Goal: Task Accomplishment & Management: Use online tool/utility

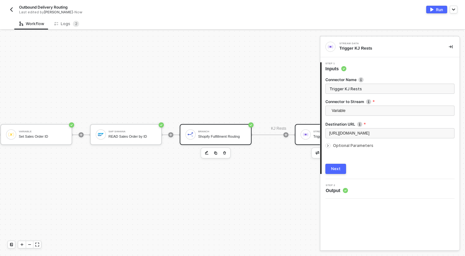
scroll to position [104, 0]
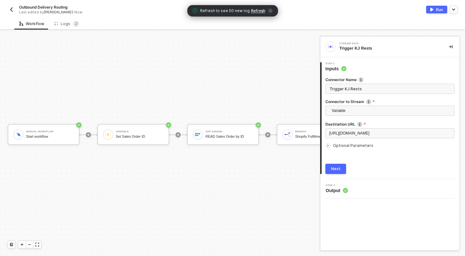
click at [219, 67] on div "Manual Workflow Start workflow Variable Set Sales Order ID SAP S/4HANA READ Sal…" at bounding box center [238, 134] width 476 height 415
click at [270, 11] on icon "icon-close" at bounding box center [270, 11] width 3 height 3
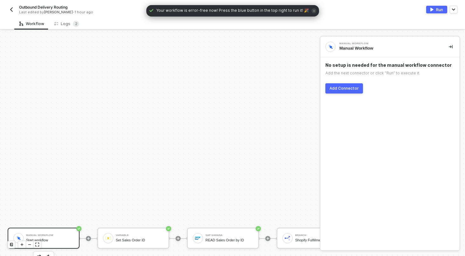
scroll to position [104, 0]
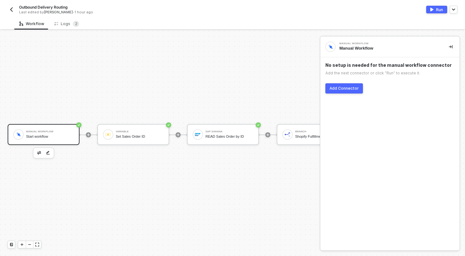
click at [12, 6] on button "button" at bounding box center [12, 10] width 8 height 8
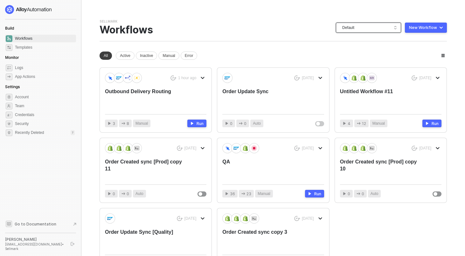
click at [377, 29] on span "Default" at bounding box center [369, 28] width 55 height 10
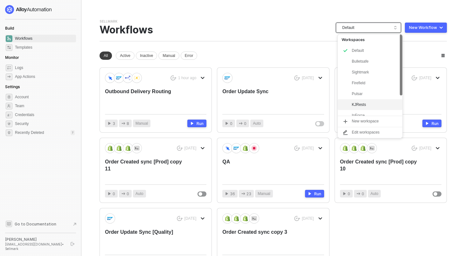
click at [362, 105] on div "KJRests" at bounding box center [375, 105] width 47 height 8
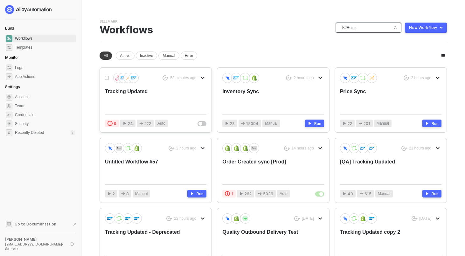
click at [199, 75] on button "button" at bounding box center [203, 78] width 8 height 8
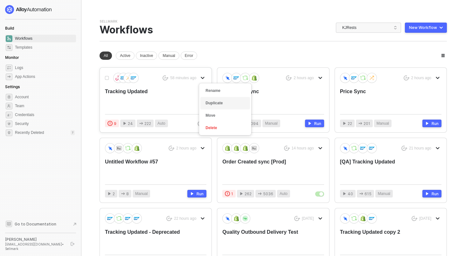
click at [217, 102] on div "Duplicate" at bounding box center [225, 103] width 39 height 6
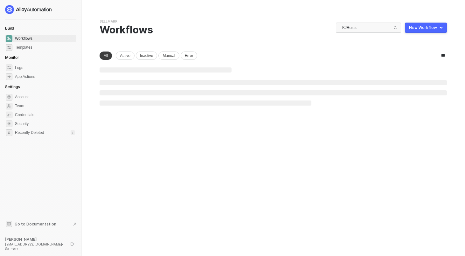
click at [269, 45] on div "Sellmark Team Settings → Workflows KJRests New Workflow New workspace New works…" at bounding box center [274, 62] width 348 height 87
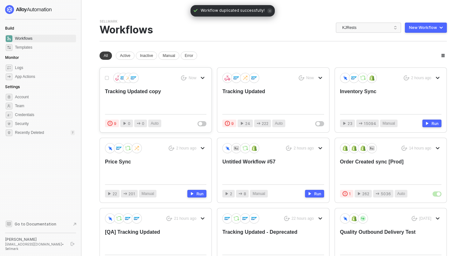
click at [143, 92] on div "Tracking Updated copy" at bounding box center [145, 98] width 81 height 21
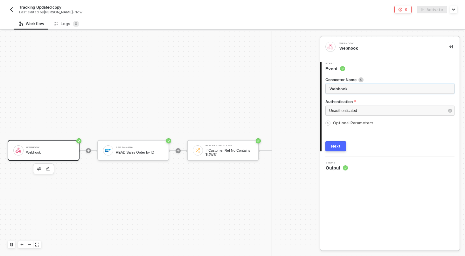
scroll to position [486, 0]
click at [43, 141] on div "Webhook Webhook" at bounding box center [44, 150] width 72 height 21
click at [337, 149] on button "Next" at bounding box center [336, 146] width 21 height 10
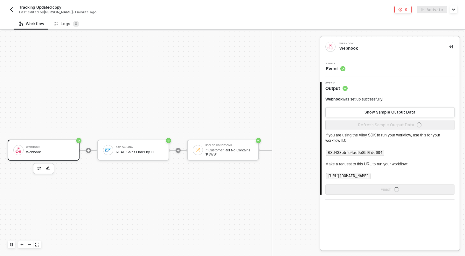
click at [12, 10] on img "button" at bounding box center [11, 9] width 5 height 5
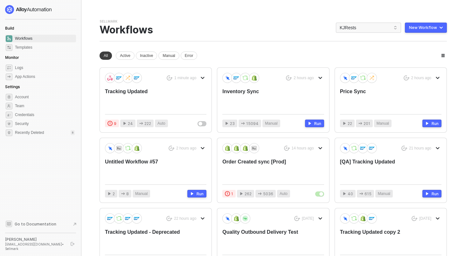
click at [438, 19] on div "You need to expand your browser window or switch to a computer with a bigger sc…" at bounding box center [273, 199] width 363 height 399
click at [438, 27] on button "New Workflow" at bounding box center [426, 28] width 42 height 10
click at [412, 51] on div "Start From Scratch" at bounding box center [408, 53] width 32 height 6
click at [138, 95] on div "Tracking Updated" at bounding box center [145, 98] width 81 height 21
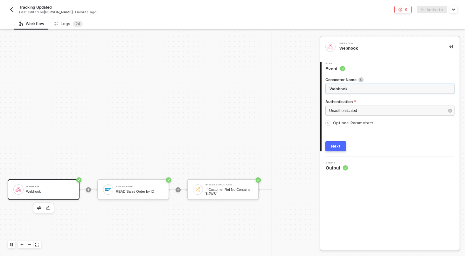
scroll to position [447, 0]
click at [51, 188] on div "Webhook Webhook" at bounding box center [50, 189] width 48 height 12
click at [343, 124] on span "Optional Parameters" at bounding box center [353, 123] width 40 height 5
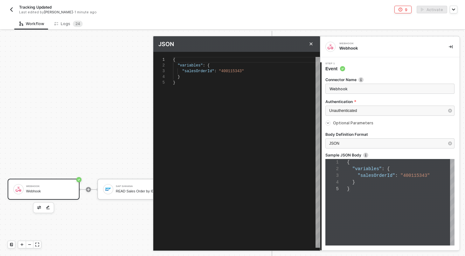
scroll to position [23, 0]
click at [255, 108] on div "{ "variables" : { "salesOrderId" : "400115343" } }" at bounding box center [246, 152] width 147 height 191
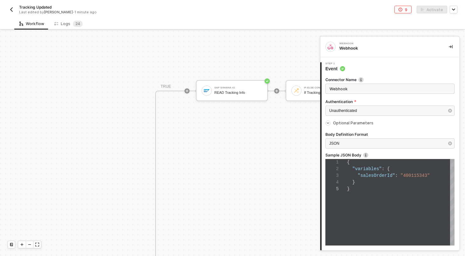
scroll to position [360, 139]
click at [59, 26] on div "Logs 2 4" at bounding box center [68, 24] width 28 height 6
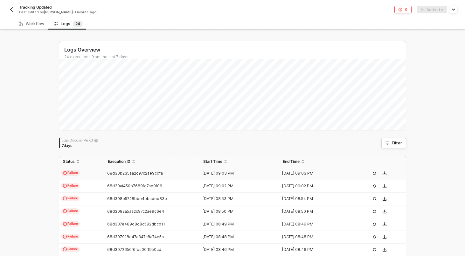
click at [102, 176] on td "Failure" at bounding box center [81, 173] width 45 height 13
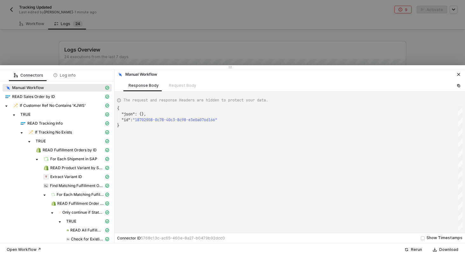
scroll to position [17, 0]
click at [178, 86] on div "Request Body" at bounding box center [183, 86] width 38 height 12
click at [64, 99] on div "READ Sales Order by ID" at bounding box center [54, 97] width 99 height 6
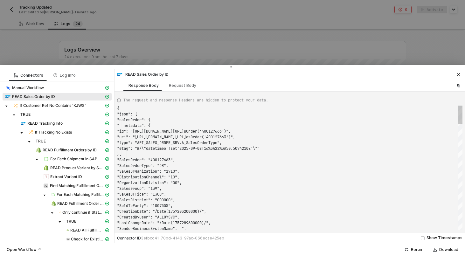
scroll to position [57, 0]
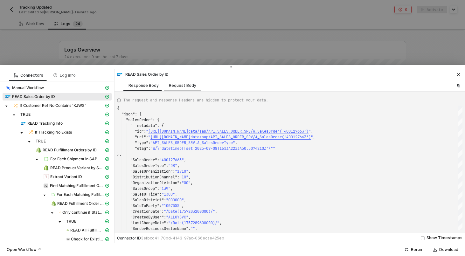
click at [187, 89] on div "Request Body" at bounding box center [183, 86] width 38 height 12
type textarea "{ "select": [], "SalesOrder": "400127663", "sampleDataLimit": 3 }"
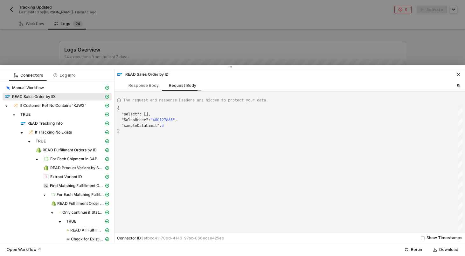
scroll to position [23, 0]
click at [166, 121] on span ""400127663"" at bounding box center [163, 119] width 25 height 5
click at [157, 39] on div at bounding box center [232, 128] width 465 height 256
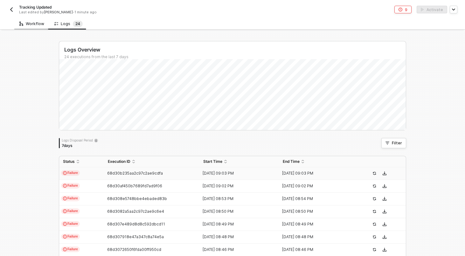
click at [34, 26] on div "Workflow" at bounding box center [31, 23] width 25 height 5
type textarea "{ "variables": { "salesOrderId": "400115343" } }"
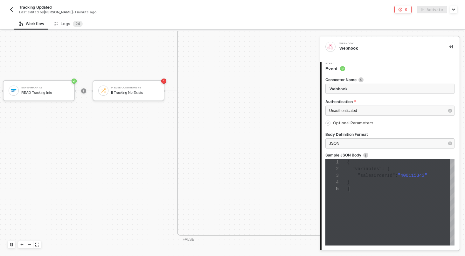
scroll to position [360, 311]
click at [64, 28] on div "Logs 2 4" at bounding box center [68, 24] width 39 height 12
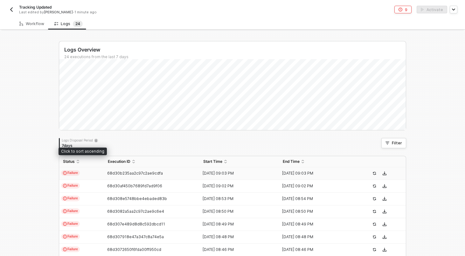
click at [95, 174] on td "Failure" at bounding box center [81, 173] width 45 height 13
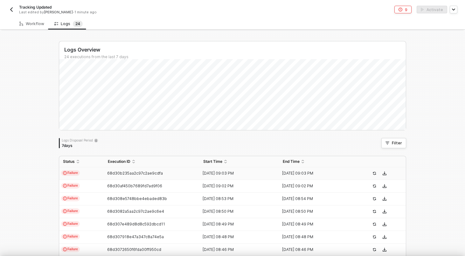
scroll to position [17, 0]
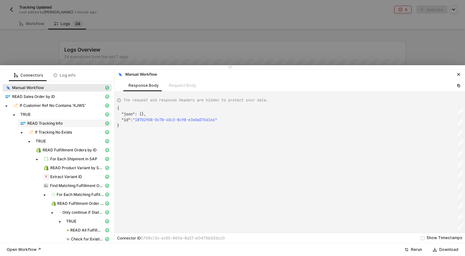
click at [50, 121] on span "READ Tracking Info" at bounding box center [44, 123] width 35 height 5
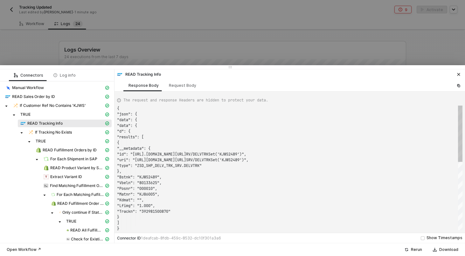
scroll to position [57, 0]
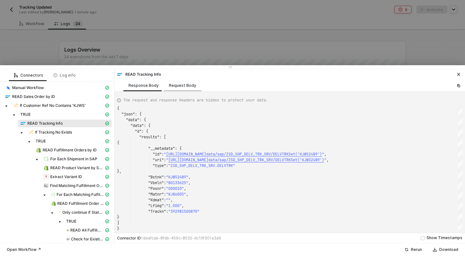
click at [183, 83] on div "Request Body" at bounding box center [182, 85] width 27 height 5
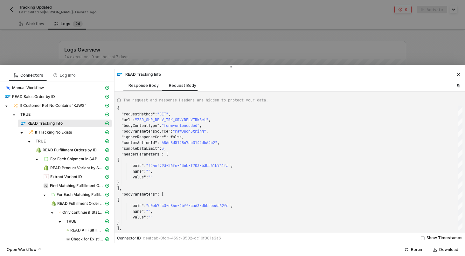
click at [145, 86] on div "Response Body" at bounding box center [144, 85] width 30 height 5
type textarea "{ "json": { "data": { "data": { "d": { "results": [ { "__metadata": { "id": "ht…"
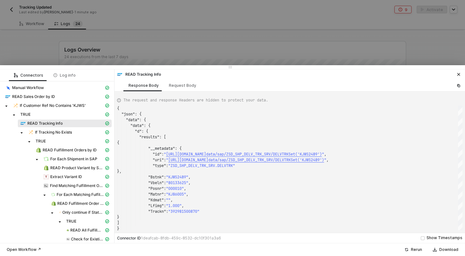
click at [209, 66] on div at bounding box center [232, 67] width 465 height 4
click at [200, 59] on div at bounding box center [232, 128] width 465 height 256
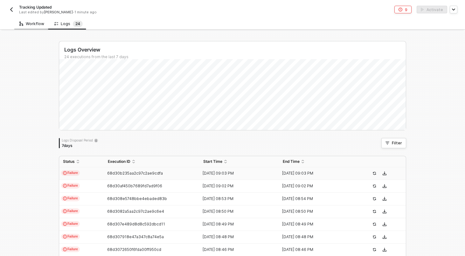
click at [34, 23] on div "Workflow" at bounding box center [31, 23] width 25 height 5
type textarea "{ "variables": { "salesOrderId": "400115343" } }"
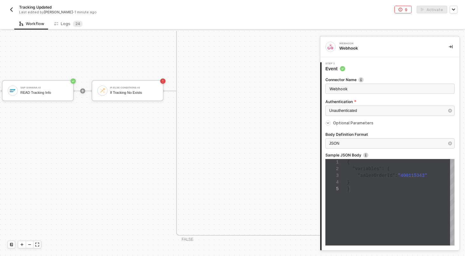
scroll to position [275, 311]
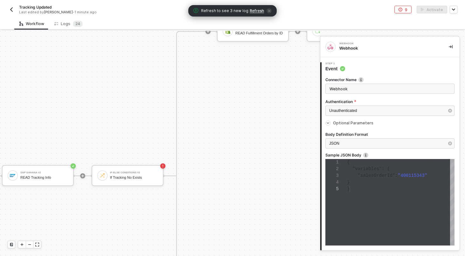
click at [398, 180] on div "}" at bounding box center [401, 182] width 108 height 7
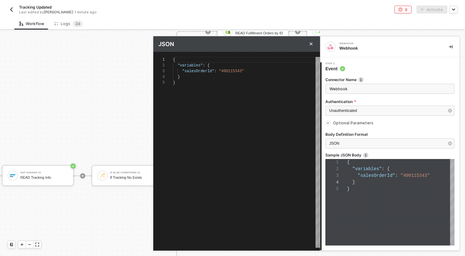
scroll to position [23, 0]
click at [402, 126] on div "Optional Parameters" at bounding box center [390, 123] width 129 height 7
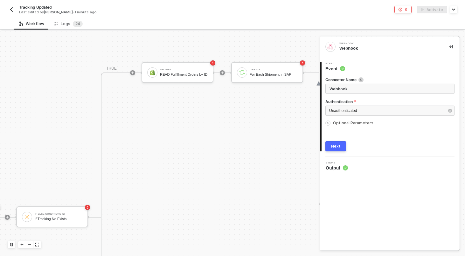
scroll to position [222, 386]
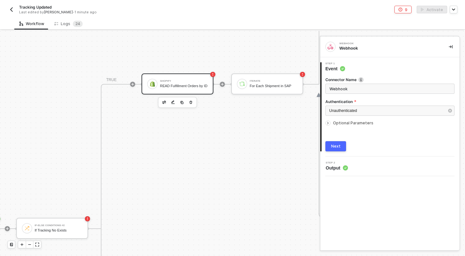
click at [190, 88] on div "READ Fulfillment Orders by ID" at bounding box center [184, 86] width 48 height 4
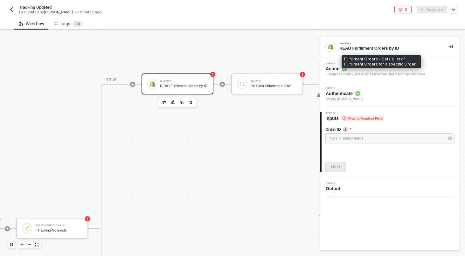
click at [358, 73] on div "Fulfillment Orders - Gets a list of Fulfillment Orders for a specific Order" at bounding box center [375, 74] width 99 height 5
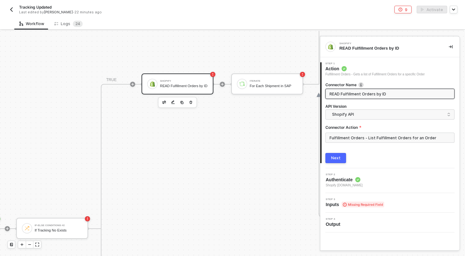
click at [353, 97] on input "READ Fulfillment Orders by ID" at bounding box center [390, 93] width 120 height 7
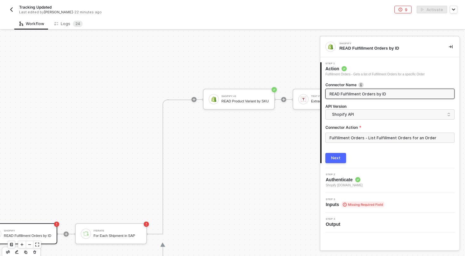
scroll to position [72, 622]
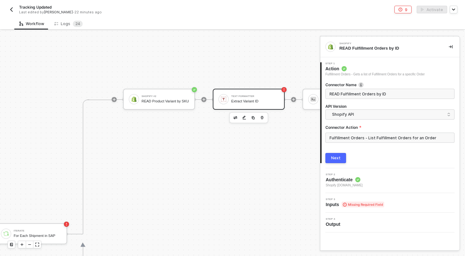
click at [239, 96] on div "Text Formatter" at bounding box center [255, 96] width 48 height 3
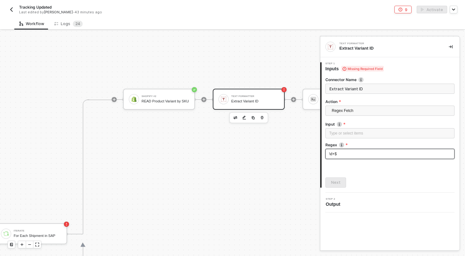
click at [343, 155] on div "\d+$" at bounding box center [390, 154] width 122 height 6
copy span "\d+$"
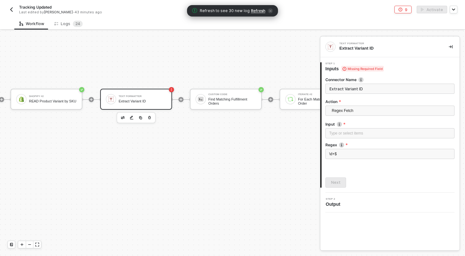
scroll to position [72, 806]
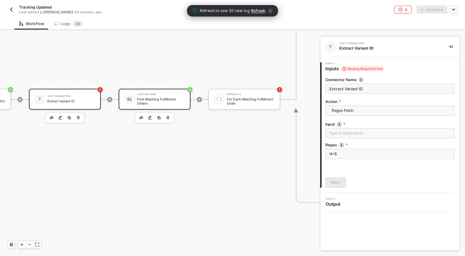
click at [152, 98] on div "Find Matching Fulfillment Orders" at bounding box center [161, 101] width 48 height 8
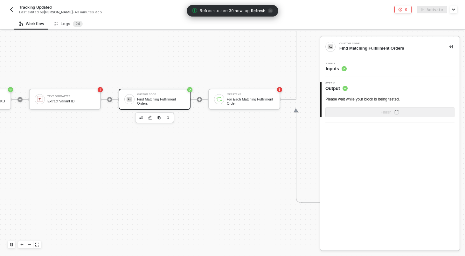
click at [376, 64] on div "Step 1 Inputs" at bounding box center [391, 67] width 138 height 10
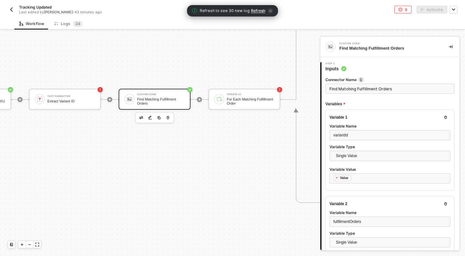
type textarea "const matchingFulfillmentOrders = inputData.fulfillmentOrders .map(order => { c…"
click at [388, 92] on input "Find Matching Fulfillment Orders" at bounding box center [390, 89] width 129 height 10
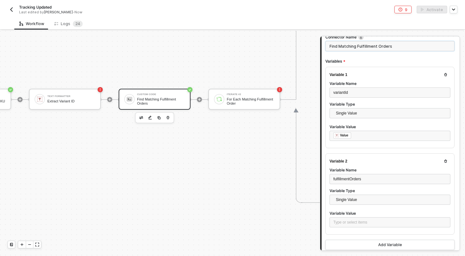
scroll to position [211, 0]
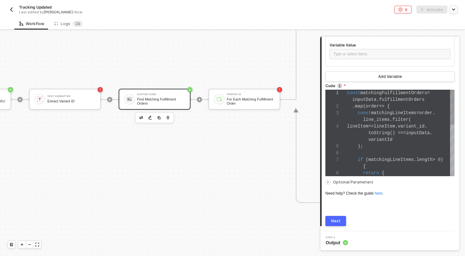
click at [376, 144] on div ");" at bounding box center [401, 146] width 108 height 7
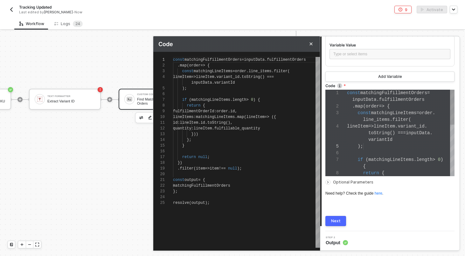
scroll to position [52, 0]
click at [250, 96] on div at bounding box center [246, 94] width 147 height 6
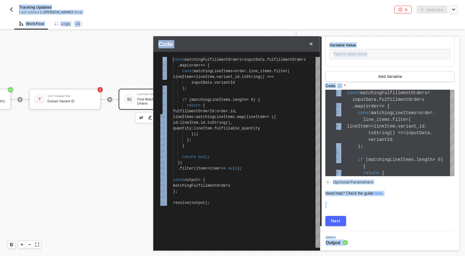
click at [250, 96] on div at bounding box center [246, 94] width 147 height 6
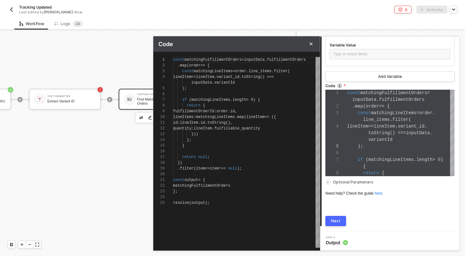
click at [237, 106] on div "return {" at bounding box center [246, 106] width 147 height 6
type textarea "const matchingFulfillmentOrders = inputData.fulfillmentOrders .map(order => { c…"
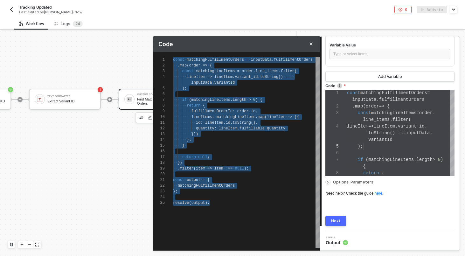
click at [357, 180] on span "Optional Parameters" at bounding box center [353, 182] width 40 height 5
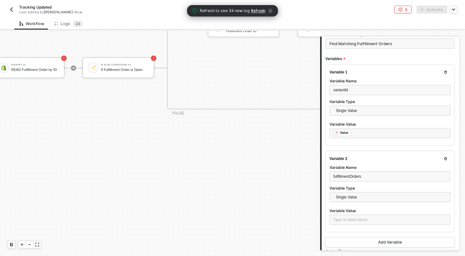
scroll to position [0, 1063]
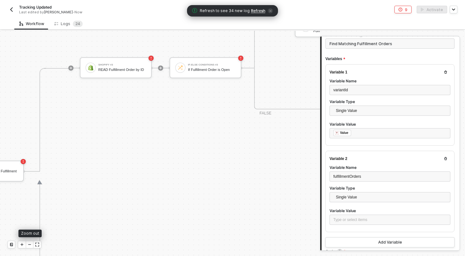
click at [30, 243] on icon "icon-minus" at bounding box center [30, 245] width 4 height 4
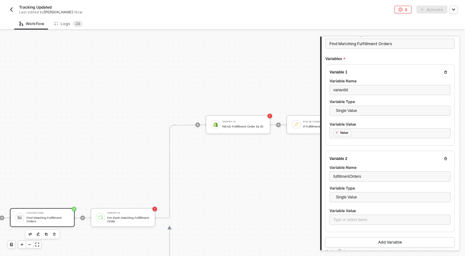
scroll to position [0, 1798]
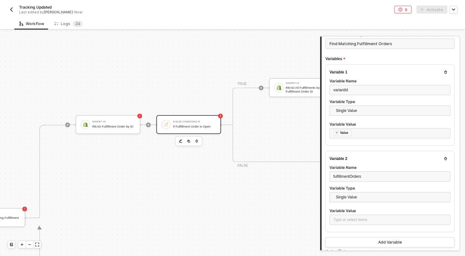
click at [207, 122] on div "If-Else Conditions #3" at bounding box center [194, 122] width 43 height 2
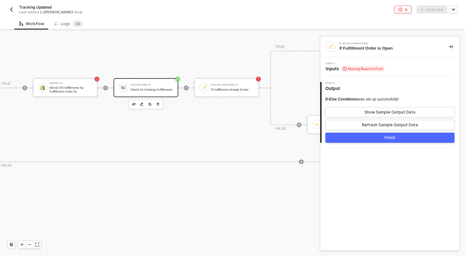
scroll to position [0, 2036]
click at [162, 91] on div "Check for Existing Fulfillments" at bounding box center [151, 90] width 43 height 4
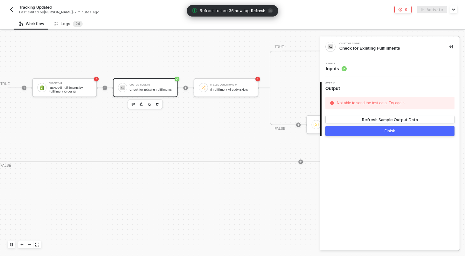
click at [371, 68] on div "Step 1 Inputs" at bounding box center [391, 67] width 138 height 10
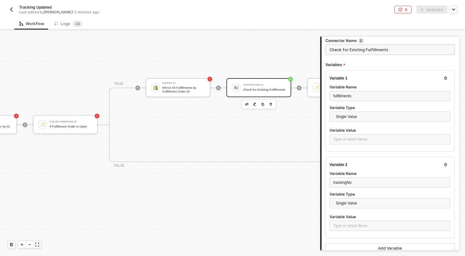
scroll to position [0, 1950]
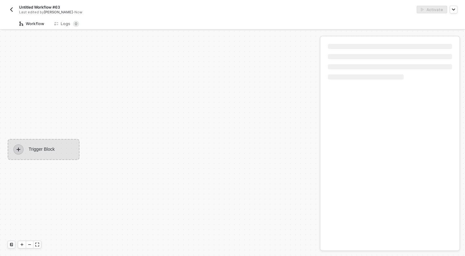
scroll to position [12, 0]
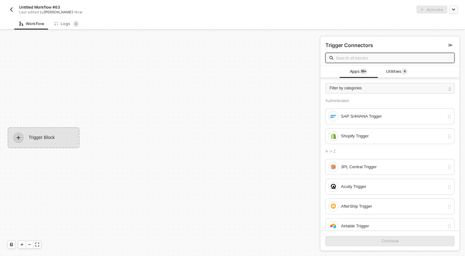
click at [399, 80] on div "Filter by categories Authenticated SAP S/4HANA Trigger Shopify Trigger A -> Z 3…" at bounding box center [390, 153] width 139 height 151
click at [399, 75] on span "Utilities 4" at bounding box center [397, 71] width 22 height 7
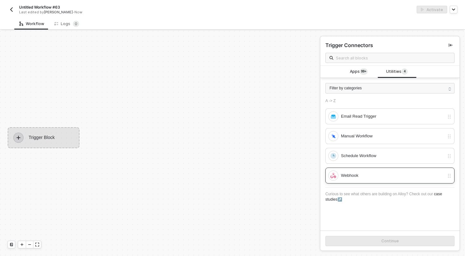
click at [348, 180] on div "Webhook" at bounding box center [386, 176] width 116 height 10
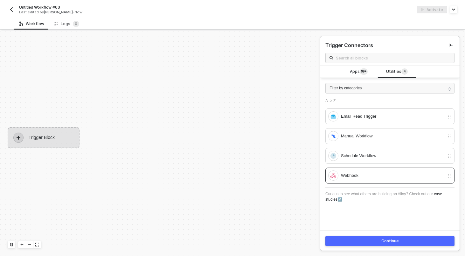
click at [356, 240] on button "Continue" at bounding box center [390, 241] width 129 height 10
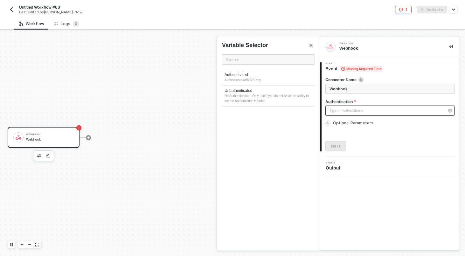
click at [358, 113] on div "Type or select items ﻿" at bounding box center [386, 111] width 115 height 6
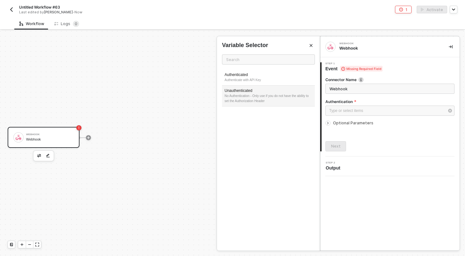
click at [268, 94] on div "No Authentication - Only use if you do not have the ability to set the Authoriz…" at bounding box center [269, 99] width 88 height 10
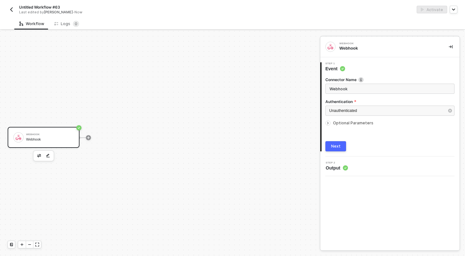
click at [360, 126] on div "Optional Parameters" at bounding box center [390, 123] width 129 height 7
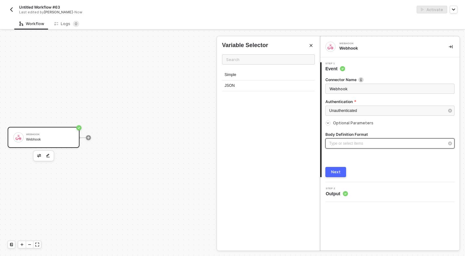
click at [366, 139] on div "Type or select items ﻿" at bounding box center [390, 143] width 129 height 10
click at [230, 104] on div "Simple JSON" at bounding box center [268, 150] width 93 height 160
click at [234, 81] on div "JSON" at bounding box center [268, 86] width 93 height 11
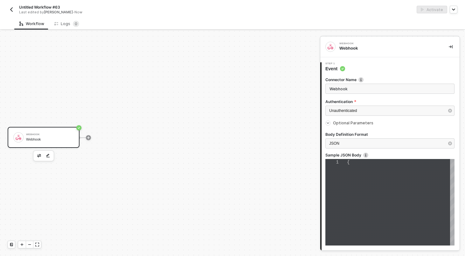
scroll to position [13, 0]
type textarea "{}"
click at [362, 179] on div "{}" at bounding box center [401, 202] width 108 height 87
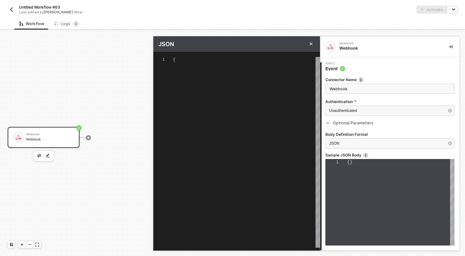
scroll to position [11, 0]
type textarea "{}"
click at [263, 121] on div "{}" at bounding box center [246, 152] width 147 height 191
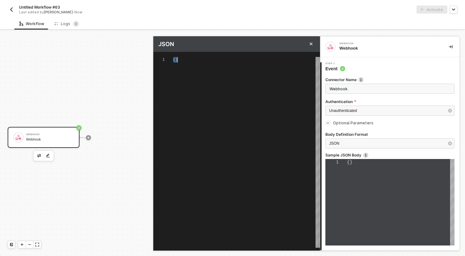
paste textarea ""variables": { "salesOrderId": "400115343" }"
type textarea "{ "variables": { "salesOrderId": "400115343" } }"
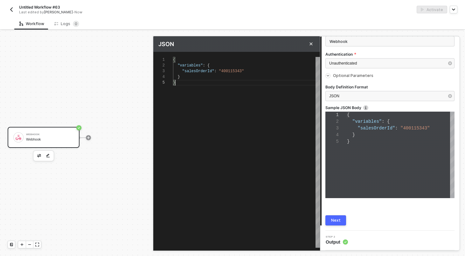
click at [339, 222] on div "Next" at bounding box center [336, 220] width 10 height 5
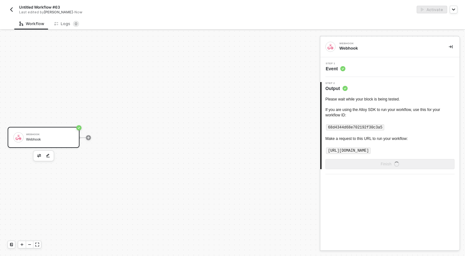
scroll to position [0, 0]
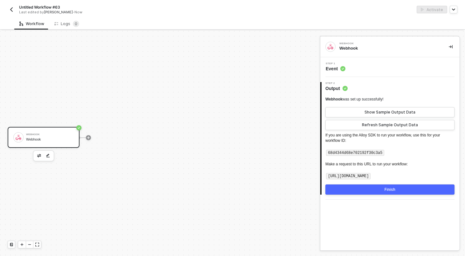
click at [69, 130] on div "Webhook Webhook" at bounding box center [44, 137] width 72 height 21
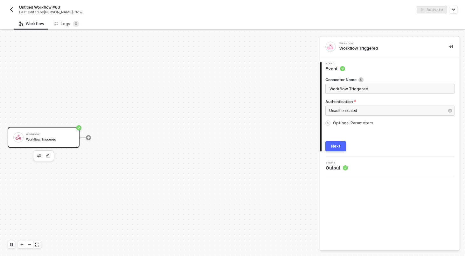
type input "Workflow Triggered"
click at [340, 150] on button "Next" at bounding box center [336, 146] width 21 height 10
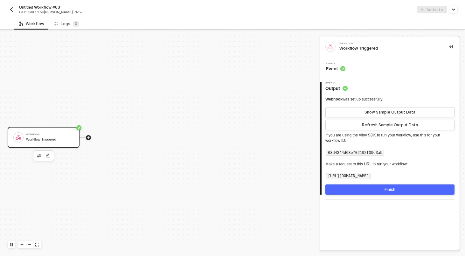
click at [89, 139] on icon "icon-play" at bounding box center [89, 138] width 4 height 4
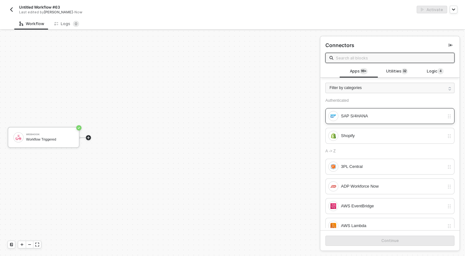
click at [367, 115] on div "SAP S/4HANA" at bounding box center [392, 116] width 103 height 7
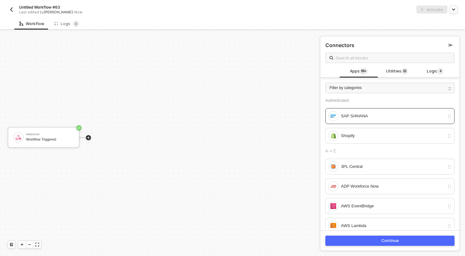
click at [368, 237] on button "Continue" at bounding box center [390, 241] width 129 height 10
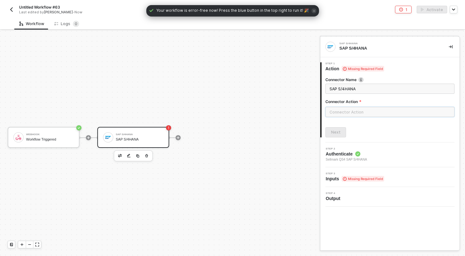
click at [356, 111] on input "text" at bounding box center [390, 112] width 129 height 10
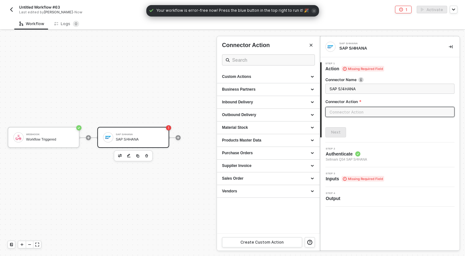
click at [356, 111] on input "text" at bounding box center [390, 112] width 129 height 10
click at [288, 77] on div "Custom Actions" at bounding box center [268, 76] width 93 height 5
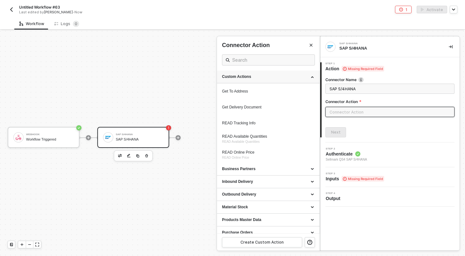
click at [263, 75] on div "Custom Actions" at bounding box center [268, 76] width 93 height 5
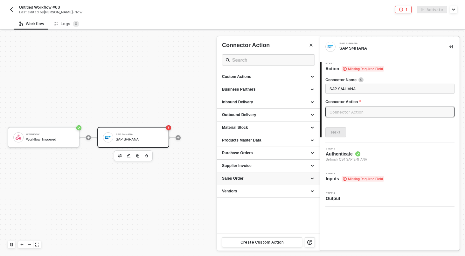
click at [255, 178] on div "Sales Order" at bounding box center [268, 178] width 93 height 5
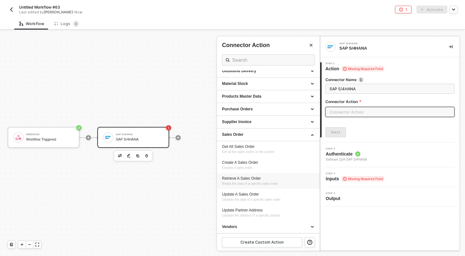
click at [248, 182] on span "Reads the data of a specific sales order" at bounding box center [250, 184] width 56 height 4
type input "Reads the data of a specific sales order"
type input "Sales Order - Retrieve A Sales Order"
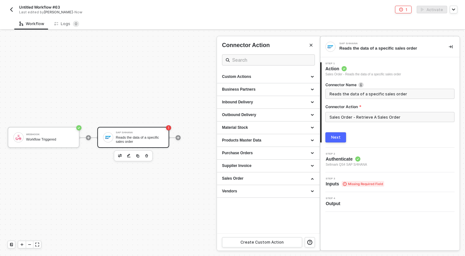
scroll to position [0, 0]
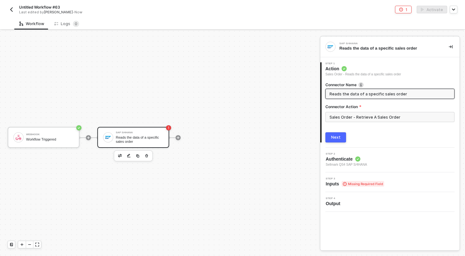
click at [382, 93] on input "Reads the data of a specific sales order" at bounding box center [390, 93] width 120 height 7
type input "READ Sales Order by ID"
click at [336, 139] on div "Next" at bounding box center [336, 137] width 10 height 5
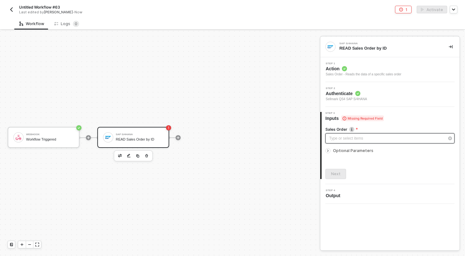
click at [346, 136] on div "Type or select items ﻿" at bounding box center [386, 139] width 115 height 6
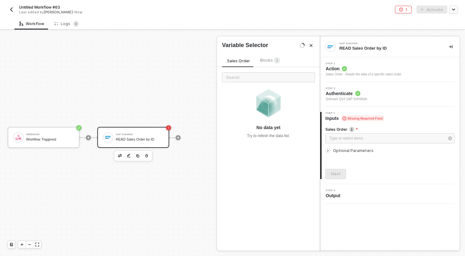
click at [269, 59] on span "Blocks 1" at bounding box center [270, 60] width 20 height 5
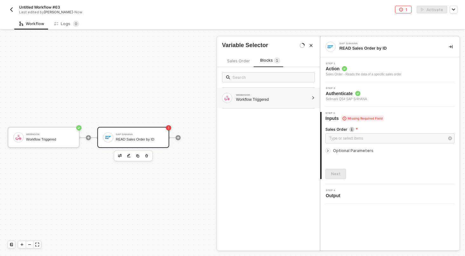
click at [265, 91] on div "WEBHOOK Workflow Triggered" at bounding box center [268, 98] width 103 height 20
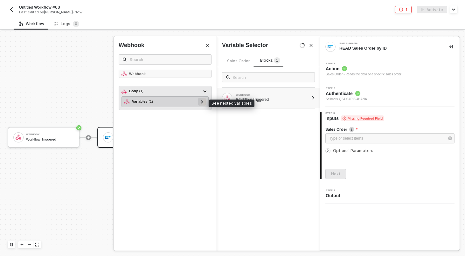
click at [203, 101] on div at bounding box center [202, 101] width 3 height 7
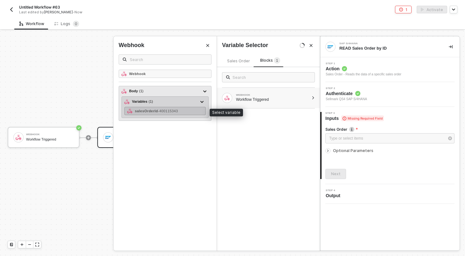
click at [191, 109] on div "salesOrderId - 400115343" at bounding box center [164, 111] width 81 height 8
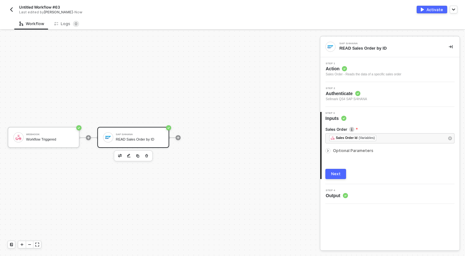
click at [352, 147] on div "Optional Parameters" at bounding box center [390, 150] width 129 height 7
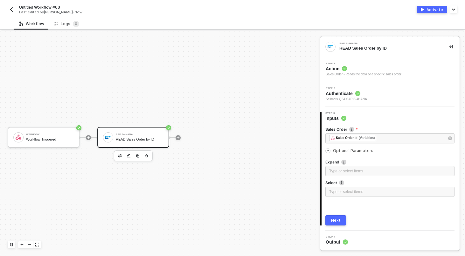
click at [352, 151] on span "Optional Parameters" at bounding box center [353, 150] width 40 height 5
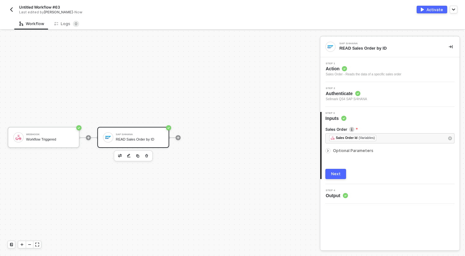
click at [340, 173] on div "Next" at bounding box center [336, 174] width 10 height 5
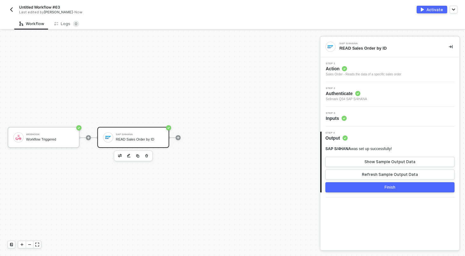
click at [386, 187] on div "Finish" at bounding box center [390, 187] width 11 height 5
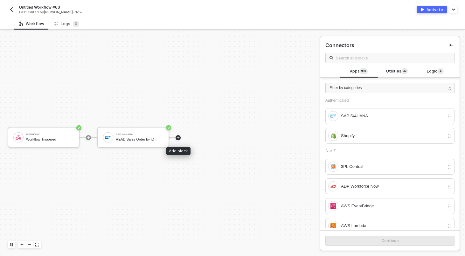
click at [180, 137] on icon "icon-play" at bounding box center [178, 138] width 4 height 4
click at [141, 133] on div "SAP S/4HANA" at bounding box center [140, 134] width 48 height 3
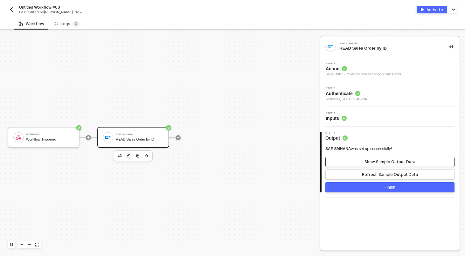
click at [354, 166] on button "Show Sample Output Data" at bounding box center [390, 162] width 129 height 10
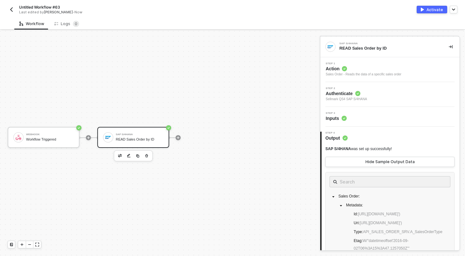
click at [384, 119] on div "Step 3 Inputs" at bounding box center [391, 117] width 138 height 10
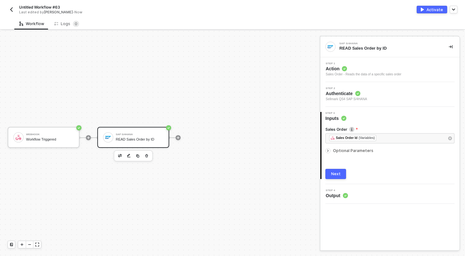
click at [337, 174] on div "Next" at bounding box center [336, 174] width 10 height 5
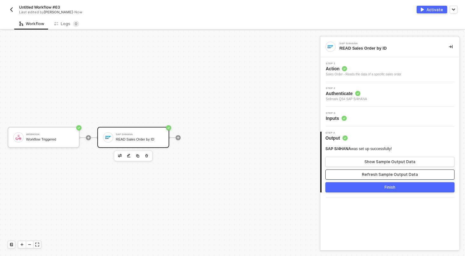
click at [355, 174] on button "Refresh Sample Output Data" at bounding box center [390, 175] width 129 height 10
click at [360, 162] on button "Show Sample Output Data" at bounding box center [390, 162] width 129 height 10
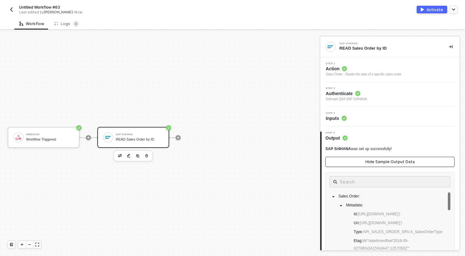
click at [360, 162] on button "Hide Sample Output Data" at bounding box center [390, 162] width 129 height 10
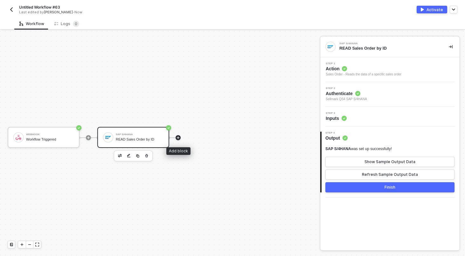
click at [179, 138] on icon "icon-play" at bounding box center [178, 137] width 3 height 3
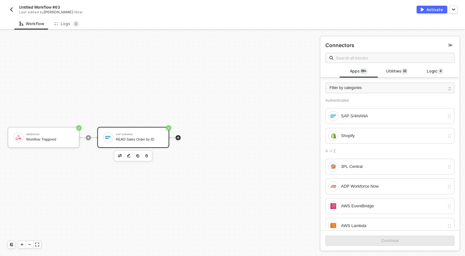
click at [149, 141] on div "READ Sales Order by ID" at bounding box center [140, 140] width 48 height 4
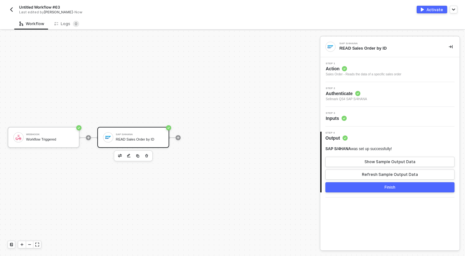
click at [359, 121] on div "Step 3 Inputs" at bounding box center [391, 117] width 138 height 10
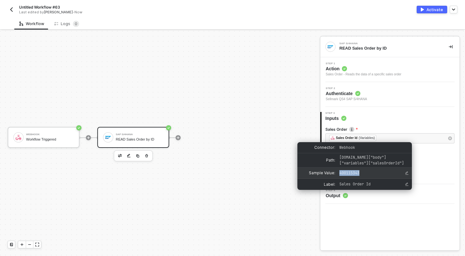
drag, startPoint x: 364, startPoint y: 179, endPoint x: 341, endPoint y: 180, distance: 22.9
click at [340, 176] on span "400115343" at bounding box center [368, 173] width 57 height 6
copy span "400115343"
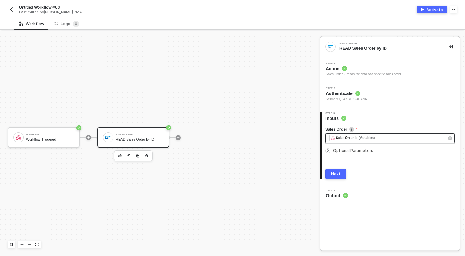
click at [406, 138] on div "﻿ ﻿ Sales Order Id (Variables) ﻿" at bounding box center [386, 138] width 115 height 7
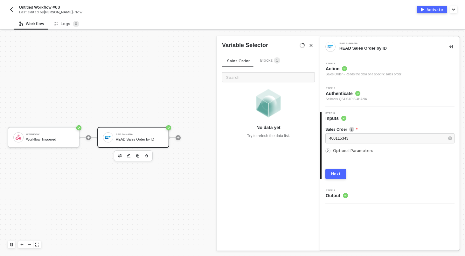
click at [339, 172] on div "Next" at bounding box center [336, 174] width 10 height 5
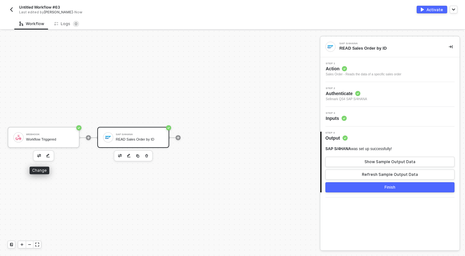
click at [37, 154] on button "button" at bounding box center [39, 156] width 8 height 8
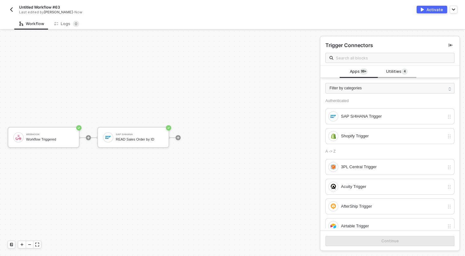
click at [390, 73] on span "Utilities 4" at bounding box center [397, 71] width 22 height 7
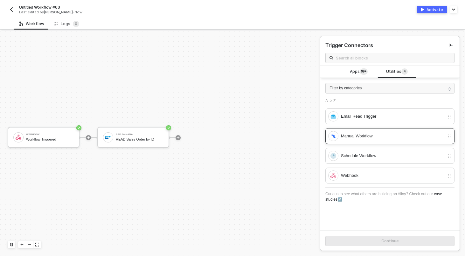
click at [358, 135] on div "Manual Workflow" at bounding box center [392, 136] width 103 height 7
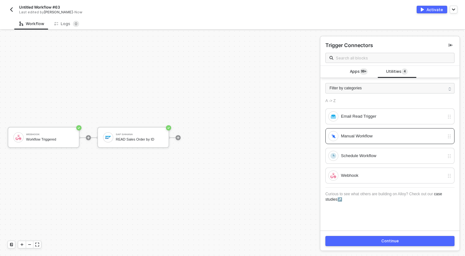
click at [366, 244] on button "Continue" at bounding box center [390, 241] width 129 height 10
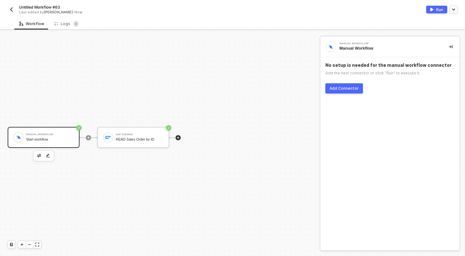
click at [177, 138] on icon "icon-play" at bounding box center [178, 138] width 4 height 4
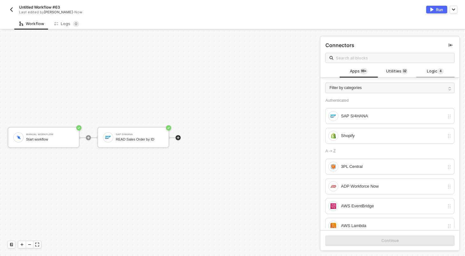
click at [432, 76] on div "Logic 4" at bounding box center [436, 72] width 38 height 12
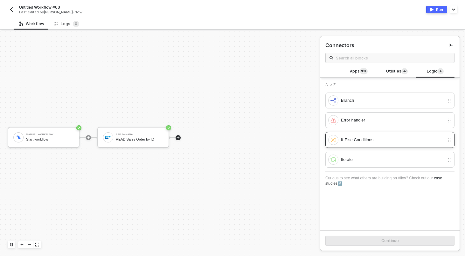
click at [357, 141] on div "If-Else Conditions" at bounding box center [392, 140] width 103 height 7
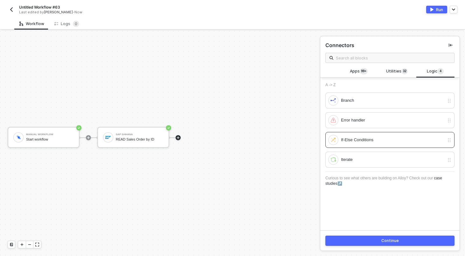
click at [374, 243] on button "Continue" at bounding box center [390, 241] width 129 height 10
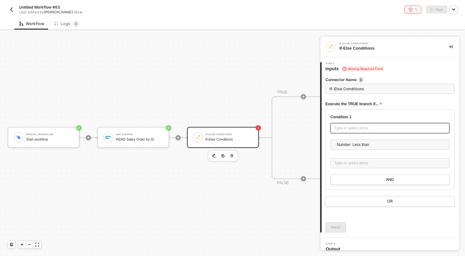
click at [361, 131] on div "Type or select items ﻿" at bounding box center [390, 128] width 111 height 6
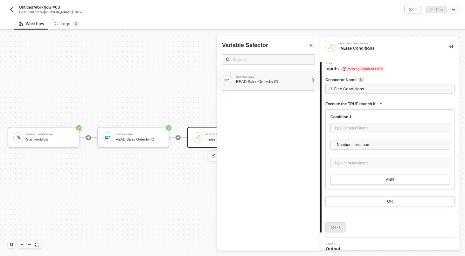
click at [307, 80] on div "READ Sales Order by ID" at bounding box center [272, 81] width 73 height 5
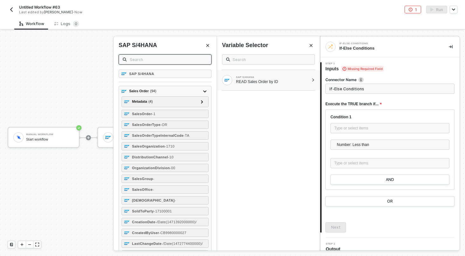
click at [176, 60] on input "text" at bounding box center [169, 59] width 78 height 7
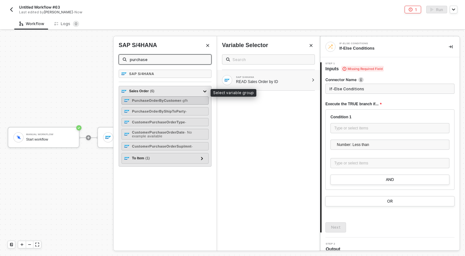
type input "purchase"
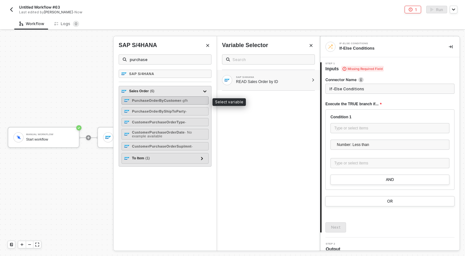
click at [151, 100] on strong "PurchaseOrderByCustomer" at bounding box center [156, 101] width 49 height 4
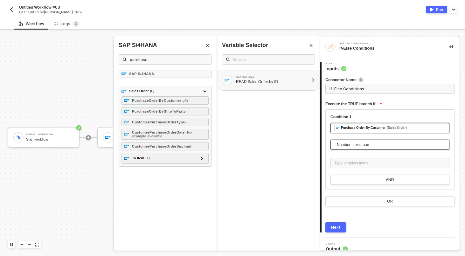
click at [365, 146] on span "Number: Less than" at bounding box center [391, 145] width 109 height 10
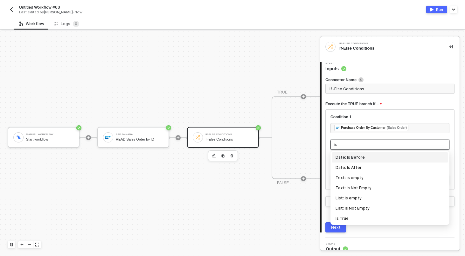
type input "is"
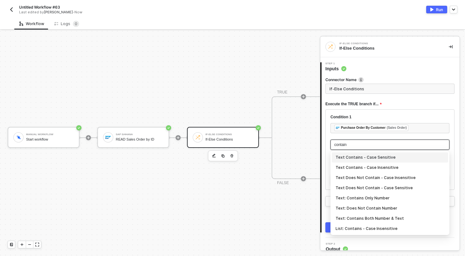
type input "contains"
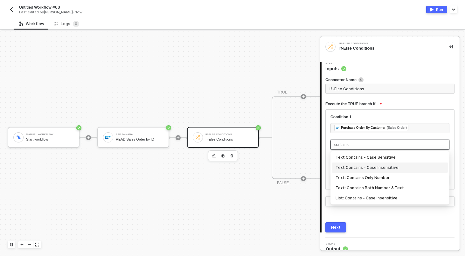
click at [367, 165] on div "Text Contains - Case Insensitive" at bounding box center [390, 167] width 109 height 7
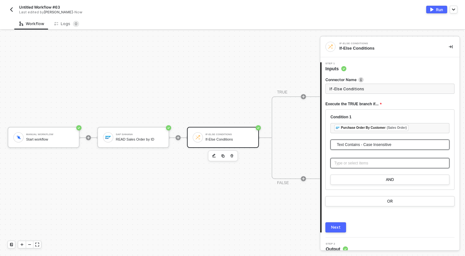
click at [355, 163] on div "Type or select items ﻿" at bounding box center [390, 163] width 111 height 6
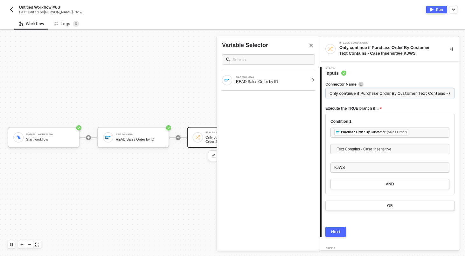
click at [351, 94] on input "Only continue if Purchase Order By Customer Text Contains - Case Insensitive KJ…" at bounding box center [390, 93] width 129 height 10
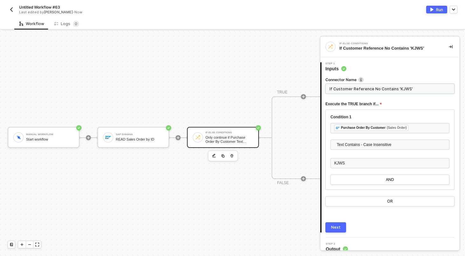
type input "If Customer Reference No Contains 'KJWS'"
click at [334, 232] on button "Next" at bounding box center [336, 227] width 21 height 10
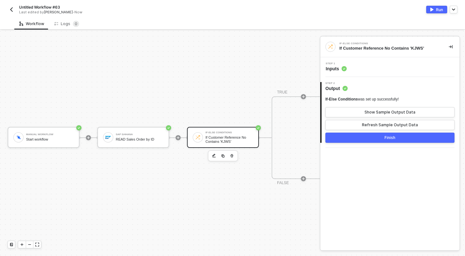
click at [367, 138] on button "Finish" at bounding box center [390, 138] width 129 height 10
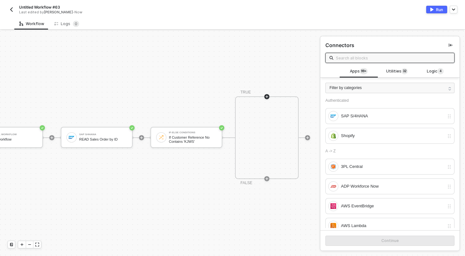
scroll to position [12, 41]
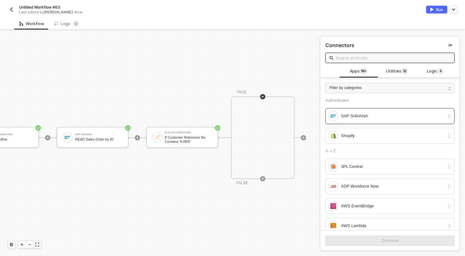
click at [358, 114] on div "SAP S/4HANA" at bounding box center [392, 116] width 103 height 7
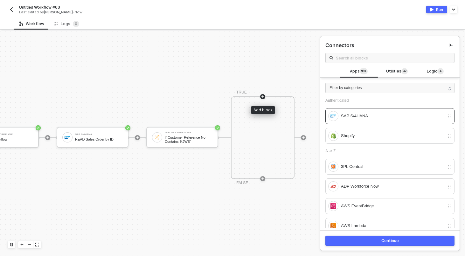
click at [263, 96] on icon "icon-play" at bounding box center [263, 96] width 3 height 3
click at [388, 240] on div "Continue" at bounding box center [391, 240] width 18 height 5
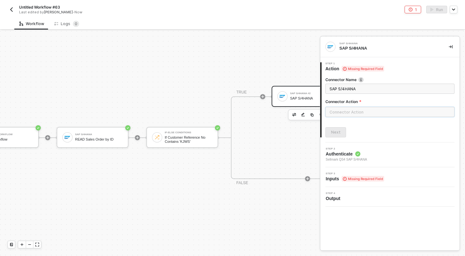
click at [345, 111] on input "text" at bounding box center [390, 112] width 129 height 10
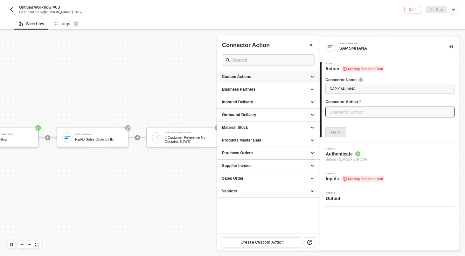
click at [284, 75] on div "Custom Actions" at bounding box center [268, 76] width 93 height 5
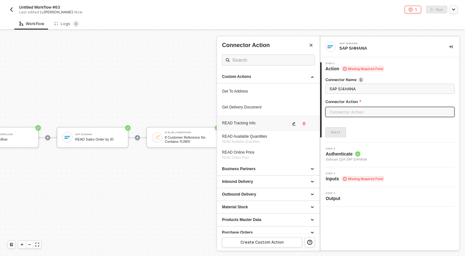
click at [247, 124] on div "READ Tracking Info" at bounding box center [256, 123] width 68 height 5
type input "Custom Action"
type input "Custom - READ Tracking Info"
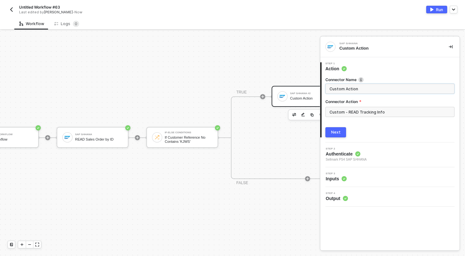
click at [358, 87] on input "Custom Action" at bounding box center [390, 88] width 120 height 7
type input "READ Tracking Info"
click at [326, 127] on button "Next" at bounding box center [336, 132] width 21 height 10
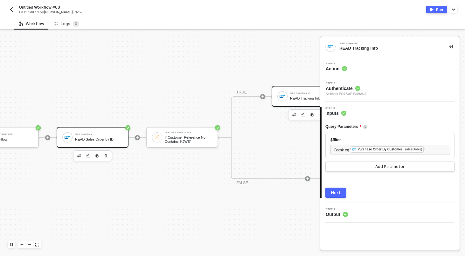
click at [109, 141] on div "READ Sales Order by ID" at bounding box center [99, 140] width 48 height 4
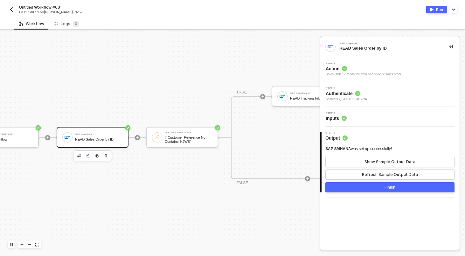
click at [391, 93] on div "Step 2 Authenticate Sellmark QS4 SAP S/4HANA" at bounding box center [391, 94] width 138 height 15
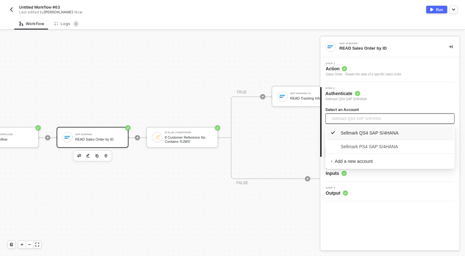
click at [368, 118] on span "Sellmark QS4 SAP S/4HANA" at bounding box center [357, 119] width 50 height 10
click at [351, 143] on span "Sellmark PS4 SAP S/4HANA" at bounding box center [364, 146] width 67 height 7
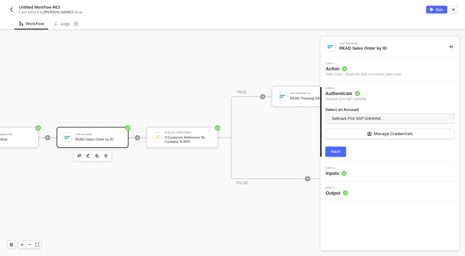
click at [334, 153] on div "Next" at bounding box center [336, 151] width 10 height 5
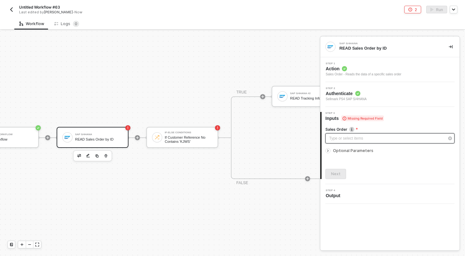
click at [351, 139] on div "Type or select items ﻿" at bounding box center [386, 139] width 115 height 6
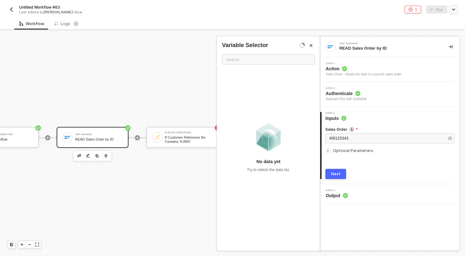
click at [335, 173] on div "Next" at bounding box center [336, 174] width 10 height 5
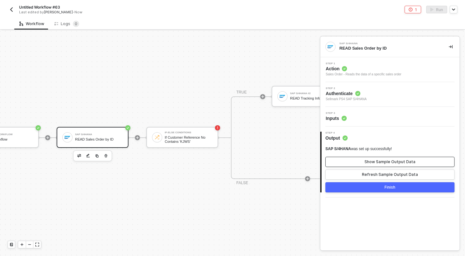
click at [373, 161] on div "Show Sample Output Data" at bounding box center [390, 161] width 51 height 5
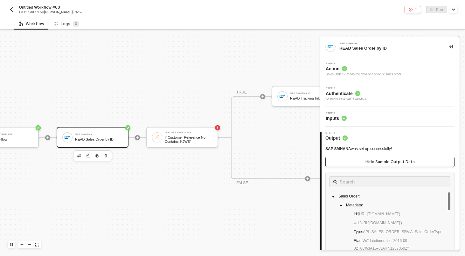
scroll to position [6, 0]
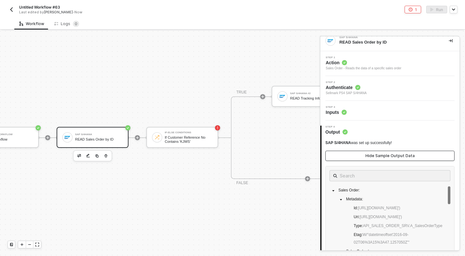
click at [372, 159] on button "Hide Sample Output Data" at bounding box center [390, 156] width 129 height 10
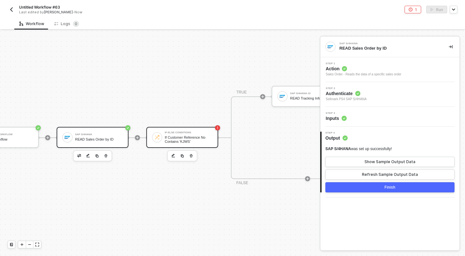
click at [202, 139] on div "If Customer Reference No Contains 'KJWS'" at bounding box center [189, 140] width 48 height 8
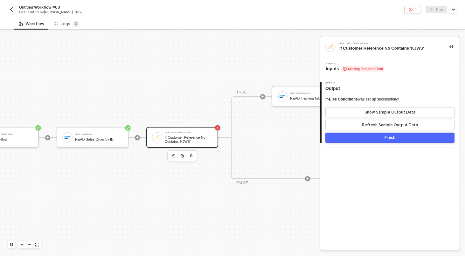
click at [371, 59] on div "Step 1 Inputs Missing Required Field" at bounding box center [390, 67] width 139 height 20
click at [371, 68] on span "Missing Required Field" at bounding box center [363, 69] width 43 height 6
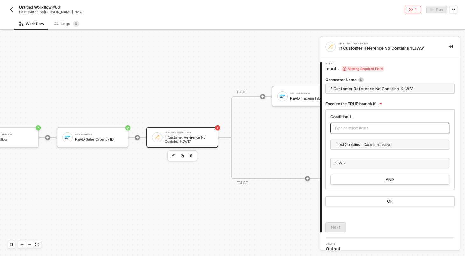
click at [350, 128] on div "Type or select items ﻿" at bounding box center [390, 128] width 111 height 6
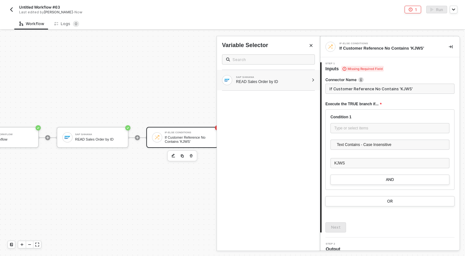
click at [267, 74] on div "SAP S/4HANA READ Sales Order by ID" at bounding box center [268, 80] width 103 height 20
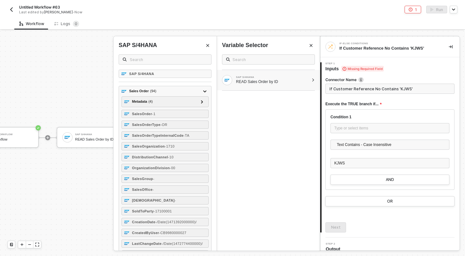
click at [372, 82] on label "Connector Name" at bounding box center [390, 79] width 129 height 5
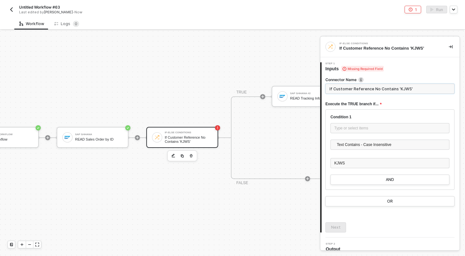
click at [372, 87] on input "If Customer Reference No Contains 'KJWS'" at bounding box center [390, 89] width 129 height 10
click at [362, 126] on div "Type or select items ﻿" at bounding box center [390, 128] width 111 height 6
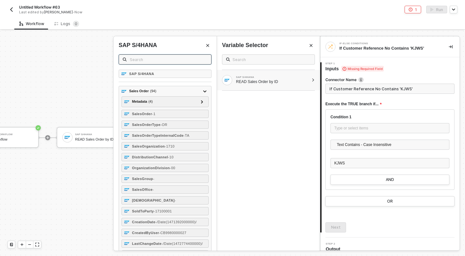
click at [184, 60] on input "text" at bounding box center [169, 59] width 78 height 7
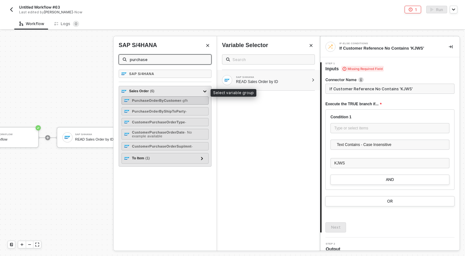
type input "purchase"
click at [180, 100] on strong "PurchaseOrderByCustomer" at bounding box center [156, 101] width 49 height 4
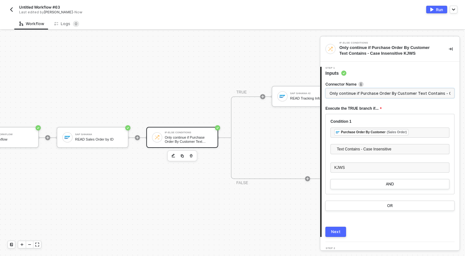
click at [373, 94] on input "Only continue if Purchase Order By Customer Text Contains - Case Insensitive KJ…" at bounding box center [390, 93] width 129 height 10
paste input "If Customer Reference No Contains 'KJWS'"
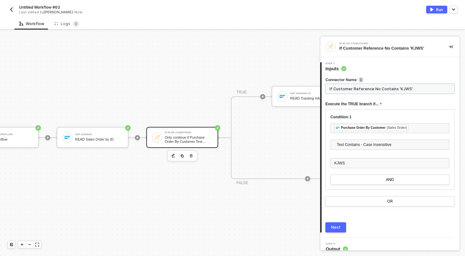
type input "If Customer Reference No Contains 'KJWS'"
click at [334, 228] on div "Next" at bounding box center [336, 227] width 10 height 5
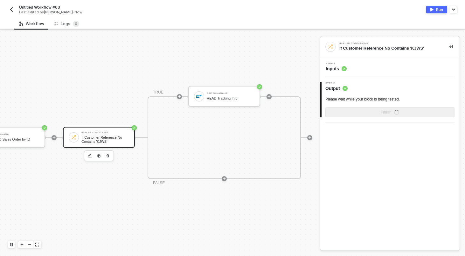
scroll to position [12, 156]
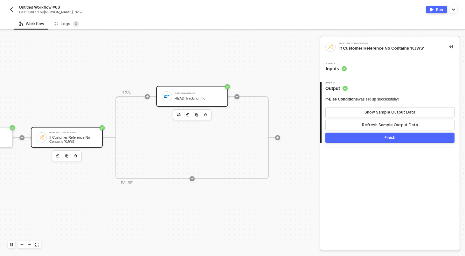
click at [194, 97] on div "READ Tracking Info" at bounding box center [199, 98] width 48 height 4
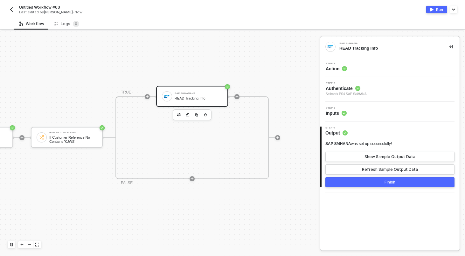
click at [368, 110] on div "Step 3 Inputs" at bounding box center [391, 112] width 138 height 10
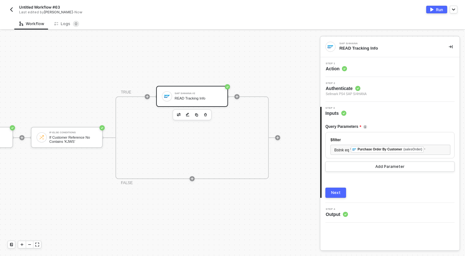
click at [430, 12] on button "Run" at bounding box center [437, 10] width 21 height 8
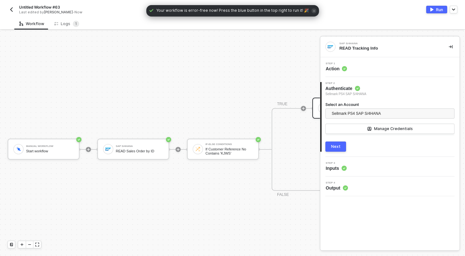
scroll to position [12, 0]
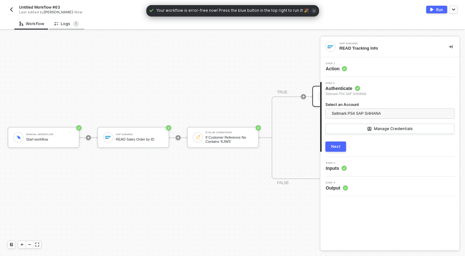
click at [55, 21] on icon at bounding box center [56, 23] width 4 height 5
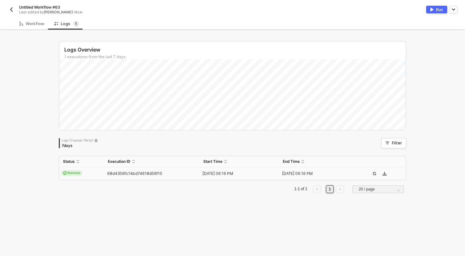
click at [104, 178] on td "Success" at bounding box center [81, 173] width 45 height 13
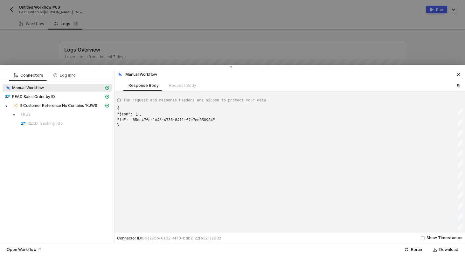
scroll to position [17, 0]
click at [63, 93] on span "READ Sales Order by ID" at bounding box center [57, 97] width 109 height 8
type textarea "{ "json": { "salesOrder": { "__metadata": { "id": "[URL][DOMAIN_NAME]", "uri": …"
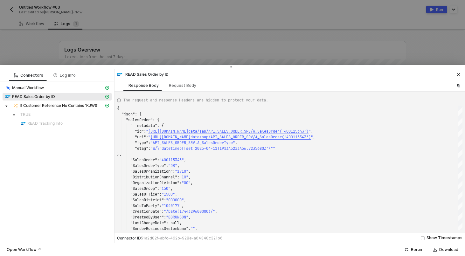
click at [71, 18] on div at bounding box center [232, 128] width 465 height 256
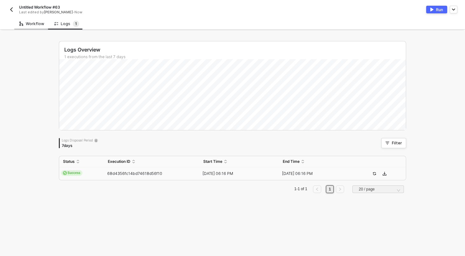
click at [34, 26] on div "Workflow" at bounding box center [31, 24] width 35 height 12
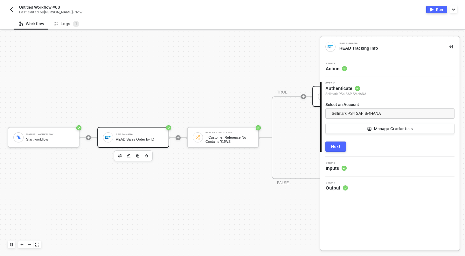
click at [116, 134] on div "SAP S/4HANA" at bounding box center [140, 134] width 48 height 3
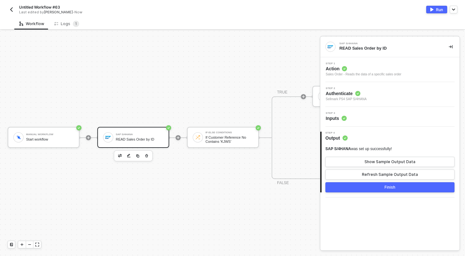
click at [392, 118] on div "Step 3 Inputs" at bounding box center [391, 117] width 138 height 10
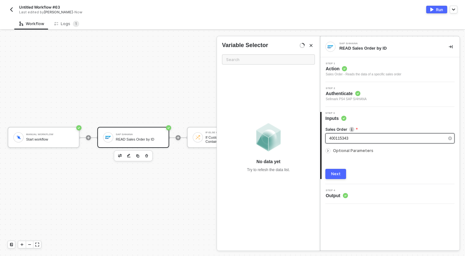
click at [367, 142] on div "400115343" at bounding box center [390, 138] width 129 height 10
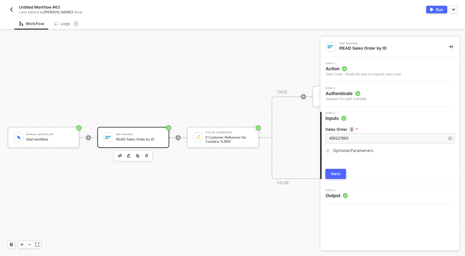
click at [342, 169] on button "Next" at bounding box center [336, 174] width 21 height 10
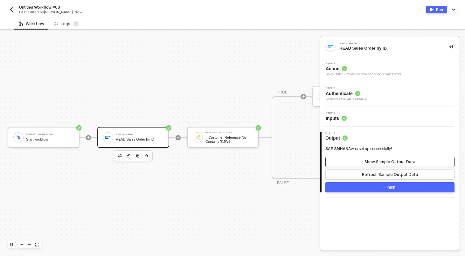
click at [363, 164] on button "Show Sample Output Data" at bounding box center [390, 162] width 129 height 10
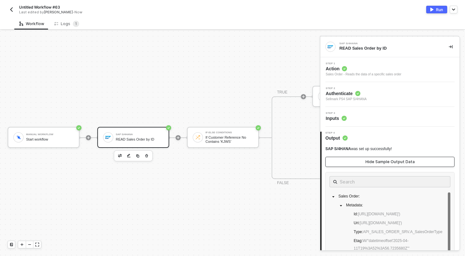
click at [363, 164] on button "Hide Sample Output Data" at bounding box center [390, 162] width 129 height 10
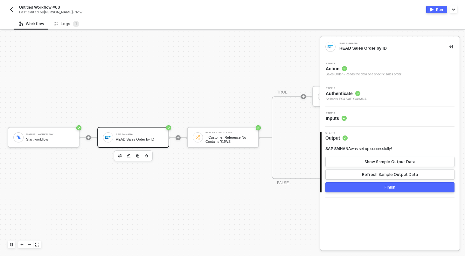
click at [270, 110] on div "TRUE SAP S/4HANA #2 READ Tracking Info FALSE" at bounding box center [348, 137] width 178 height 83
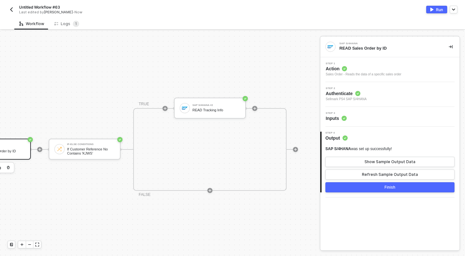
scroll to position [0, 156]
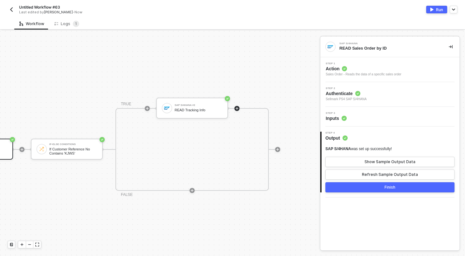
click at [235, 107] on icon "icon-play" at bounding box center [237, 109] width 4 height 4
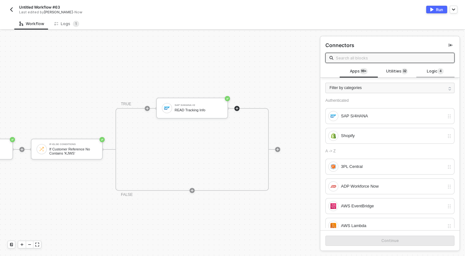
click at [432, 69] on span "Logic 4" at bounding box center [435, 71] width 17 height 7
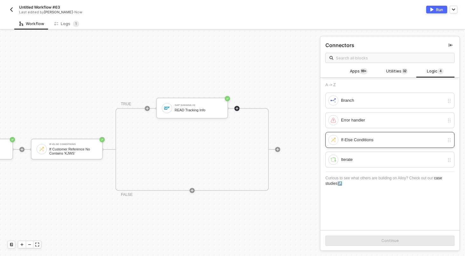
click at [357, 137] on div "If-Else Conditions" at bounding box center [392, 140] width 103 height 7
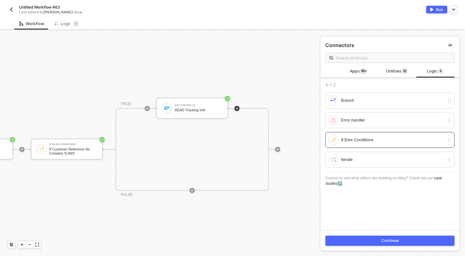
click at [373, 244] on button "Continue" at bounding box center [390, 241] width 129 height 10
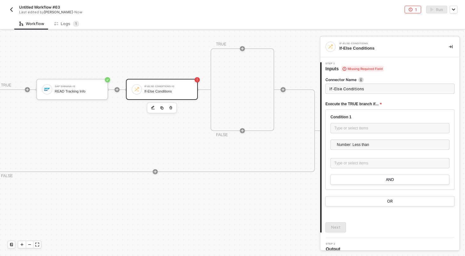
scroll to position [187, 298]
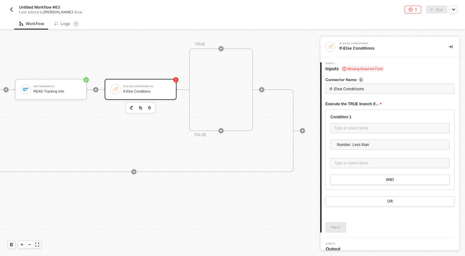
click at [355, 134] on div "Type or select items ﻿" at bounding box center [390, 128] width 119 height 11
click at [355, 130] on div "Type or select items ﻿" at bounding box center [390, 128] width 111 height 6
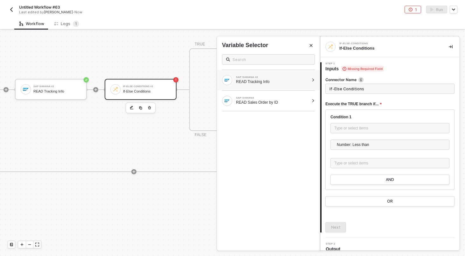
click at [300, 81] on div "READ Tracking Info" at bounding box center [272, 81] width 73 height 5
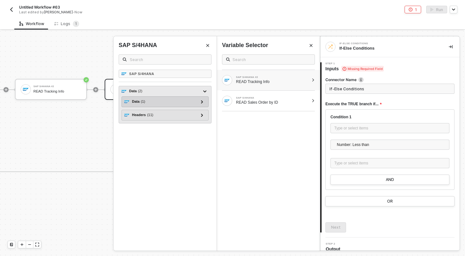
click at [208, 99] on div "Data ( 1 ) D ( 1 )" at bounding box center [165, 101] width 87 height 11
click at [202, 103] on icon at bounding box center [202, 101] width 2 height 3
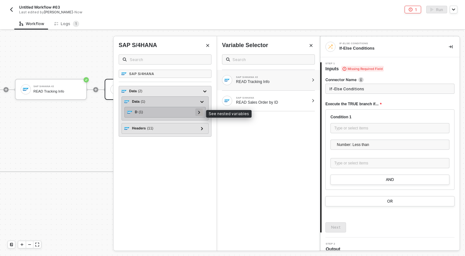
click at [200, 111] on icon at bounding box center [199, 112] width 2 height 3
click at [200, 114] on div at bounding box center [199, 112] width 3 height 7
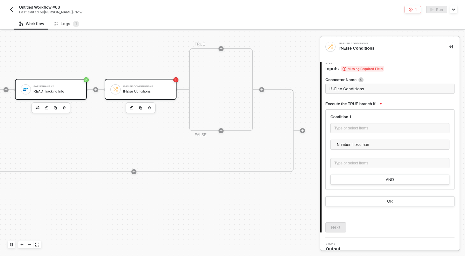
click at [52, 91] on div "READ Tracking Info" at bounding box center [57, 91] width 48 height 4
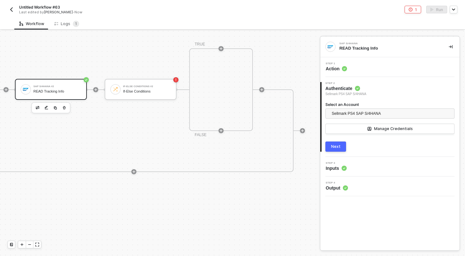
click at [335, 147] on div "Next" at bounding box center [336, 146] width 10 height 5
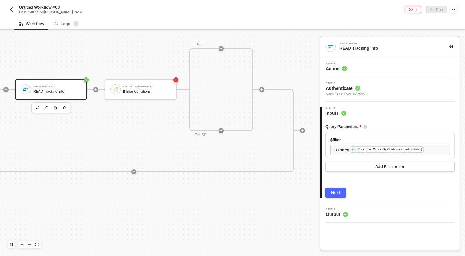
click at [334, 189] on button "Next" at bounding box center [336, 193] width 21 height 10
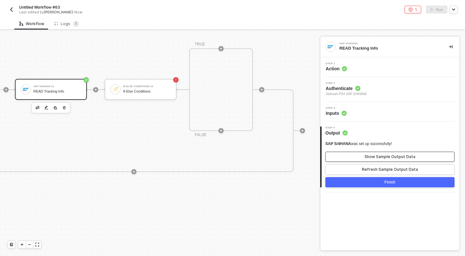
click at [395, 155] on div "Show Sample Output Data" at bounding box center [390, 156] width 51 height 5
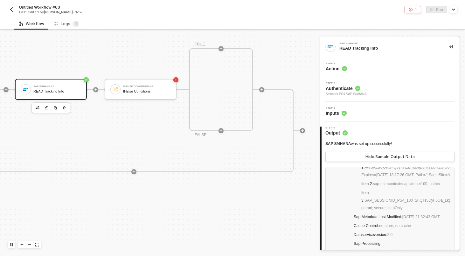
scroll to position [0, 0]
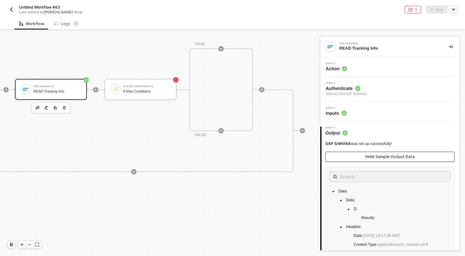
click at [388, 155] on div "Hide Sample Output Data" at bounding box center [390, 156] width 49 height 5
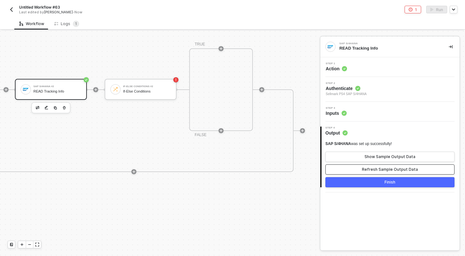
click at [384, 171] on div "Refresh Sample Output Data" at bounding box center [390, 169] width 56 height 5
click at [384, 156] on div "Show Sample Output Data" at bounding box center [390, 156] width 51 height 5
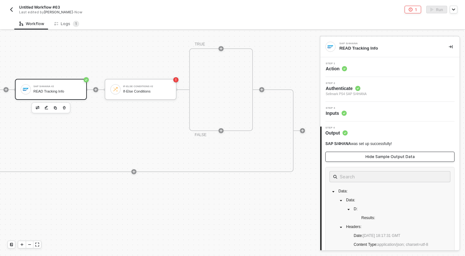
click at [384, 156] on div "Hide Sample Output Data" at bounding box center [390, 156] width 49 height 5
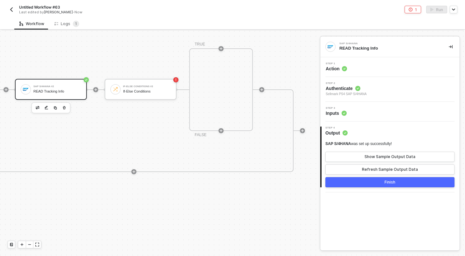
click at [370, 111] on div "Step 3 Inputs" at bounding box center [391, 112] width 138 height 10
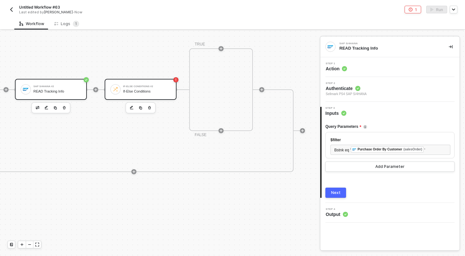
click at [162, 85] on div "If-Else Conditions #2" at bounding box center [147, 86] width 48 height 3
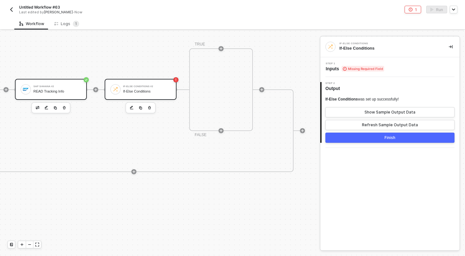
click at [82, 92] on div "SAP S/4HANA #2 READ Tracking Info" at bounding box center [51, 89] width 72 height 21
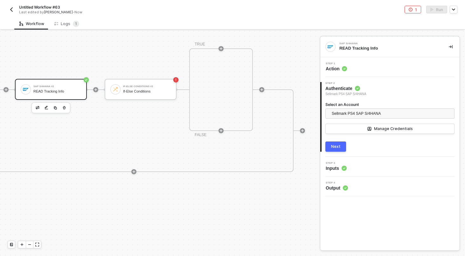
click at [295, 142] on div "TRUE SAP S/4HANA #2 READ Tracking Info If-Else Conditions #2 If-Else Conditions…" at bounding box center [133, 130] width 344 height 83
click at [150, 107] on icon "button" at bounding box center [149, 107] width 3 height 3
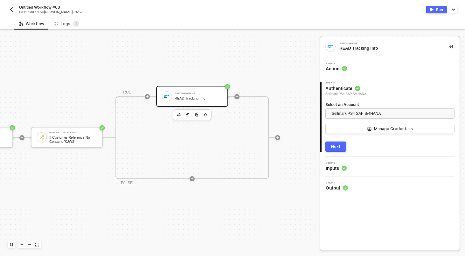
click at [430, 7] on button "Run" at bounding box center [437, 10] width 21 height 8
click at [215, 18] on div "Untitled Workflow #63 Last edited by Scott Cogswell - Now Run" at bounding box center [233, 9] width 450 height 18
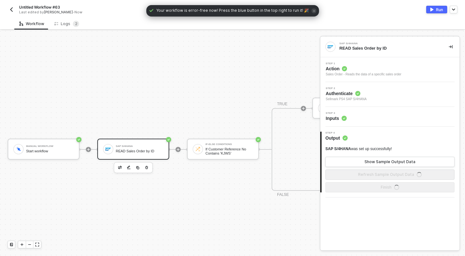
scroll to position [12, 0]
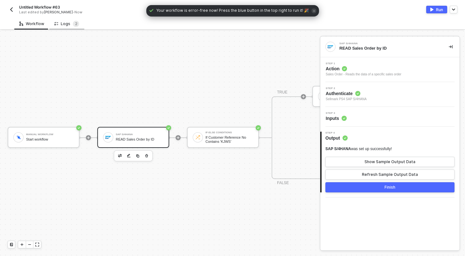
click at [64, 24] on div "Logs 2" at bounding box center [66, 24] width 25 height 6
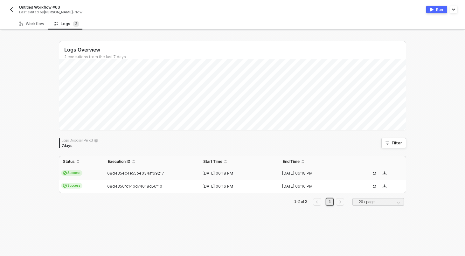
click at [110, 172] on span "68d435ec4e55be034af69217" at bounding box center [135, 173] width 57 height 5
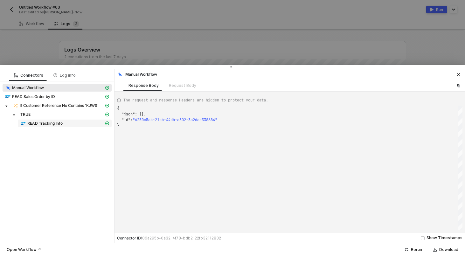
click at [53, 124] on span "READ Tracking Info" at bounding box center [44, 123] width 35 height 5
type textarea "{ "json": { "data": { "data": { "d": { "results": [] } }, "headers": { "date": …"
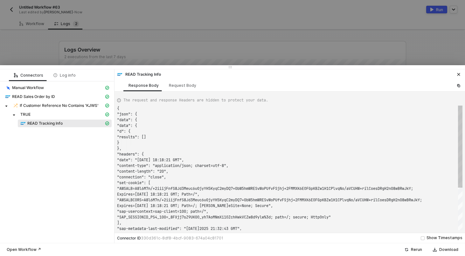
scroll to position [57, 0]
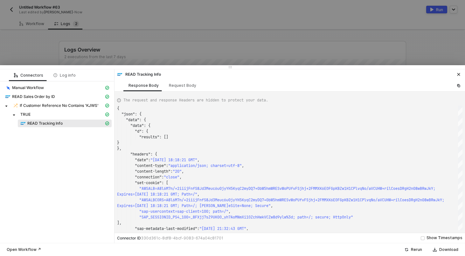
click at [95, 16] on div at bounding box center [232, 128] width 465 height 256
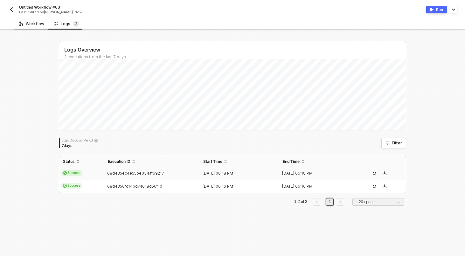
click at [40, 22] on div "Workflow" at bounding box center [31, 23] width 25 height 5
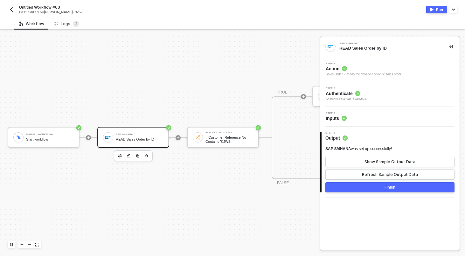
click at [382, 118] on div "Step 3 Inputs" at bounding box center [391, 117] width 138 height 10
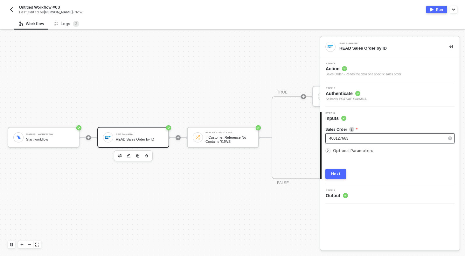
click at [365, 135] on div "400127663" at bounding box center [390, 138] width 129 height 10
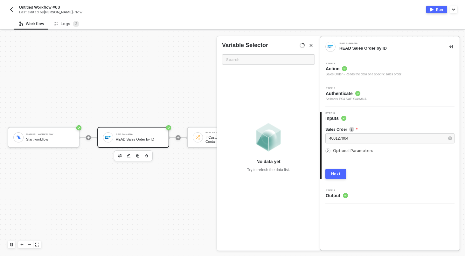
click at [339, 172] on div "Next" at bounding box center [336, 174] width 10 height 5
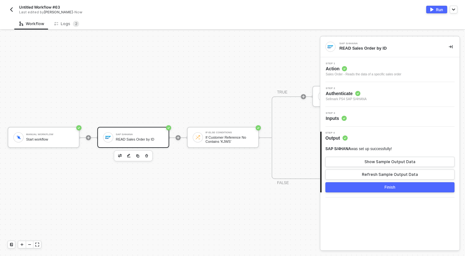
click at [385, 188] on button "Finish" at bounding box center [390, 187] width 129 height 10
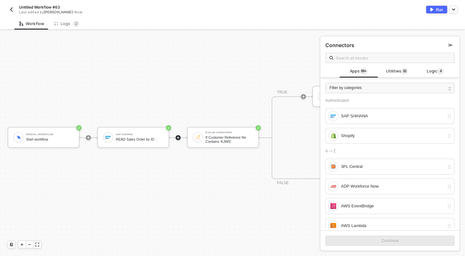
click at [439, 10] on div "Run" at bounding box center [439, 9] width 7 height 5
click at [207, 22] on div "Workflow Logs 2" at bounding box center [239, 24] width 451 height 12
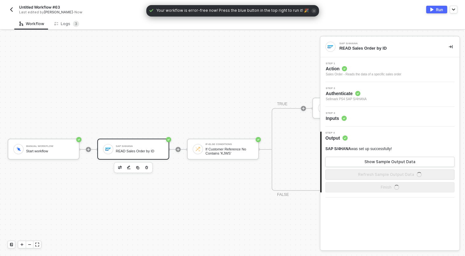
scroll to position [12, 0]
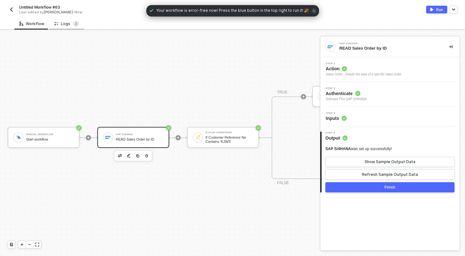
click at [63, 25] on div "Logs 3" at bounding box center [66, 24] width 25 height 6
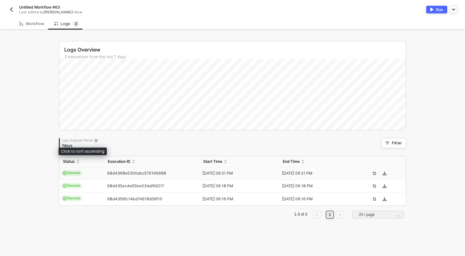
click at [94, 170] on td "Success" at bounding box center [81, 173] width 45 height 13
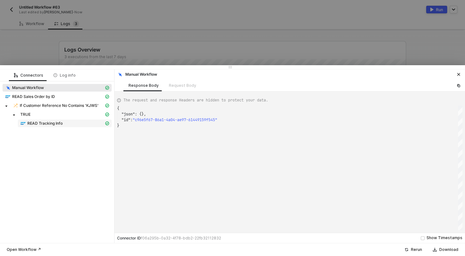
click at [62, 125] on span "READ Tracking Info" at bounding box center [44, 123] width 35 height 5
type textarea "{ "json": { "data": { "data": { "d": { "results": [] } }, "headers": { "date": …"
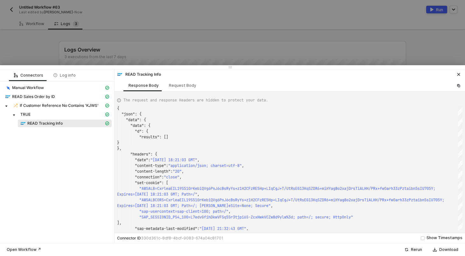
click at [118, 51] on div at bounding box center [232, 128] width 465 height 256
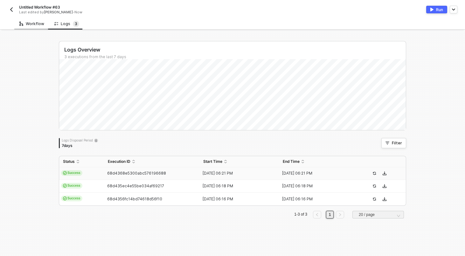
click at [30, 23] on div "Workflow" at bounding box center [31, 23] width 25 height 5
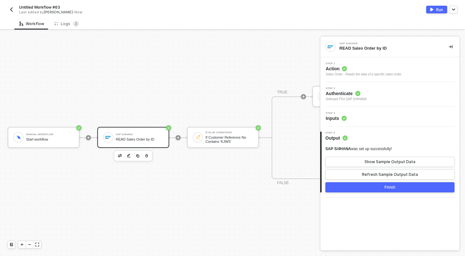
click at [367, 122] on div "Step 3 Inputs" at bounding box center [390, 117] width 139 height 20
click at [351, 120] on div "Step 3 Inputs" at bounding box center [391, 117] width 138 height 10
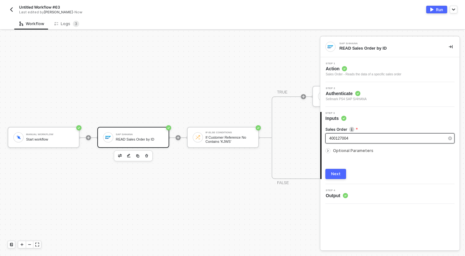
click at [354, 138] on div "400127004" at bounding box center [386, 139] width 115 height 6
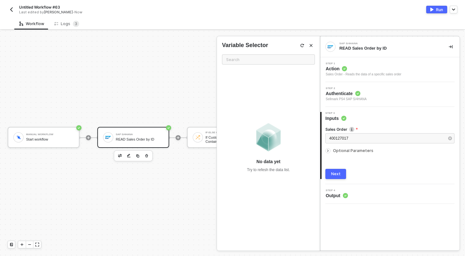
click at [337, 175] on div "Next" at bounding box center [336, 174] width 10 height 5
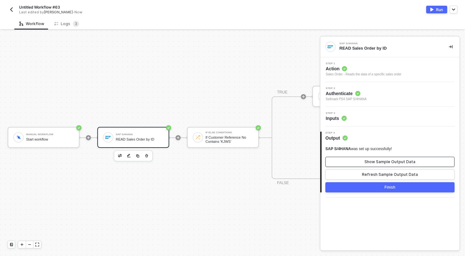
click at [372, 163] on div "Show Sample Output Data" at bounding box center [390, 161] width 51 height 5
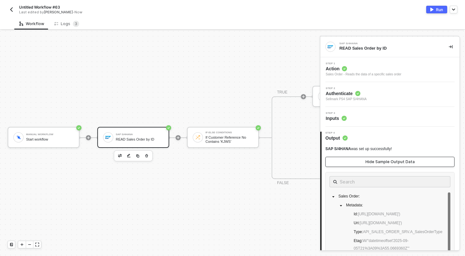
click at [372, 163] on div "Hide Sample Output Data" at bounding box center [390, 161] width 49 height 5
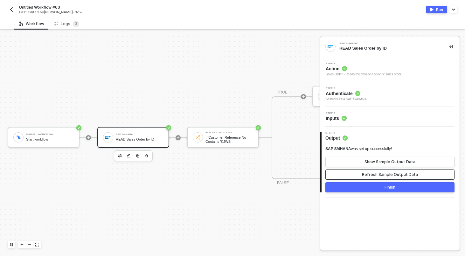
click at [371, 172] on button "Refresh Sample Output Data" at bounding box center [390, 175] width 129 height 10
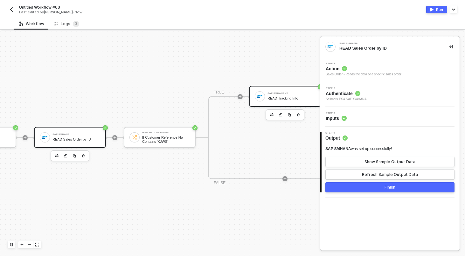
scroll to position [12, 69]
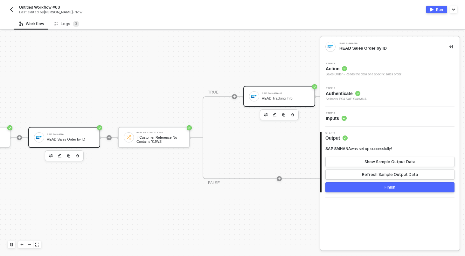
click at [263, 97] on div "READ Tracking Info" at bounding box center [286, 98] width 48 height 4
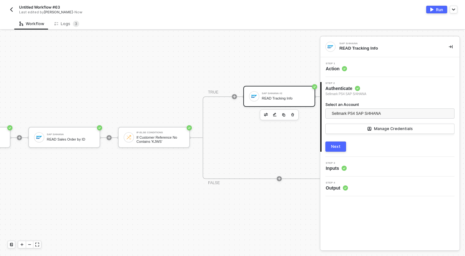
click at [354, 190] on div "Step 4 Output" at bounding box center [391, 187] width 138 height 10
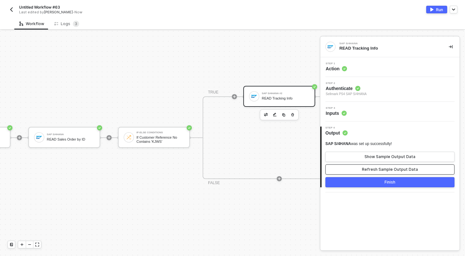
click at [397, 172] on div "Refresh Sample Output Data" at bounding box center [390, 169] width 56 height 5
click at [398, 158] on div "Show Sample Output Data" at bounding box center [390, 156] width 51 height 5
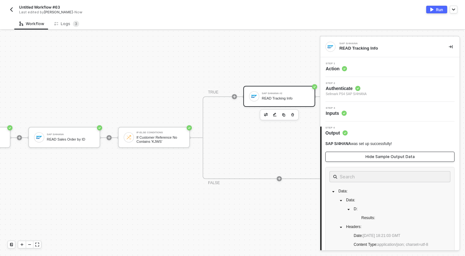
click at [398, 158] on div "Hide Sample Output Data" at bounding box center [390, 156] width 49 height 5
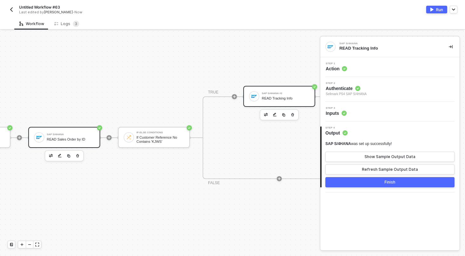
click at [70, 134] on div "SAP S/4HANA" at bounding box center [71, 134] width 48 height 3
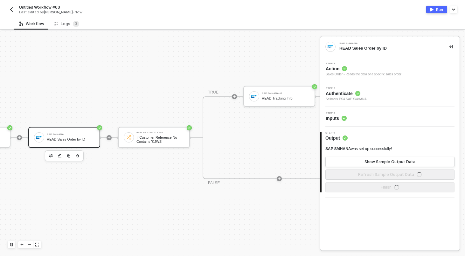
click at [371, 120] on div "Step 3 Inputs" at bounding box center [391, 117] width 138 height 10
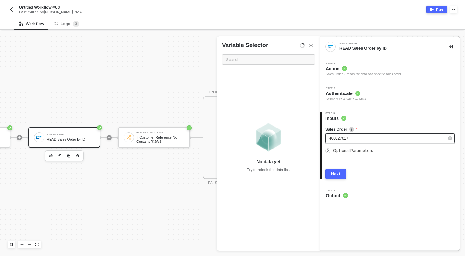
click at [363, 142] on div "400127017" at bounding box center [390, 138] width 129 height 10
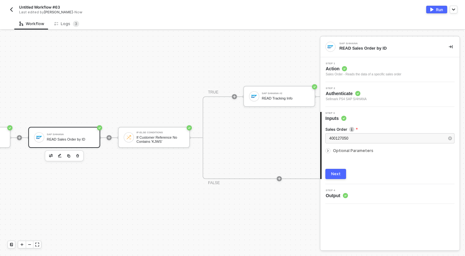
click at [338, 171] on button "Next" at bounding box center [336, 174] width 21 height 10
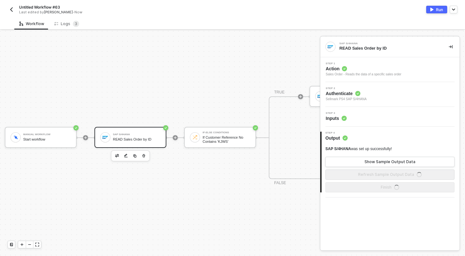
scroll to position [12, 0]
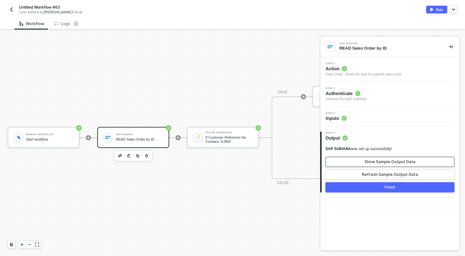
click at [357, 163] on button "Show Sample Output Data" at bounding box center [390, 162] width 129 height 10
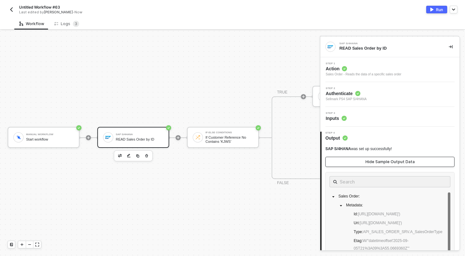
click at [357, 163] on button "Hide Sample Output Data" at bounding box center [390, 162] width 129 height 10
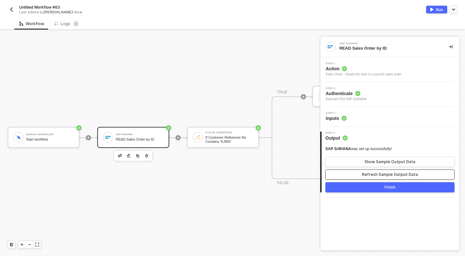
click at [383, 174] on div "Refresh Sample Output Data" at bounding box center [390, 174] width 56 height 5
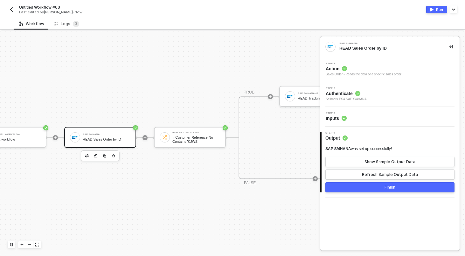
scroll to position [12, 79]
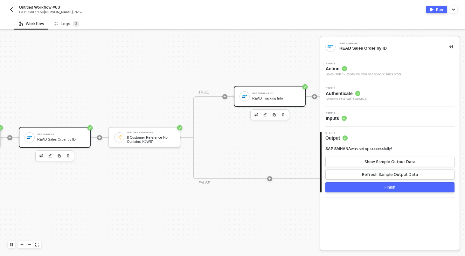
click at [267, 93] on div "SAP S/4HANA #2" at bounding box center [276, 93] width 48 height 3
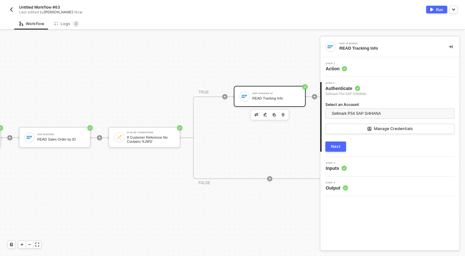
click at [372, 163] on div "Step 3 Inputs" at bounding box center [391, 167] width 138 height 10
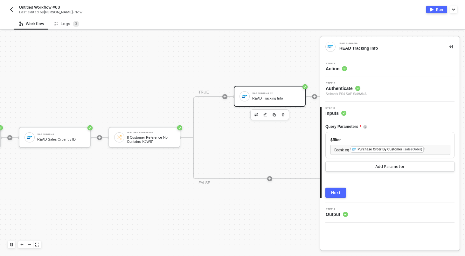
click at [336, 196] on button "Next" at bounding box center [336, 193] width 21 height 10
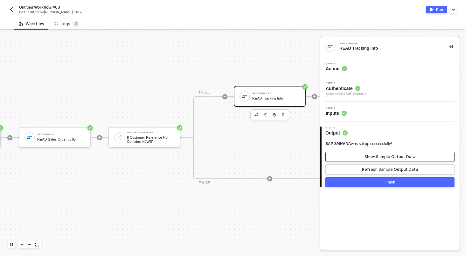
click at [367, 158] on div "Show Sample Output Data" at bounding box center [390, 156] width 51 height 5
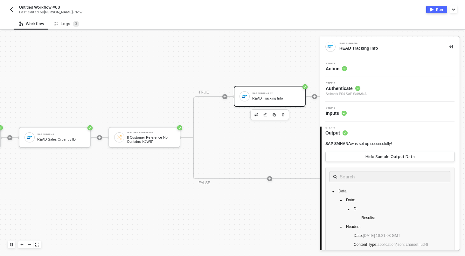
click at [358, 115] on div "Step 3 Inputs" at bounding box center [391, 112] width 138 height 10
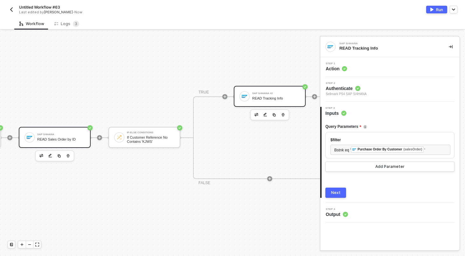
click at [75, 140] on div "READ Sales Order by ID" at bounding box center [61, 140] width 48 height 4
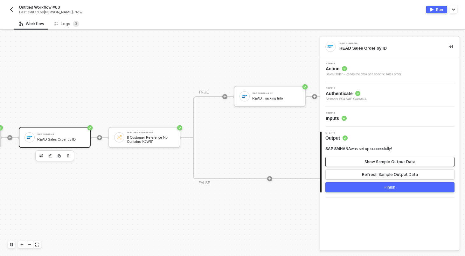
click at [389, 165] on button "Show Sample Output Data" at bounding box center [390, 162] width 129 height 10
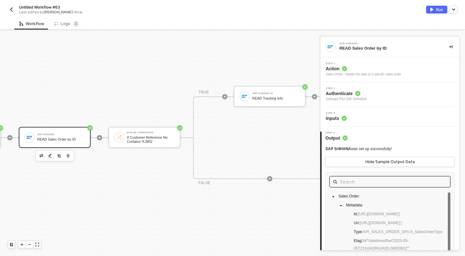
click at [390, 184] on input "text" at bounding box center [390, 182] width 101 height 8
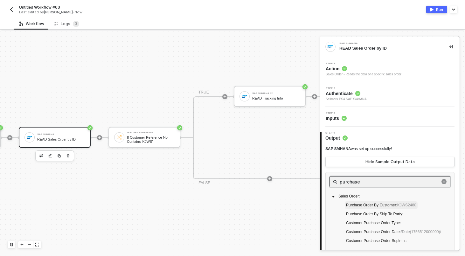
type input "purchase"
drag, startPoint x: 422, startPoint y: 206, endPoint x: 406, endPoint y: 206, distance: 15.9
click at [406, 206] on span "KJWS2480" at bounding box center [407, 205] width 19 height 4
click at [282, 157] on div "TRUE SAP S/4HANA #2 READ Tracking Info FALSE" at bounding box center [269, 137] width 153 height 83
click at [157, 53] on div "Manual Workflow Start workflow SAP S/4HANA READ Sales Order by ID If-Else Condi…" at bounding box center [139, 137] width 437 height 237
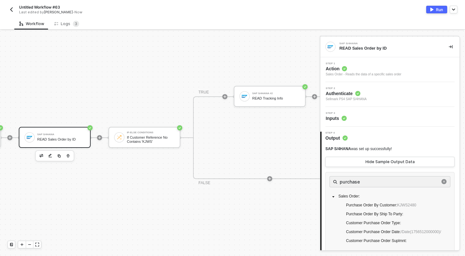
scroll to position [12, 156]
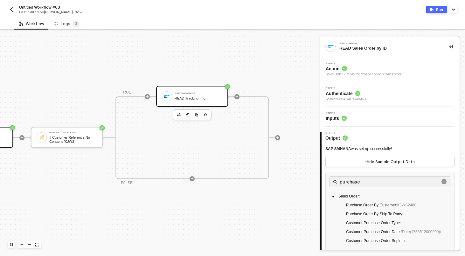
click at [173, 87] on div "SAP S/4HANA #2 READ Tracking Info" at bounding box center [192, 96] width 72 height 21
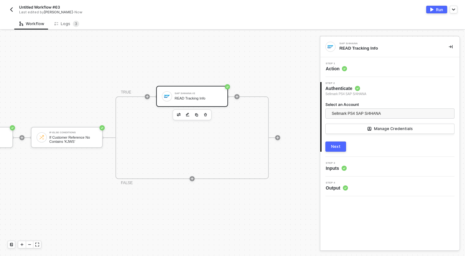
click at [364, 166] on div "Step 3 Inputs" at bounding box center [391, 167] width 138 height 10
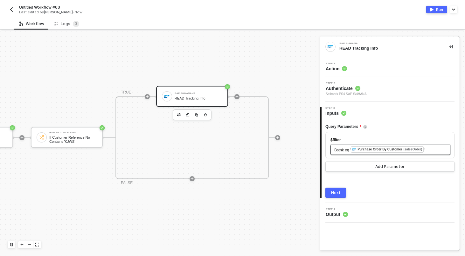
click at [439, 149] on div "Bstnk eq ' ﻿ Purchase Order By Customer (salesOrder) '" at bounding box center [391, 149] width 112 height 7
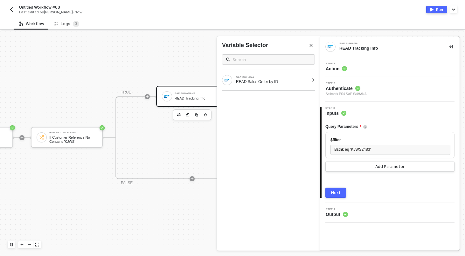
click at [345, 196] on button "Next" at bounding box center [336, 193] width 21 height 10
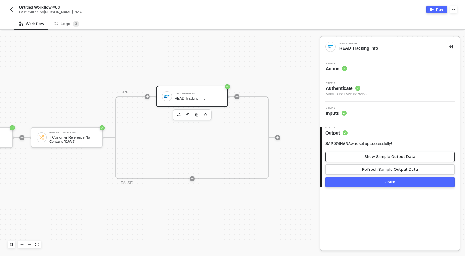
click at [367, 157] on div "Show Sample Output Data" at bounding box center [390, 156] width 51 height 5
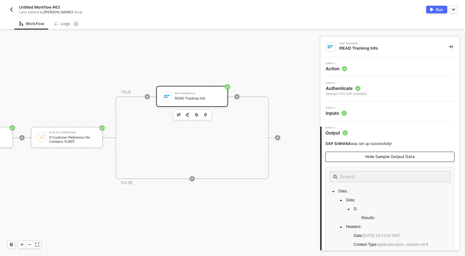
scroll to position [59, 0]
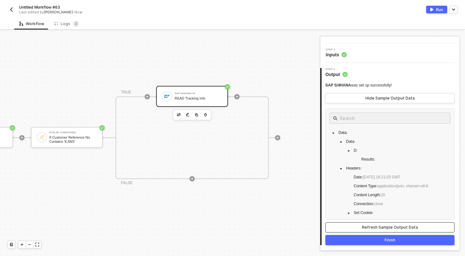
click at [380, 227] on div "Refresh Sample Output Data" at bounding box center [390, 227] width 56 height 5
click at [384, 230] on button "Refresh Sample Output Data" at bounding box center [390, 227] width 129 height 10
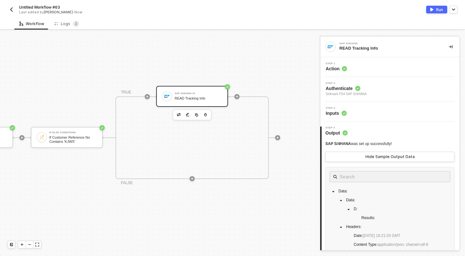
click at [371, 69] on div "Step 1 Action" at bounding box center [391, 67] width 138 height 10
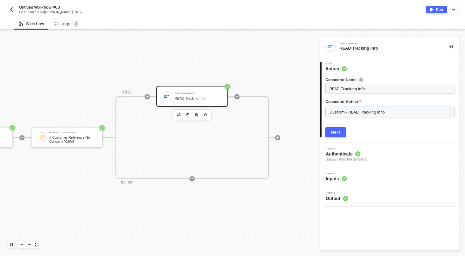
click at [367, 112] on input "Custom - READ Tracking Info" at bounding box center [390, 112] width 129 height 10
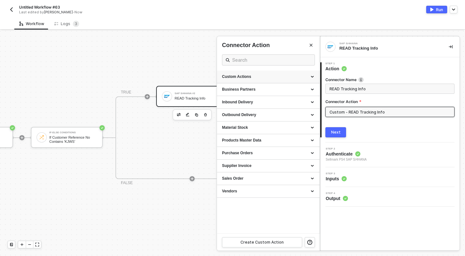
click at [313, 77] on icon at bounding box center [313, 77] width 3 height 0
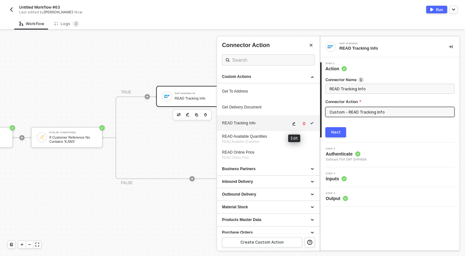
click at [296, 123] on icon "icon-edit" at bounding box center [294, 124] width 4 height 4
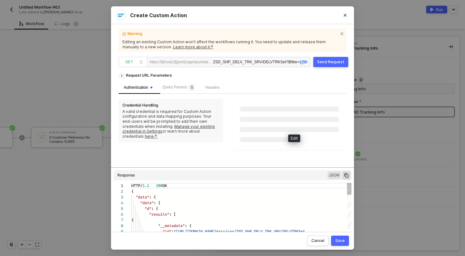
scroll to position [52, 0]
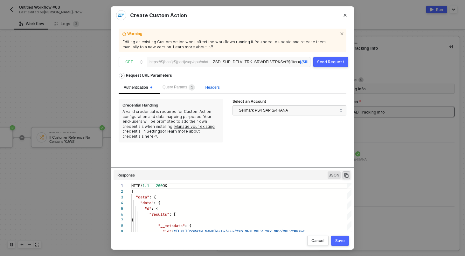
click at [210, 86] on span "Headers" at bounding box center [212, 87] width 14 height 4
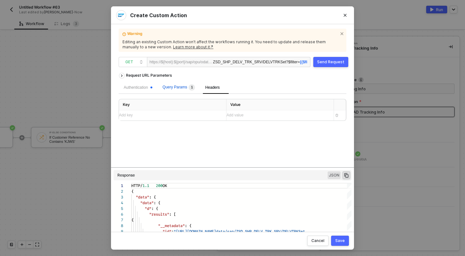
click at [186, 88] on span "Query Params 1" at bounding box center [179, 87] width 32 height 4
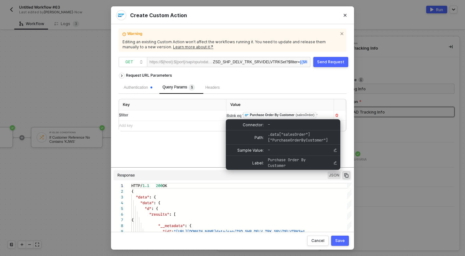
click at [322, 117] on div "Bstnk eq ' ﻿ Purchase Order By Customer (salesOrder) '" at bounding box center [278, 115] width 102 height 7
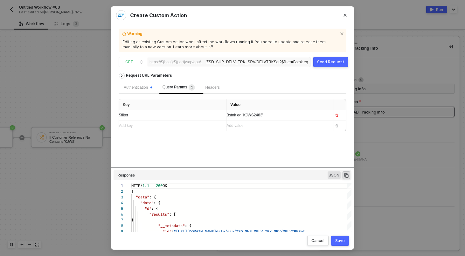
click at [330, 59] on button "Send Request" at bounding box center [331, 62] width 35 height 10
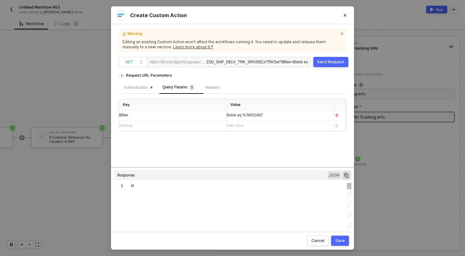
type textarea "HTTP/1.1 200 OK { "data": { "data": { "d": { "results": [ { "__metadata": { "id…"
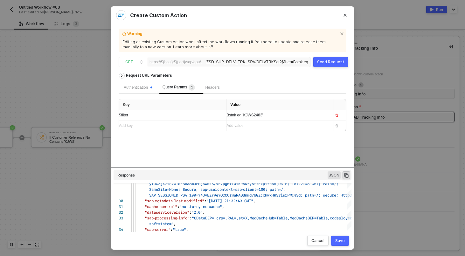
click at [343, 241] on div "Save" at bounding box center [340, 240] width 10 height 5
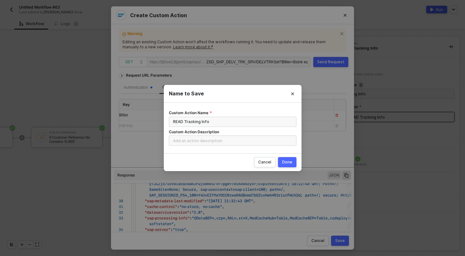
click at [283, 160] on div "Done" at bounding box center [287, 162] width 10 height 5
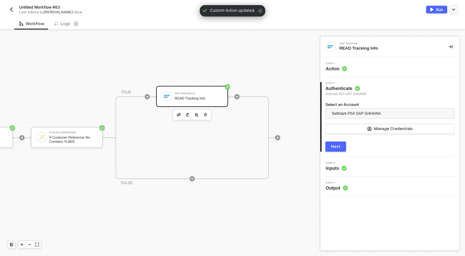
click at [340, 151] on button "Next" at bounding box center [336, 147] width 21 height 10
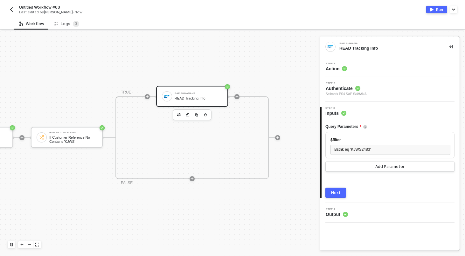
click at [337, 189] on button "Next" at bounding box center [336, 193] width 21 height 10
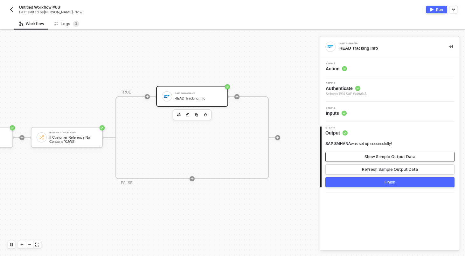
click at [360, 160] on button "Show Sample Output Data" at bounding box center [390, 157] width 129 height 10
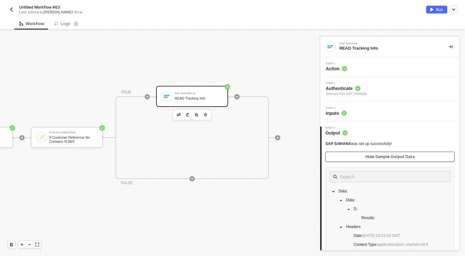
click at [360, 160] on button "Hide Sample Output Data" at bounding box center [390, 157] width 129 height 10
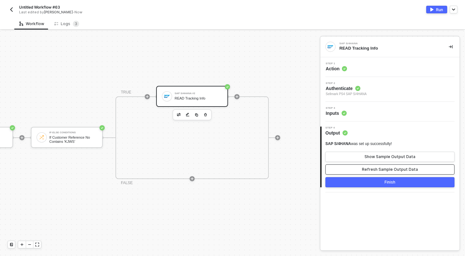
click at [360, 167] on button "Refresh Sample Output Data" at bounding box center [390, 170] width 129 height 10
click at [364, 151] on div "SAP S/4HANA was set up successfully! Show Sample Output Data Refresh Sample Out…" at bounding box center [390, 157] width 129 height 33
click at [364, 153] on button "Show Sample Output Data" at bounding box center [390, 157] width 129 height 10
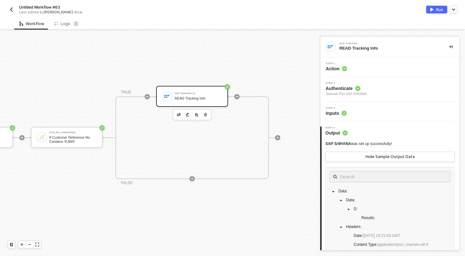
click at [389, 104] on div "Step 3 Inputs" at bounding box center [390, 112] width 139 height 20
click at [389, 107] on div "Step 3 Inputs" at bounding box center [391, 112] width 138 height 10
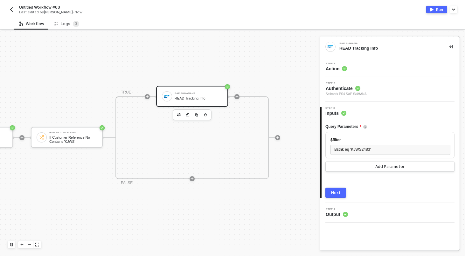
click at [190, 98] on div "READ Tracking Info" at bounding box center [199, 98] width 48 height 4
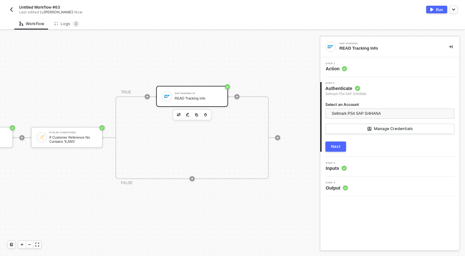
click at [411, 62] on div "Step 1 Action" at bounding box center [391, 67] width 138 height 10
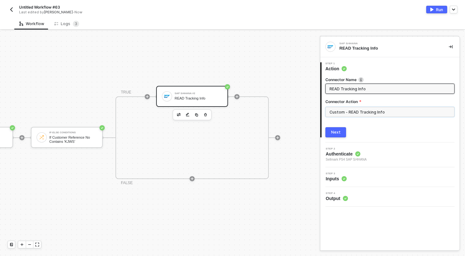
click at [378, 115] on input "Custom - READ Tracking Info" at bounding box center [390, 112] width 129 height 10
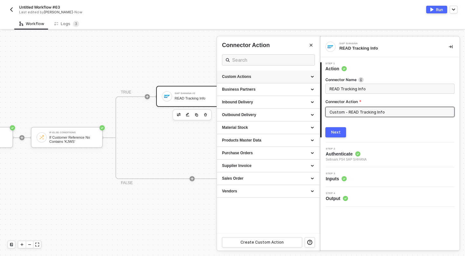
click at [313, 77] on div "Custom Actions" at bounding box center [268, 77] width 103 height 13
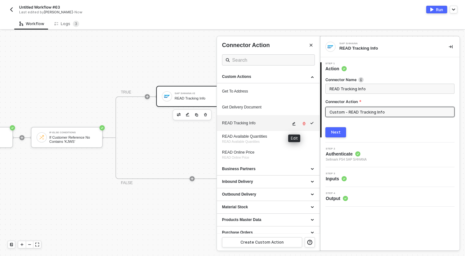
click at [294, 124] on icon "icon-edit" at bounding box center [294, 124] width 3 height 4
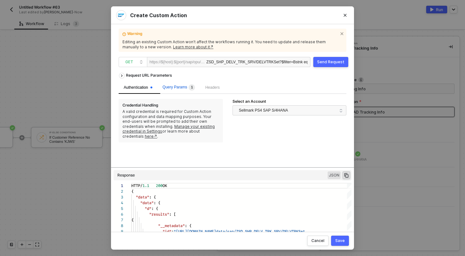
click at [186, 87] on span "Query Params 1" at bounding box center [179, 87] width 32 height 4
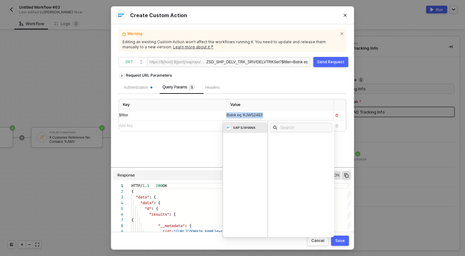
drag, startPoint x: 280, startPoint y: 116, endPoint x: 219, endPoint y: 116, distance: 61.1
click at [219, 115] on tr "$filter Bstnk eq 'KJWS2483' SAP S/4HANA" at bounding box center [232, 115] width 227 height 11
click at [339, 62] on div "Send Request" at bounding box center [330, 62] width 27 height 5
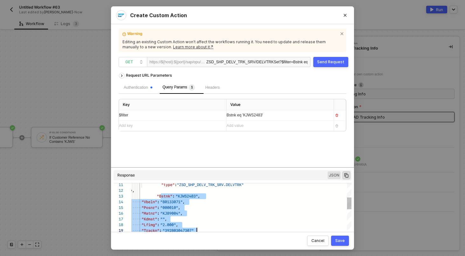
drag, startPoint x: 160, startPoint y: 200, endPoint x: 219, endPoint y: 230, distance: 66.3
type textarea ""uri": "https://sellmarksap.sc1.hec.ondemand.com/sap/opu/odata/sap/ZSD_SHP_DELV…"
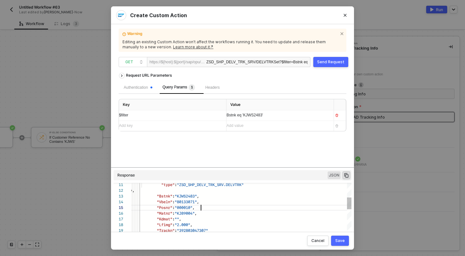
scroll to position [29, 71]
click at [342, 241] on div "Save" at bounding box center [340, 240] width 10 height 5
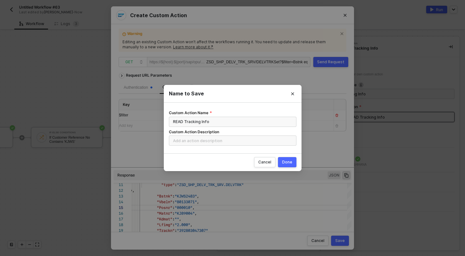
click at [287, 167] on button "Done" at bounding box center [287, 162] width 18 height 10
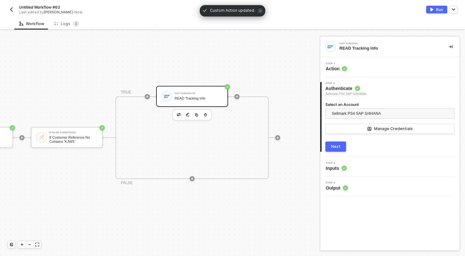
click at [360, 168] on div "Step 3 Inputs" at bounding box center [391, 167] width 138 height 10
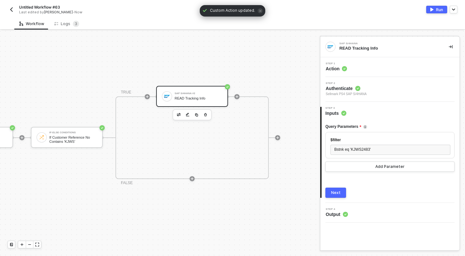
click at [341, 196] on button "Next" at bounding box center [336, 193] width 21 height 10
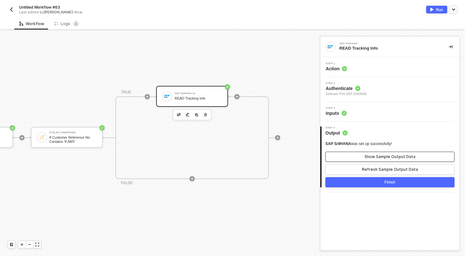
click at [406, 156] on div "Show Sample Output Data" at bounding box center [390, 156] width 51 height 5
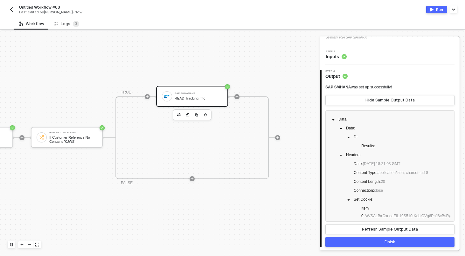
scroll to position [58, 0]
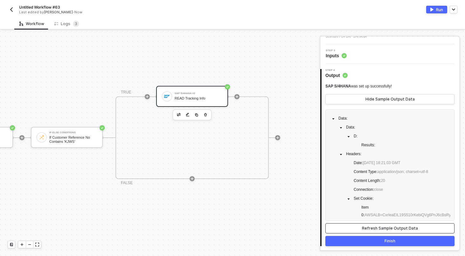
click at [365, 228] on div "Refresh Sample Output Data" at bounding box center [390, 228] width 56 height 5
click at [385, 230] on div "Refresh Sample Output Data" at bounding box center [390, 228] width 56 height 5
click at [383, 245] on button "Finish" at bounding box center [390, 241] width 129 height 10
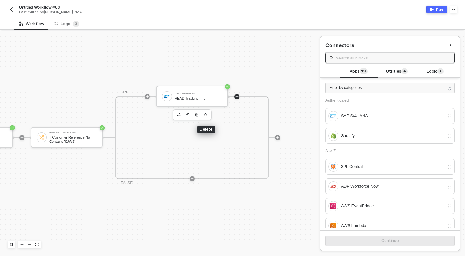
click at [207, 114] on icon "button" at bounding box center [206, 114] width 4 height 5
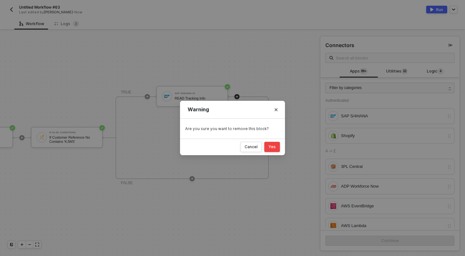
click at [277, 148] on button "Yes" at bounding box center [273, 147] width 16 height 10
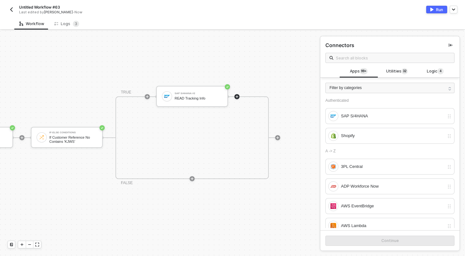
scroll to position [12, 67]
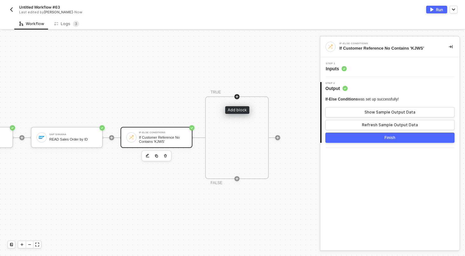
click at [237, 97] on icon "icon-play" at bounding box center [237, 97] width 4 height 4
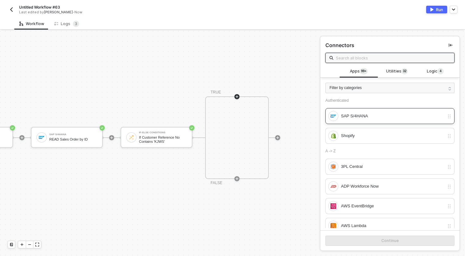
click at [353, 118] on div "SAP S/4HANA" at bounding box center [392, 116] width 103 height 7
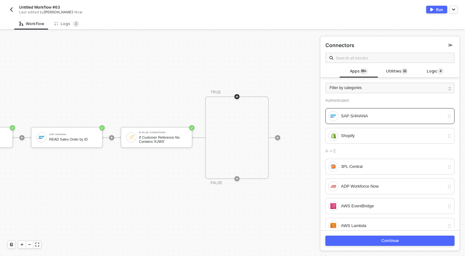
click at [377, 241] on button "Continue" at bounding box center [390, 241] width 129 height 10
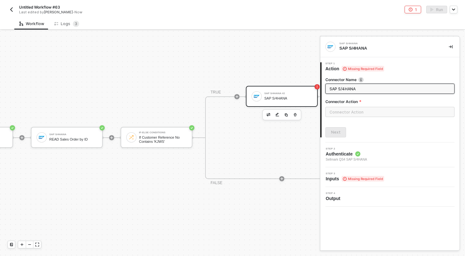
click at [368, 104] on label "Connector Action" at bounding box center [390, 101] width 129 height 5
click at [351, 112] on input "text" at bounding box center [390, 112] width 129 height 10
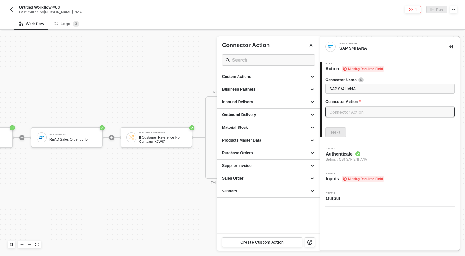
click at [354, 116] on input "text" at bounding box center [390, 112] width 129 height 10
click at [183, 111] on div at bounding box center [232, 143] width 465 height 225
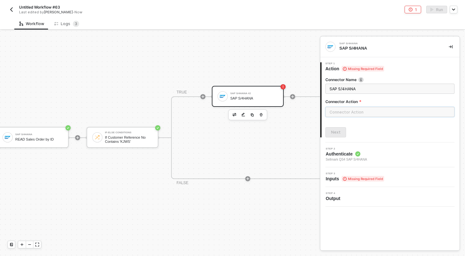
scroll to position [12, 156]
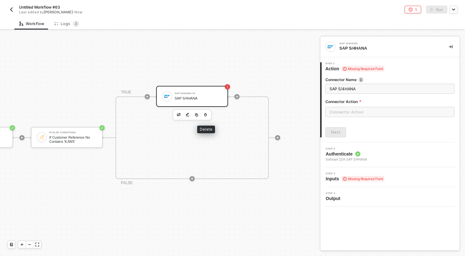
click at [204, 116] on icon "button" at bounding box center [206, 114] width 4 height 5
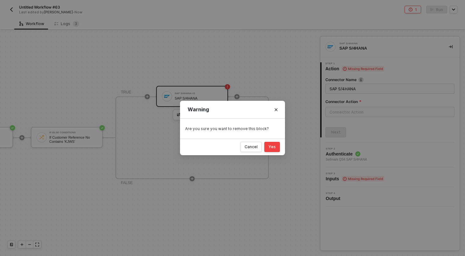
click at [275, 149] on div "Yes" at bounding box center [272, 147] width 7 height 5
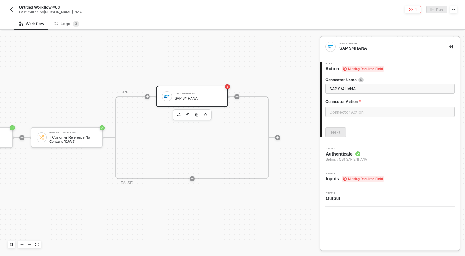
scroll to position [12, 67]
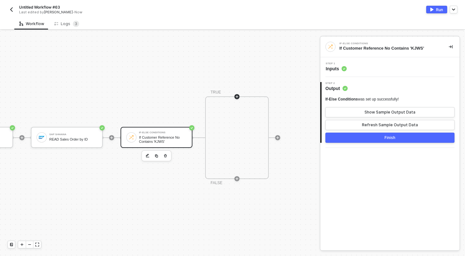
click at [237, 96] on icon "icon-play" at bounding box center [237, 96] width 3 height 3
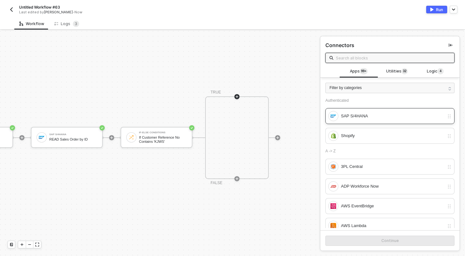
click at [393, 115] on div "SAP S/4HANA" at bounding box center [392, 116] width 103 height 7
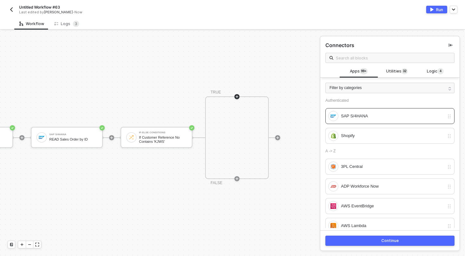
click at [383, 241] on div "Continue" at bounding box center [391, 240] width 18 height 5
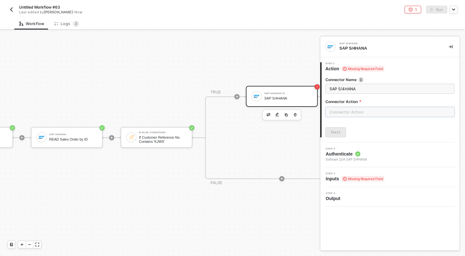
click at [369, 114] on input "text" at bounding box center [390, 112] width 129 height 10
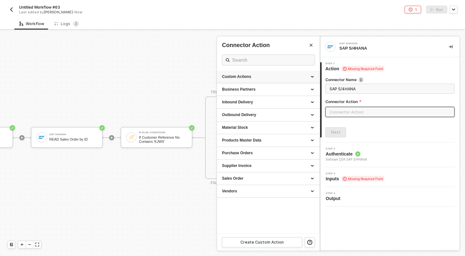
click at [312, 78] on div "Custom Actions" at bounding box center [268, 76] width 93 height 5
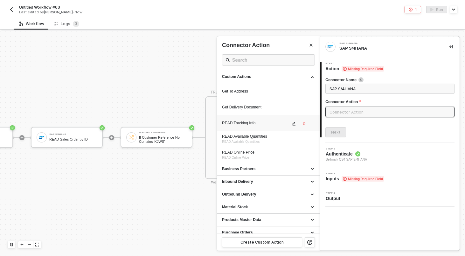
click at [296, 124] on span "icon-edit" at bounding box center [294, 124] width 4 height 4
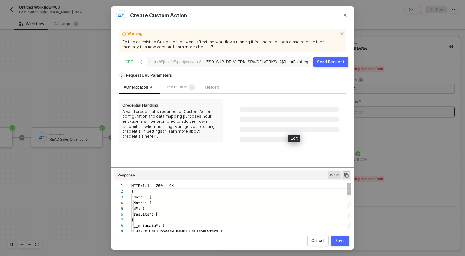
scroll to position [52, 0]
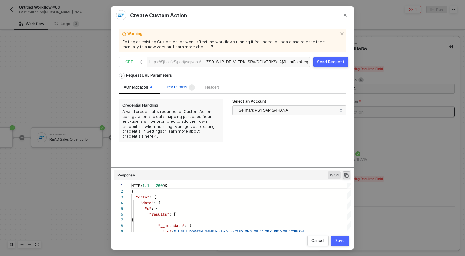
click at [184, 87] on span "Query Params 1" at bounding box center [179, 87] width 32 height 4
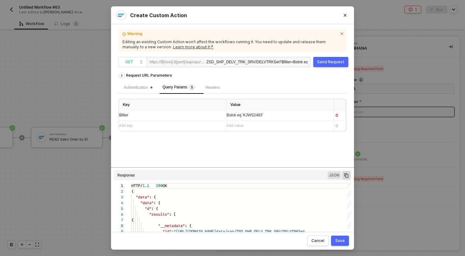
click at [258, 115] on span "Bstnk eq 'KJWS2483'" at bounding box center [245, 115] width 37 height 4
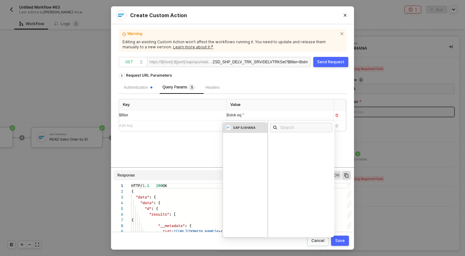
click at [237, 128] on div "SAP S/4HANA" at bounding box center [244, 127] width 22 height 4
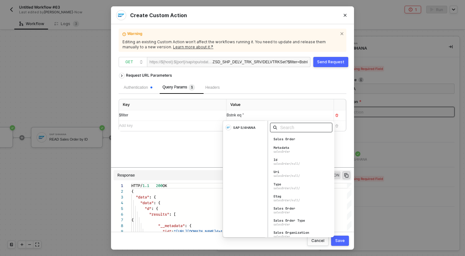
click at [297, 127] on input "text" at bounding box center [303, 127] width 46 height 7
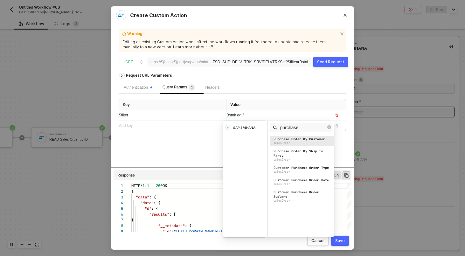
type input "purchase"
click at [292, 140] on div "Purchase Order By Customer" at bounding box center [300, 139] width 52 height 4
click at [284, 90] on div "Authentication Query Params 1 Headers" at bounding box center [233, 87] width 228 height 13
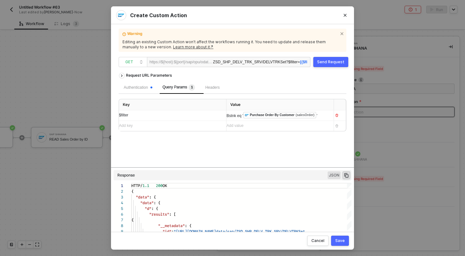
click at [327, 60] on div "Send Request" at bounding box center [330, 62] width 27 height 5
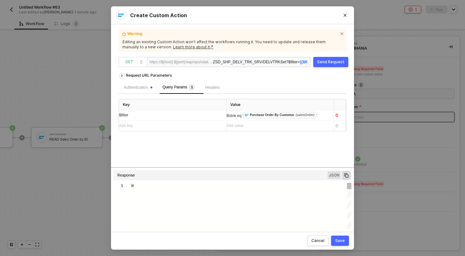
type textarea "HTTP/1.1 200 OK { "data": { "data": { "d": { "results": [] } }, "headers": { "d…"
click at [345, 245] on button "Save" at bounding box center [340, 241] width 18 height 10
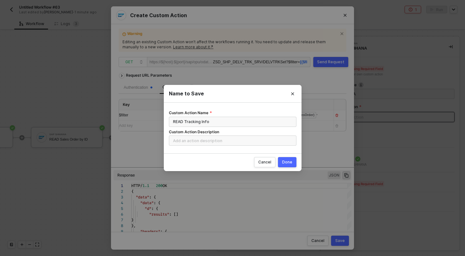
click at [289, 164] on div "Done" at bounding box center [287, 162] width 10 height 5
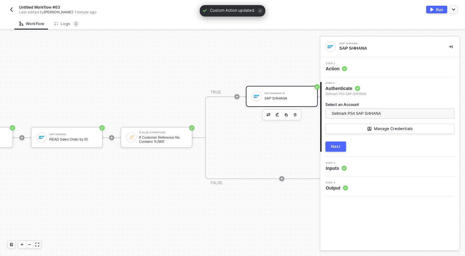
click at [179, 100] on div "Manual Workflow Start workflow SAP S/4HANA READ Sales Order by ID If-Else Condi…" at bounding box center [151, 137] width 437 height 237
click at [382, 60] on div "Step 1 Action" at bounding box center [390, 67] width 139 height 20
click at [376, 74] on div "Step 1 Action" at bounding box center [390, 67] width 139 height 20
click at [360, 71] on div "Step 1 Action" at bounding box center [391, 67] width 138 height 10
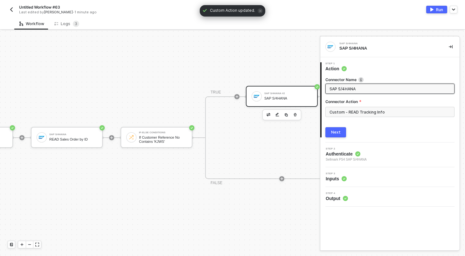
click at [354, 93] on span "SAP S/4HANA" at bounding box center [390, 89] width 129 height 10
click at [355, 88] on input "SAP S/4HANA" at bounding box center [390, 88] width 120 height 7
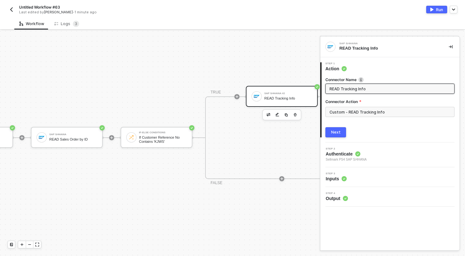
type input "READ Tracking Info"
click at [342, 136] on button "Next" at bounding box center [336, 132] width 21 height 10
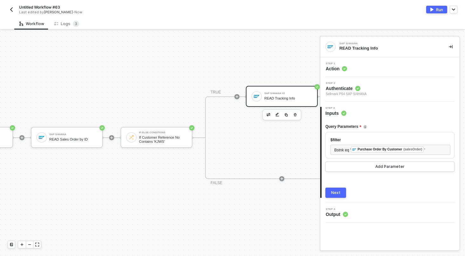
click at [439, 9] on div "Run" at bounding box center [439, 9] width 7 height 5
click at [286, 24] on div "Workflow Logs 3" at bounding box center [239, 24] width 451 height 12
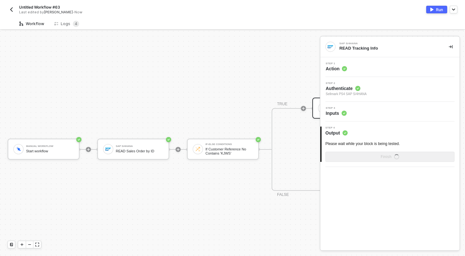
scroll to position [12, 0]
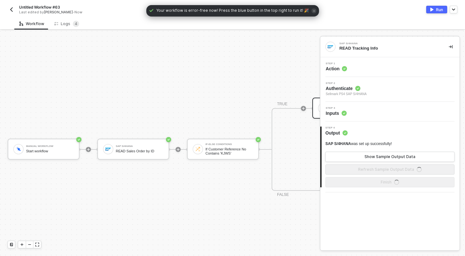
scroll to position [12, 0]
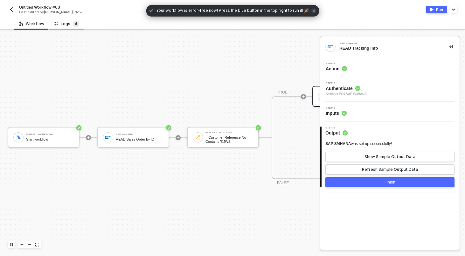
click at [75, 22] on span "4" at bounding box center [76, 23] width 3 height 5
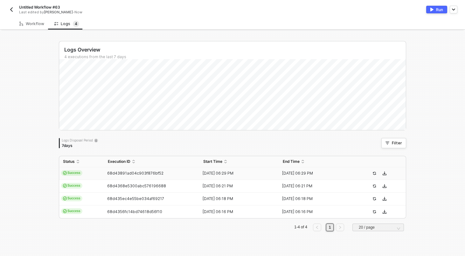
click at [103, 175] on td "Success" at bounding box center [81, 173] width 45 height 13
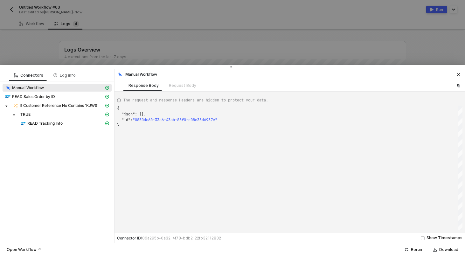
scroll to position [17, 0]
click at [62, 125] on span "READ Tracking Info" at bounding box center [44, 123] width 35 height 5
type textarea "{ "json": { "data": { "data": { "d": { "results": [ { "__metadata": { "id": "[U…"
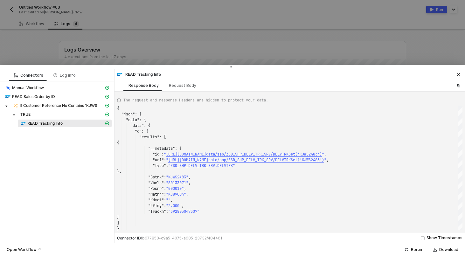
click at [152, 47] on div at bounding box center [232, 128] width 465 height 256
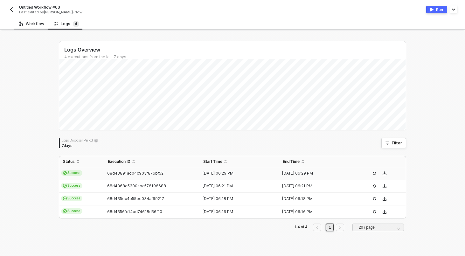
click at [27, 25] on div "Workflow" at bounding box center [31, 23] width 25 height 5
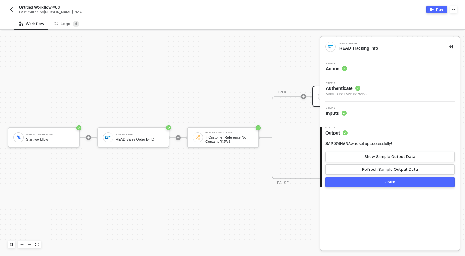
scroll to position [12, 108]
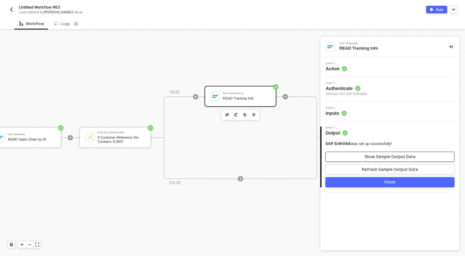
click at [357, 160] on button "Show Sample Output Data" at bounding box center [390, 157] width 129 height 10
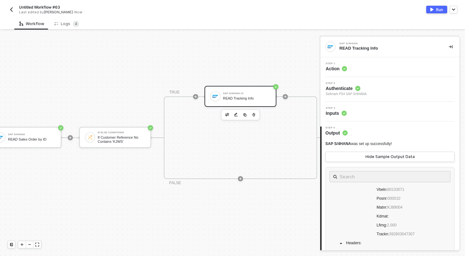
scroll to position [102, 0]
click at [262, 159] on div "TRUE SAP S/4HANA #2 READ Tracking Info FALSE" at bounding box center [240, 137] width 153 height 83
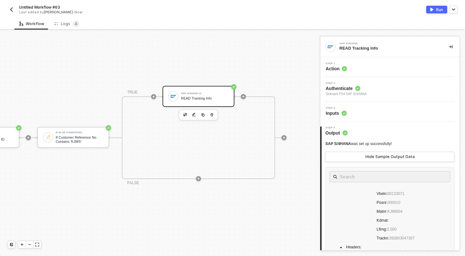
scroll to position [12, 156]
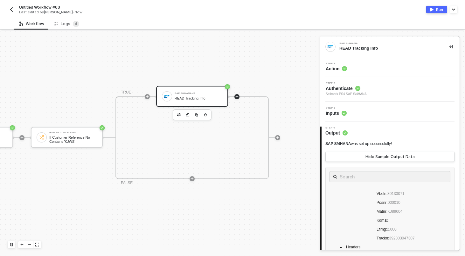
click at [237, 97] on icon "icon-play" at bounding box center [237, 97] width 4 height 4
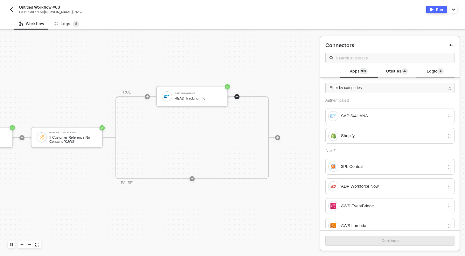
click at [433, 71] on span "Logic 4" at bounding box center [435, 71] width 17 height 7
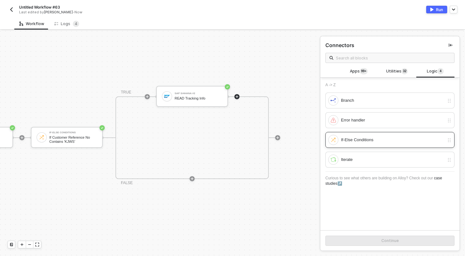
click at [364, 144] on div "If-Else Conditions" at bounding box center [386, 140] width 116 height 10
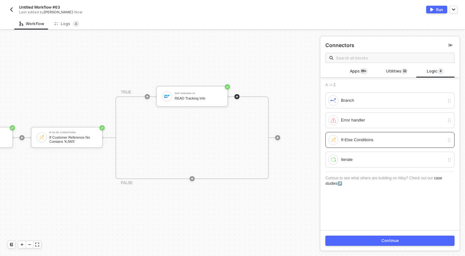
click at [383, 244] on button "Continue" at bounding box center [390, 241] width 129 height 10
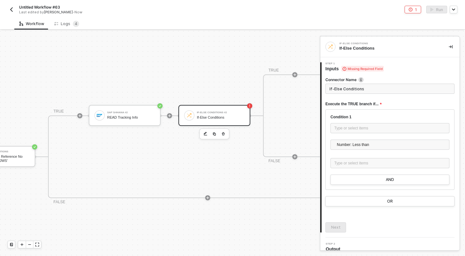
scroll to position [161, 322]
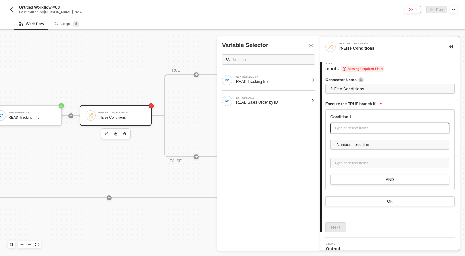
click at [342, 131] on div "Type or select items ﻿" at bounding box center [390, 128] width 111 height 6
click at [290, 84] on div "SAP S/4HANA #2 READ Tracking Info" at bounding box center [265, 80] width 87 height 10
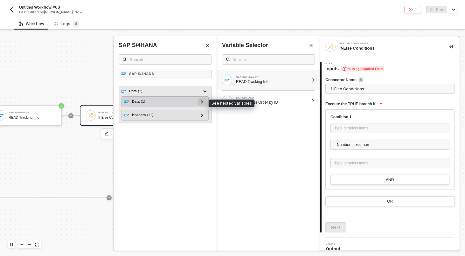
click at [204, 102] on div at bounding box center [202, 102] width 8 height 8
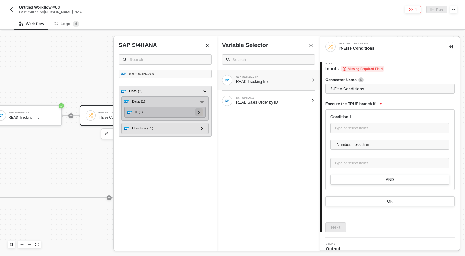
click at [200, 113] on icon at bounding box center [199, 112] width 2 height 3
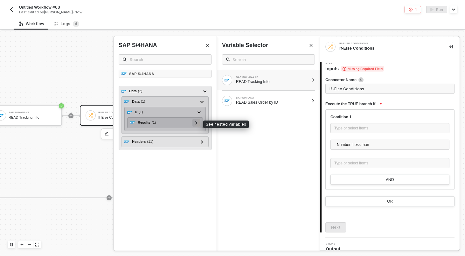
click at [196, 124] on icon at bounding box center [196, 122] width 2 height 3
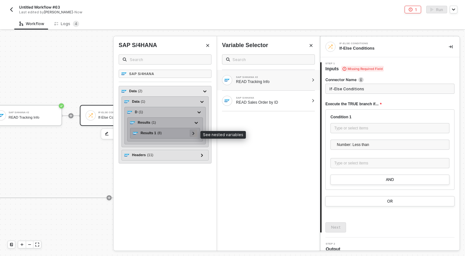
click at [195, 133] on div at bounding box center [194, 134] width 8 height 8
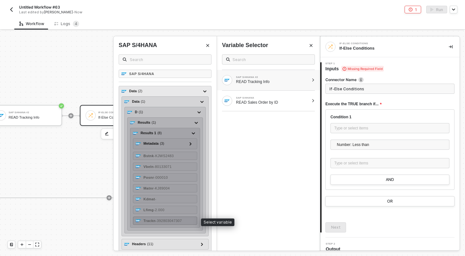
click at [181, 222] on span "- 392803047307" at bounding box center [169, 221] width 26 height 4
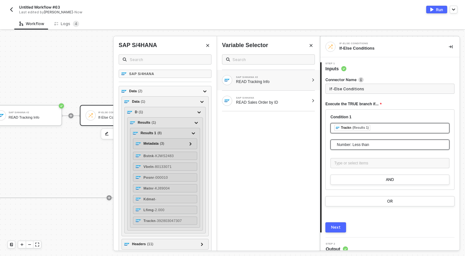
click at [364, 144] on span "Number: Less than" at bounding box center [391, 145] width 109 height 10
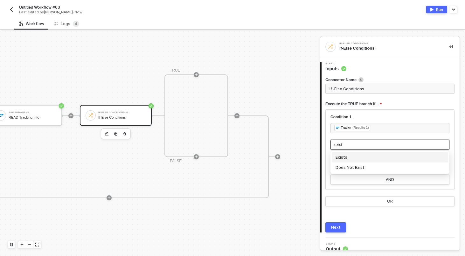
type input "exists"
click at [358, 158] on div "Exists" at bounding box center [390, 157] width 109 height 7
type input "Only continue if Trackn Exists"
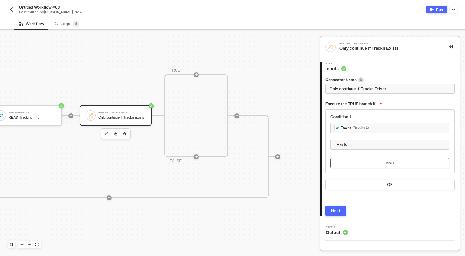
click at [362, 163] on button "AND" at bounding box center [390, 163] width 119 height 10
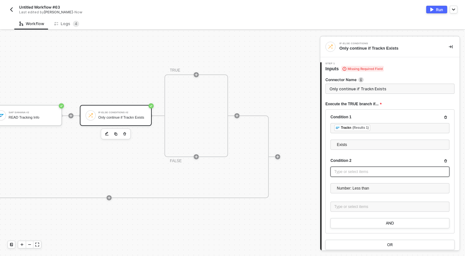
click at [351, 171] on div "Type or select items ﻿" at bounding box center [390, 172] width 111 height 6
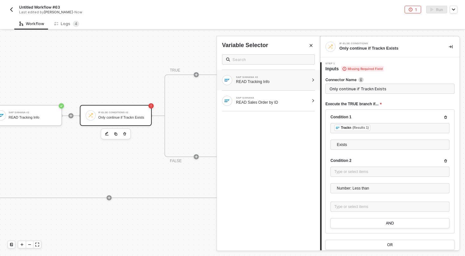
click at [255, 76] on div "SAP S/4HANA #2" at bounding box center [272, 77] width 73 height 3
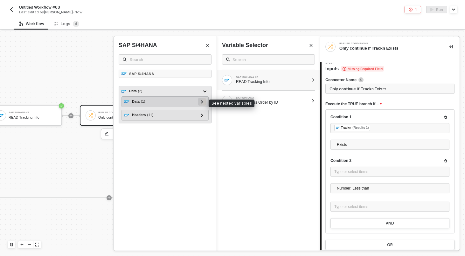
click at [203, 103] on icon at bounding box center [202, 101] width 2 height 3
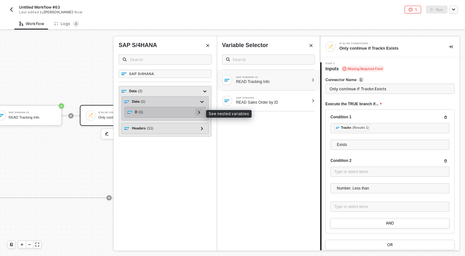
click at [201, 114] on div at bounding box center [199, 113] width 8 height 8
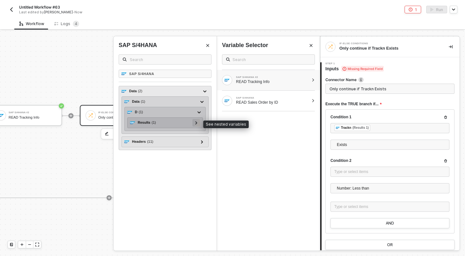
click at [196, 123] on icon at bounding box center [196, 122] width 2 height 3
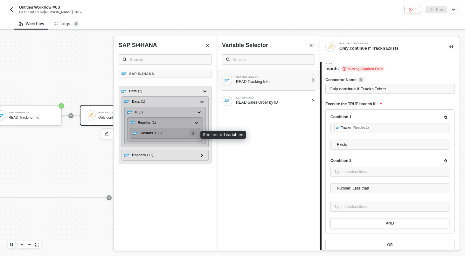
click at [193, 134] on icon at bounding box center [194, 133] width 2 height 3
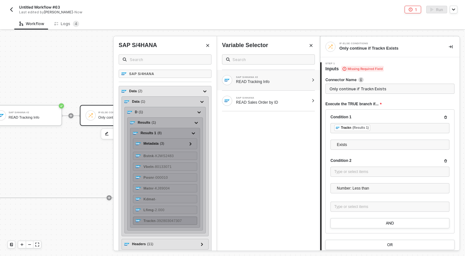
click at [180, 223] on div "Trackn - 392803047307" at bounding box center [165, 221] width 64 height 8
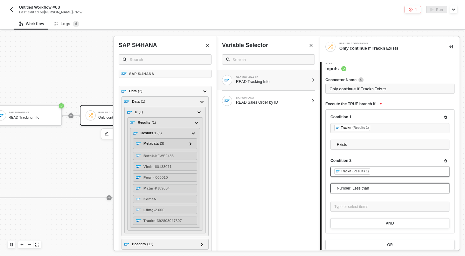
click at [338, 189] on span "Number: Less than" at bounding box center [391, 189] width 109 height 10
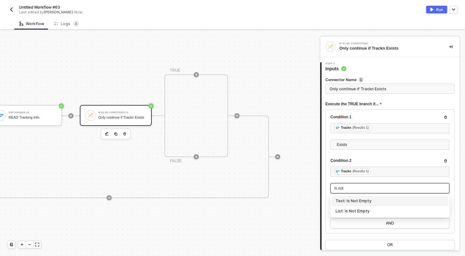
type input "is not"
click at [361, 205] on div "Text: Is Not Empty" at bounding box center [390, 201] width 116 height 10
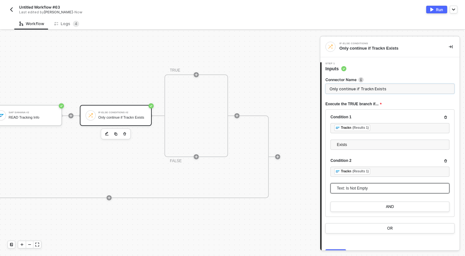
click at [401, 91] on input "Only continue if Trackn Exists" at bounding box center [390, 89] width 129 height 10
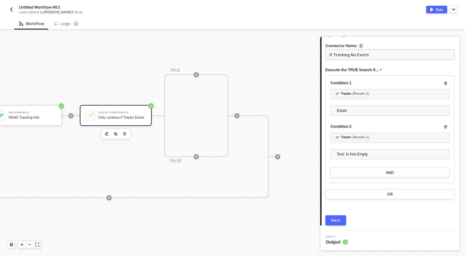
type input "If Tracking No Exists"
click at [341, 220] on button "Next" at bounding box center [336, 220] width 21 height 10
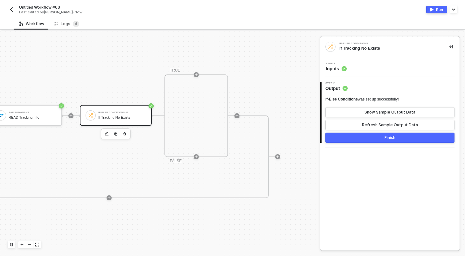
click at [375, 140] on button "Finish" at bounding box center [390, 138] width 129 height 10
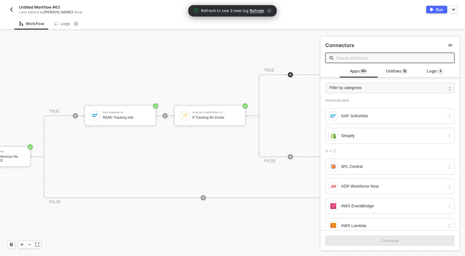
scroll to position [161, 228]
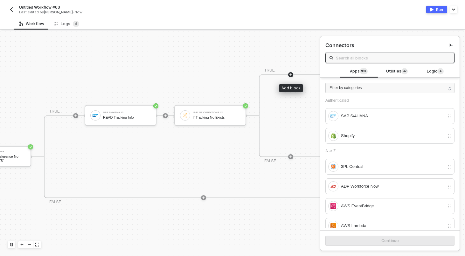
click at [291, 74] on icon "icon-play" at bounding box center [291, 74] width 3 height 3
click at [365, 57] on input "text" at bounding box center [393, 57] width 115 height 7
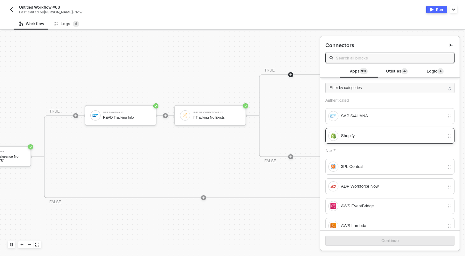
click at [358, 141] on div "Shopify" at bounding box center [390, 136] width 129 height 16
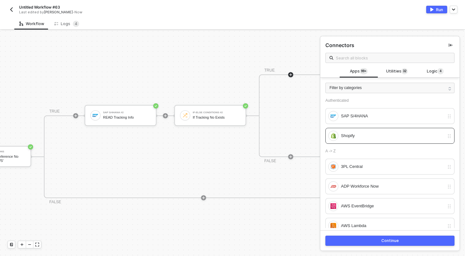
click at [382, 241] on div "Continue" at bounding box center [391, 240] width 18 height 5
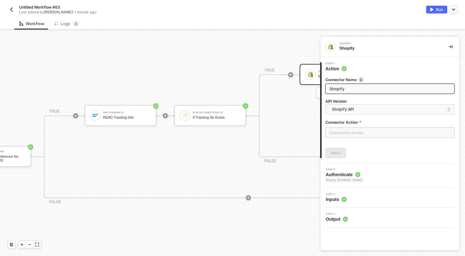
click at [357, 132] on input "text" at bounding box center [390, 133] width 129 height 10
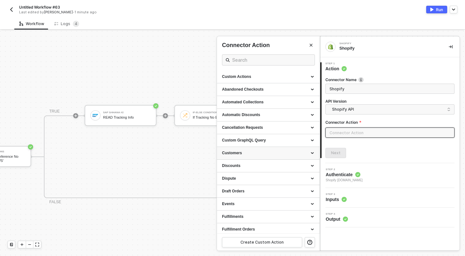
scroll to position [155, 0]
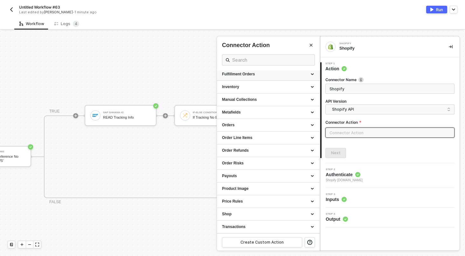
click at [257, 71] on div "Fulfillment Orders" at bounding box center [268, 74] width 103 height 13
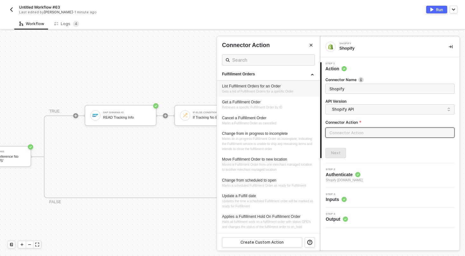
click at [268, 85] on div "List Fulfillment Orders for an Order" at bounding box center [268, 86] width 93 height 5
type input "Gets a list of Fulfillment Orders for a specific Order"
type input "Fulfillment Orders - List Fulfillment Orders for an Order"
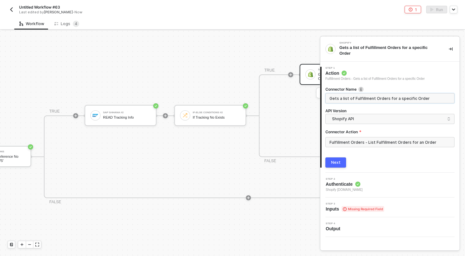
click at [366, 99] on input "Gets a list of Fulfillment Orders for a specific Order" at bounding box center [390, 98] width 120 height 7
click at [353, 97] on input "Gets a list of Fulfillment Orders for a specific Order" at bounding box center [390, 98] width 120 height 7
paste input "READ Fulfillment Orders by ID"
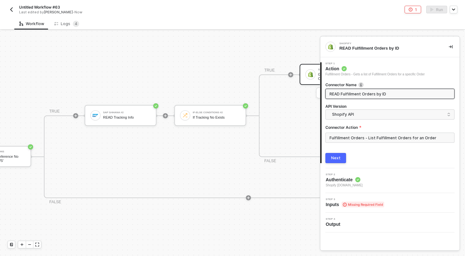
type input "READ Fulfillment Orders by ID"
click at [340, 157] on div "Next" at bounding box center [336, 158] width 10 height 5
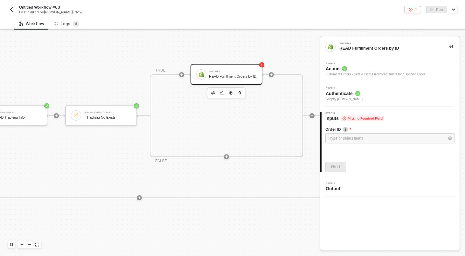
scroll to position [161, 369]
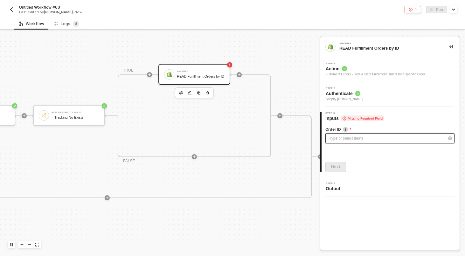
click at [358, 135] on div "Type or select items ﻿" at bounding box center [390, 138] width 129 height 10
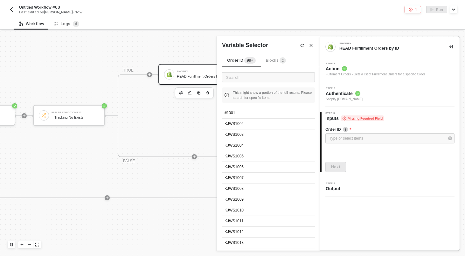
click at [277, 60] on span "Blocks 2" at bounding box center [276, 60] width 20 height 5
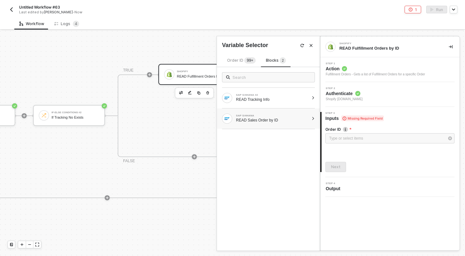
click at [300, 114] on div "SAP S/4HANA READ Sales Order by ID" at bounding box center [265, 119] width 87 height 10
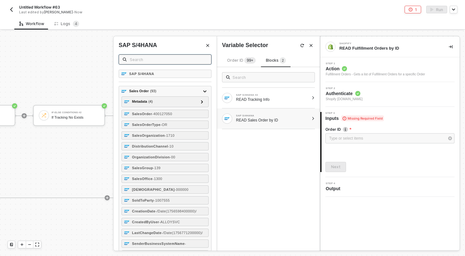
click at [189, 60] on input "text" at bounding box center [169, 59] width 78 height 7
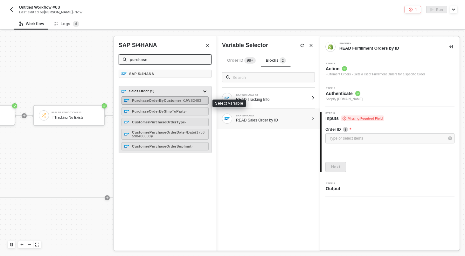
type input "purchase"
click at [156, 102] on strong "PurchaseOrderByCustomer" at bounding box center [156, 101] width 49 height 4
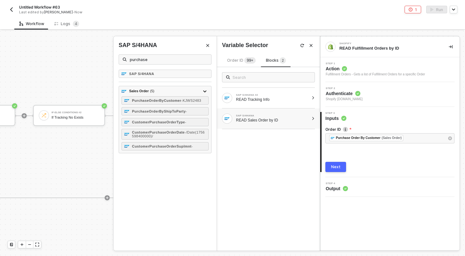
click at [336, 170] on button "Next" at bounding box center [336, 167] width 21 height 10
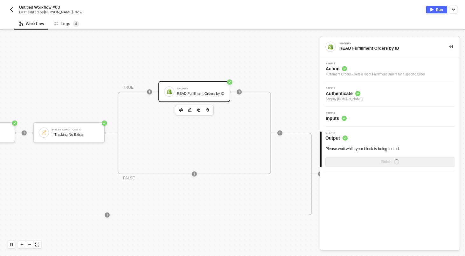
scroll to position [142, 369]
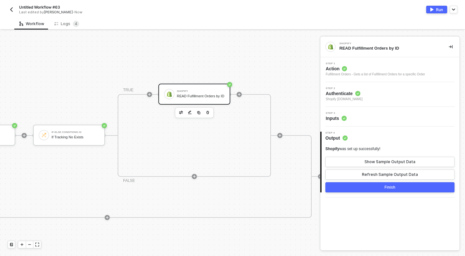
click at [352, 188] on button "Finish" at bounding box center [390, 187] width 129 height 10
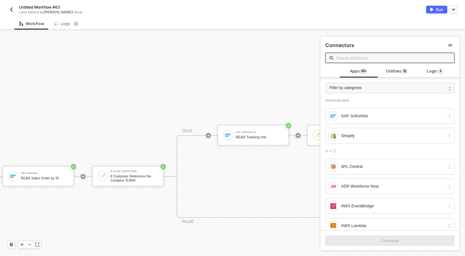
scroll to position [142, 18]
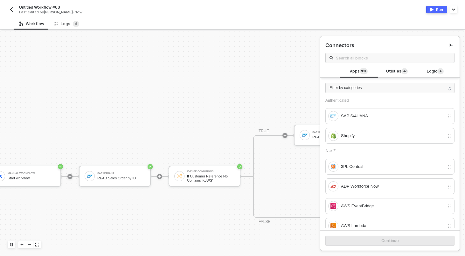
click at [438, 12] on div "Run" at bounding box center [439, 9] width 7 height 5
click at [75, 24] on span "4" at bounding box center [76, 23] width 3 height 5
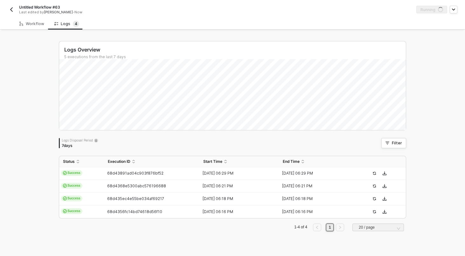
click at [48, 187] on div "Logs Overview 5 executions from the last 7 days Thu 18 Success 0 Failure 0 Logs…" at bounding box center [232, 143] width 465 height 225
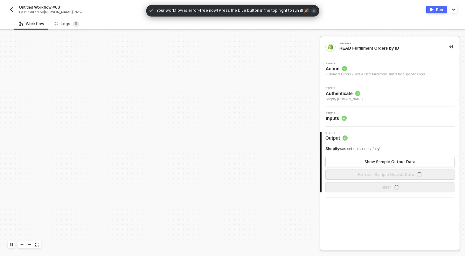
scroll to position [144, 0]
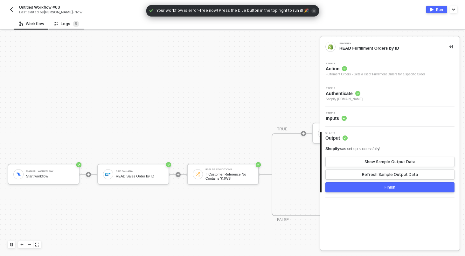
click at [69, 23] on div "Logs 5" at bounding box center [66, 24] width 25 height 6
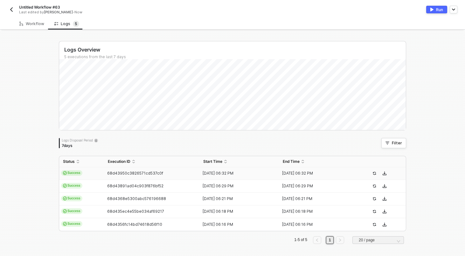
click at [89, 175] on td "Success" at bounding box center [81, 173] width 45 height 13
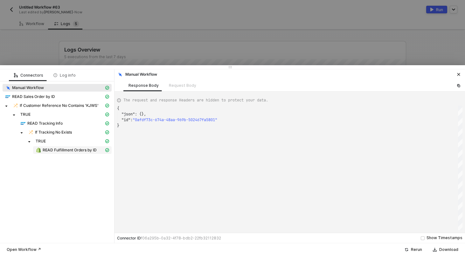
click at [54, 149] on span "READ Fulfillment Orders by ID" at bounding box center [70, 150] width 54 height 5
type textarea "{ "json": { "fulfillment_orders": [ { "id": 7475949011185, "created_at": "[DATE…"
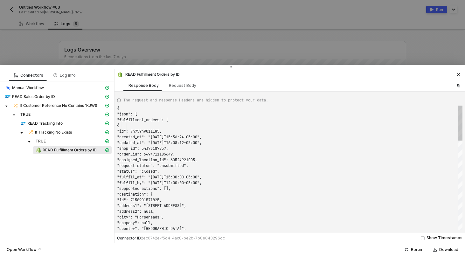
scroll to position [57, 0]
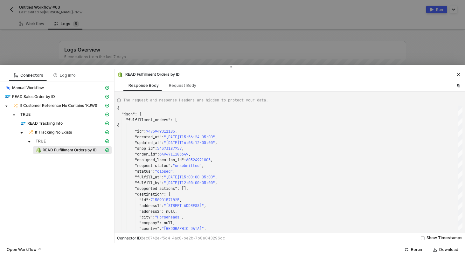
click at [48, 40] on div at bounding box center [232, 128] width 465 height 256
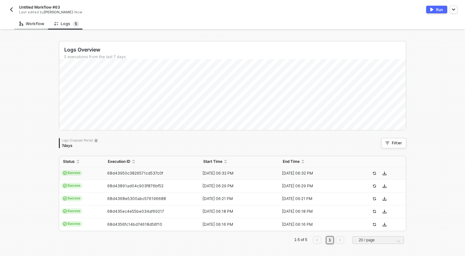
click at [39, 25] on div "Workflow" at bounding box center [31, 23] width 25 height 5
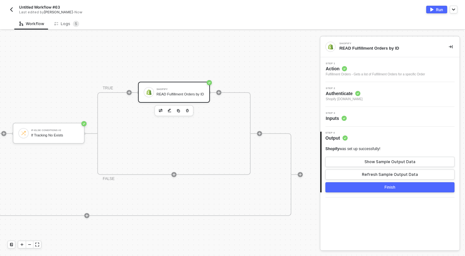
scroll to position [144, 412]
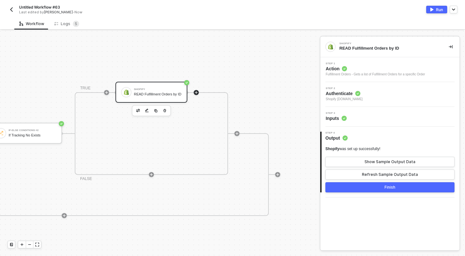
click at [196, 92] on icon "icon-play" at bounding box center [196, 92] width 3 height 3
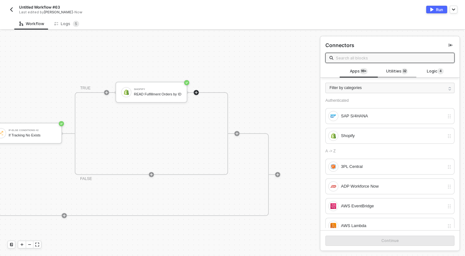
click at [406, 72] on span "2" at bounding box center [406, 71] width 2 height 5
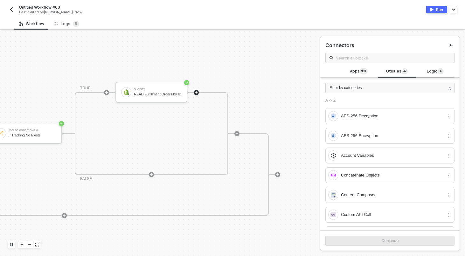
click at [426, 71] on div "Logic 4" at bounding box center [436, 71] width 28 height 7
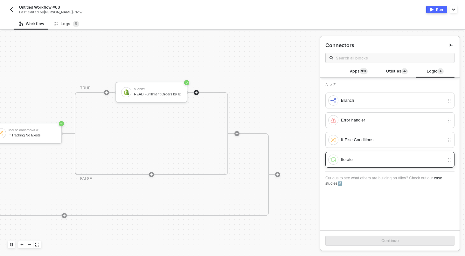
click at [369, 162] on div "Iterate" at bounding box center [392, 159] width 103 height 7
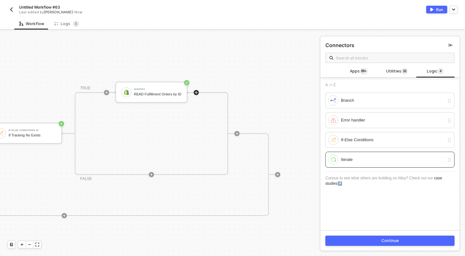
click at [379, 238] on button "Continue" at bounding box center [390, 241] width 129 height 10
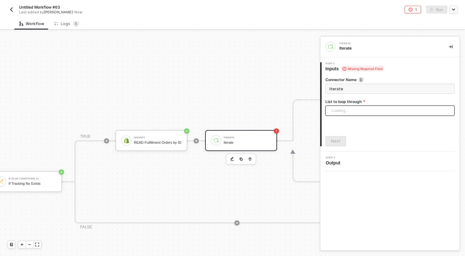
click at [340, 108] on div "Loading..." at bounding box center [390, 111] width 129 height 10
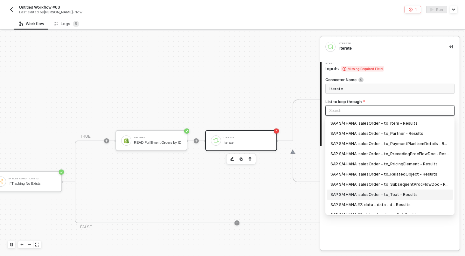
scroll to position [17, 0]
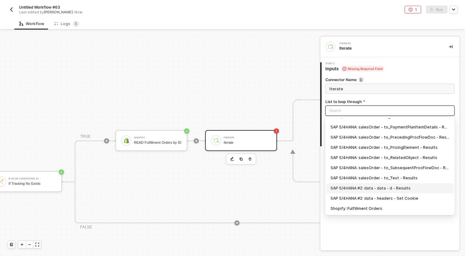
click at [396, 188] on div "SAP S/4HANA #2: data - data - d - Results" at bounding box center [390, 188] width 119 height 7
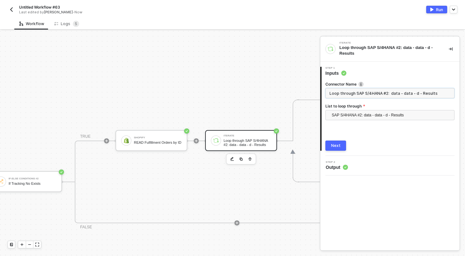
click at [372, 93] on input "Loop through SAP S/4HANA #2: data - data - d - Results" at bounding box center [390, 93] width 129 height 10
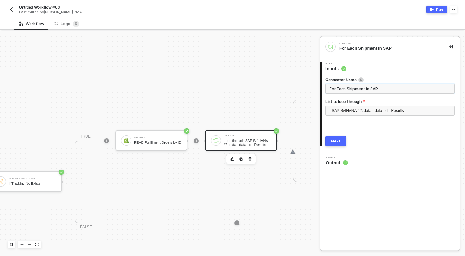
type input "For Each Shipment in SAP"
click at [335, 139] on div "Next" at bounding box center [336, 141] width 10 height 5
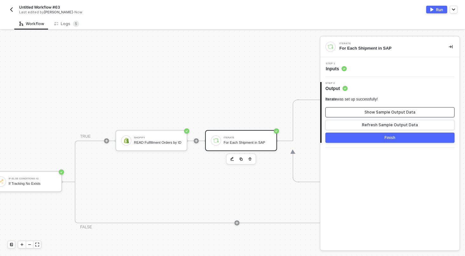
click at [384, 117] on button "Show Sample Output Data" at bounding box center [390, 112] width 129 height 10
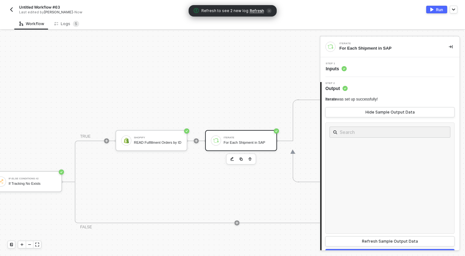
click at [431, 9] on img "button" at bounding box center [432, 10] width 3 height 4
click at [151, 17] on div "Untitled Workflow #63 Last edited by Scott Cogswell - Now Running" at bounding box center [233, 9] width 450 height 18
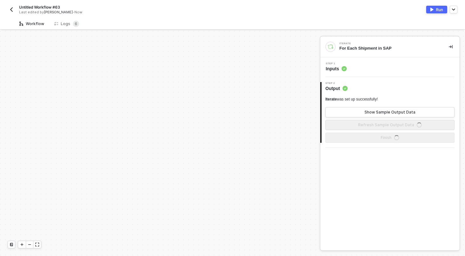
scroll to position [183, 0]
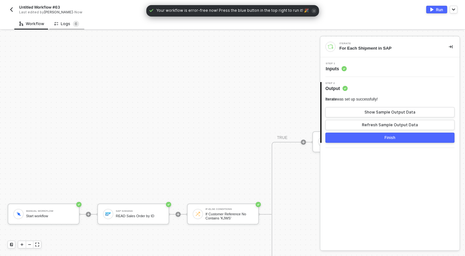
click at [66, 24] on div "Logs 6" at bounding box center [66, 24] width 25 height 6
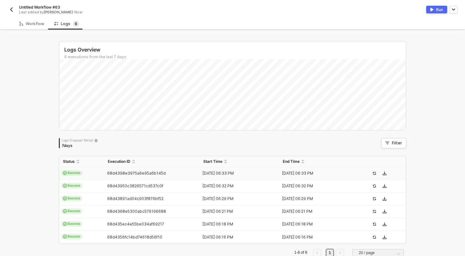
click at [86, 178] on td "Success" at bounding box center [81, 173] width 45 height 13
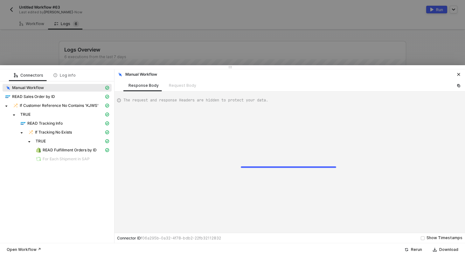
scroll to position [17, 0]
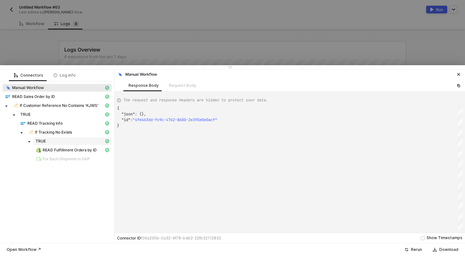
click at [68, 143] on div "TRUE" at bounding box center [70, 141] width 68 height 5
click at [68, 149] on span "READ Fulfillment Orders by ID" at bounding box center [70, 150] width 54 height 5
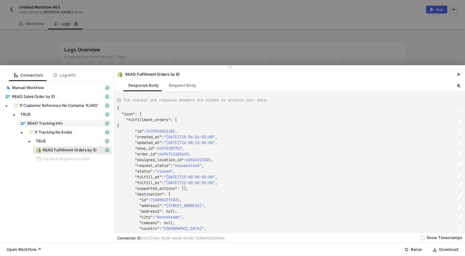
click at [42, 124] on span "READ Tracking Info" at bounding box center [44, 123] width 35 height 5
type textarea "{ "json": { "data": { "data": { "d": { "results": [ { "__metadata": { "id": "ht…"
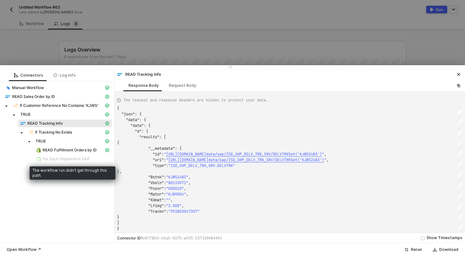
click at [82, 158] on span "For Each Shipment in SAP" at bounding box center [66, 159] width 47 height 5
click at [152, 51] on div at bounding box center [232, 128] width 465 height 256
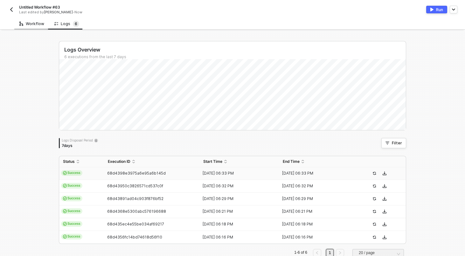
click at [39, 25] on div "Workflow" at bounding box center [31, 23] width 25 height 5
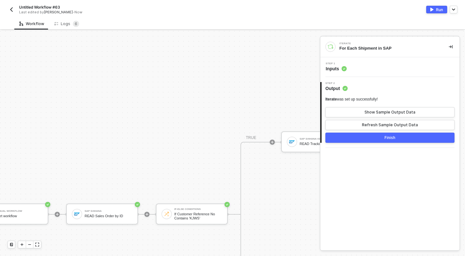
scroll to position [183, 75]
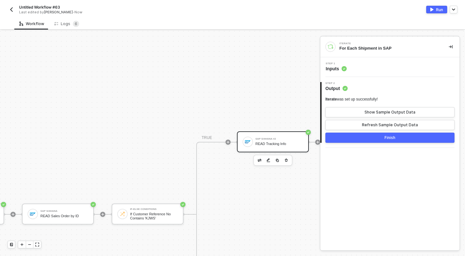
click at [272, 138] on div "SAP S/4HANA #2" at bounding box center [280, 139] width 48 height 3
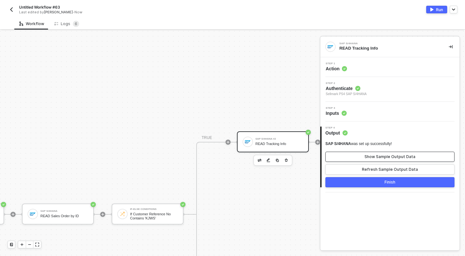
click at [392, 159] on button "Show Sample Output Data" at bounding box center [390, 157] width 129 height 10
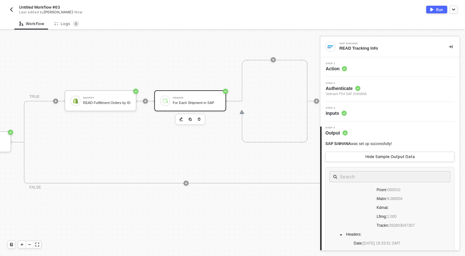
scroll to position [173, 463]
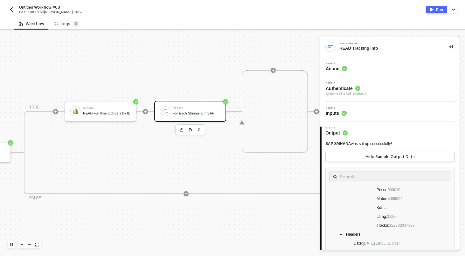
click at [174, 109] on div "Iterate" at bounding box center [197, 108] width 48 height 3
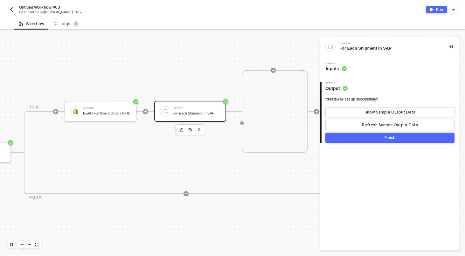
click at [390, 64] on div "Step 1 Inputs" at bounding box center [391, 67] width 138 height 10
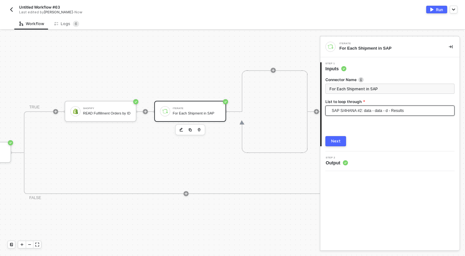
click at [392, 106] on span "SAP S/4HANA #2: data - data - d - Results" at bounding box center [391, 111] width 119 height 10
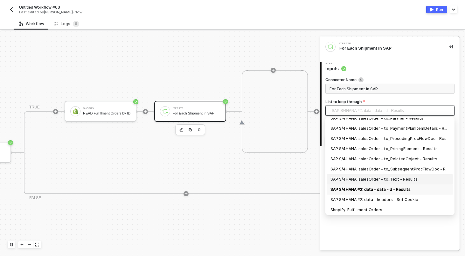
scroll to position [17, 0]
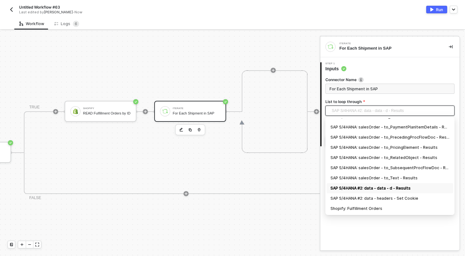
click at [396, 189] on div "SAP S/4HANA #2: data - data - d - Results" at bounding box center [390, 188] width 119 height 7
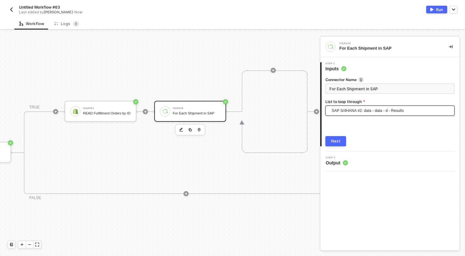
click at [337, 144] on button "Next" at bounding box center [336, 141] width 21 height 10
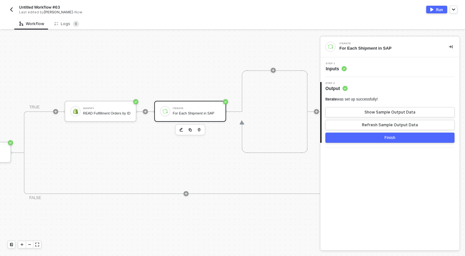
click at [386, 140] on div "Finish" at bounding box center [390, 137] width 11 height 5
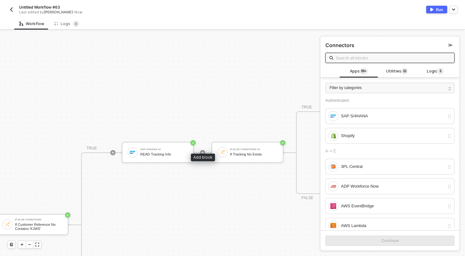
scroll to position [194, 191]
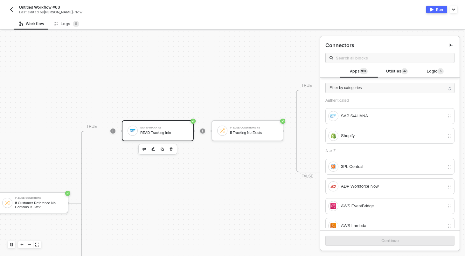
click at [168, 131] on div "READ Tracking Info" at bounding box center [164, 133] width 48 height 4
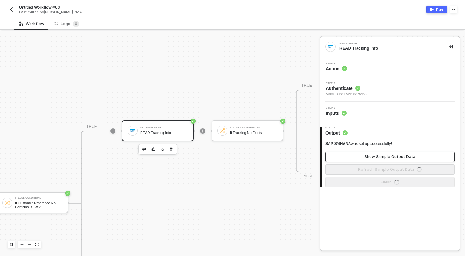
click at [368, 155] on div "Show Sample Output Data" at bounding box center [390, 156] width 51 height 5
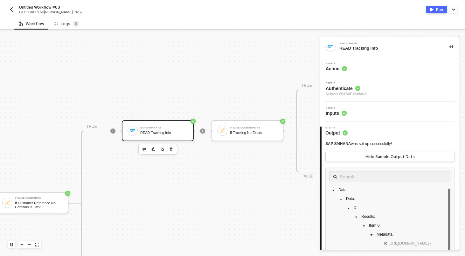
scroll to position [0, 0]
drag, startPoint x: 379, startPoint y: 219, endPoint x: 340, endPoint y: 199, distance: 44.3
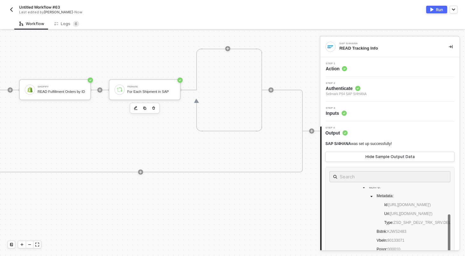
scroll to position [194, 583]
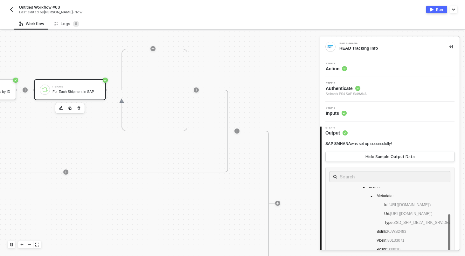
click at [86, 86] on div "Iterate" at bounding box center [77, 87] width 48 height 3
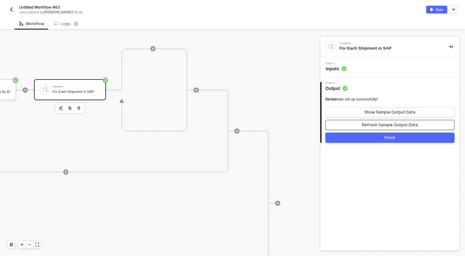
click at [397, 123] on div "Refresh Sample Output Data" at bounding box center [390, 125] width 56 height 5
click at [403, 116] on button "Show Sample Output Data" at bounding box center [390, 112] width 129 height 10
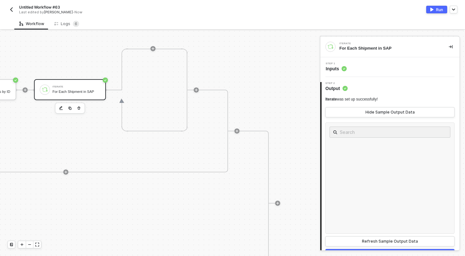
click at [400, 64] on div "Step 1 Inputs" at bounding box center [391, 67] width 138 height 10
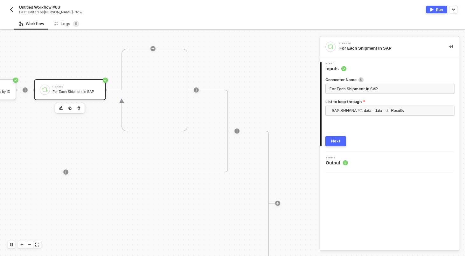
click at [284, 27] on div "Workflow Logs 6" at bounding box center [239, 24] width 451 height 12
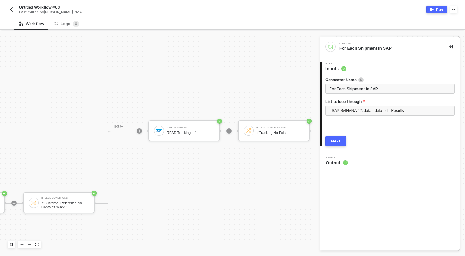
scroll to position [194, 152]
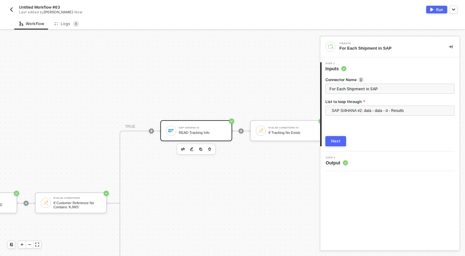
click at [217, 131] on div "READ Tracking Info" at bounding box center [203, 133] width 48 height 4
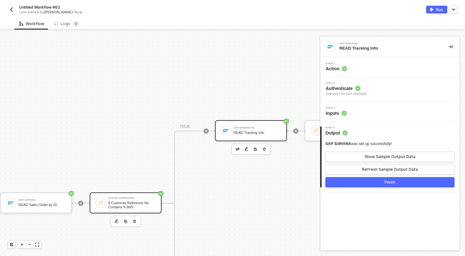
scroll to position [194, 0]
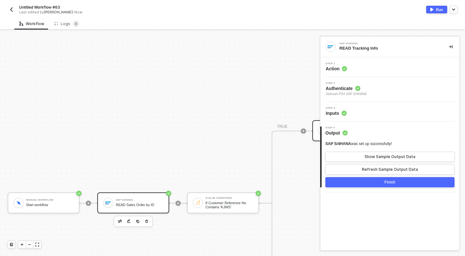
click at [120, 203] on div "READ Sales Order by ID" at bounding box center [140, 205] width 48 height 4
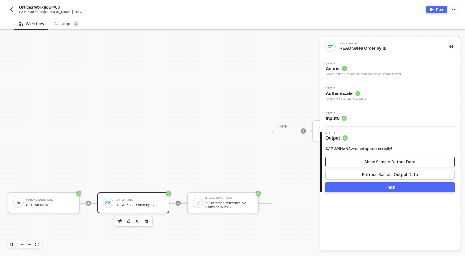
click at [393, 163] on div "Show Sample Output Data" at bounding box center [390, 161] width 51 height 5
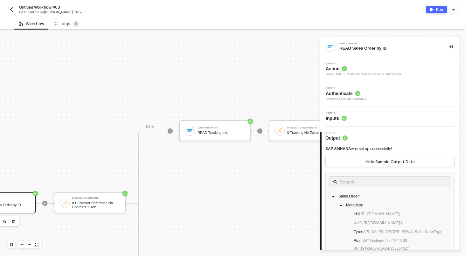
scroll to position [194, 109]
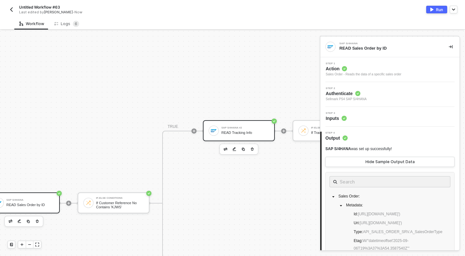
click at [225, 127] on div "SAP S/4HANA #2" at bounding box center [246, 128] width 48 height 3
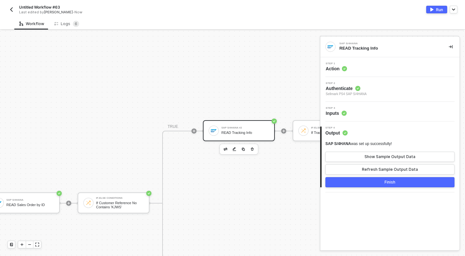
click at [390, 150] on div "SAP S/4HANA was set up successfully! Show Sample Output Data Refresh Sample Out…" at bounding box center [390, 157] width 129 height 33
click at [390, 152] on button "Show Sample Output Data" at bounding box center [390, 157] width 129 height 10
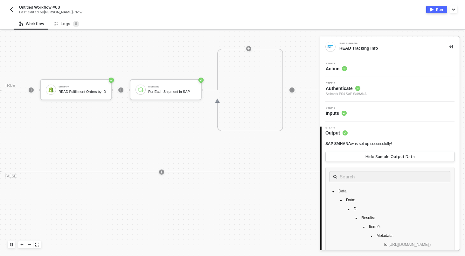
scroll to position [194, 583]
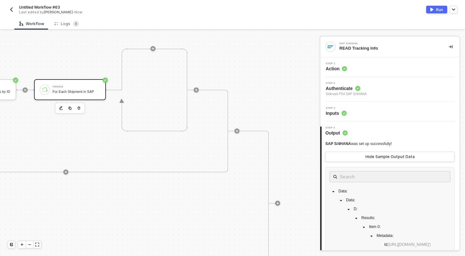
click at [81, 92] on div "For Each Shipment in SAP" at bounding box center [77, 92] width 48 height 4
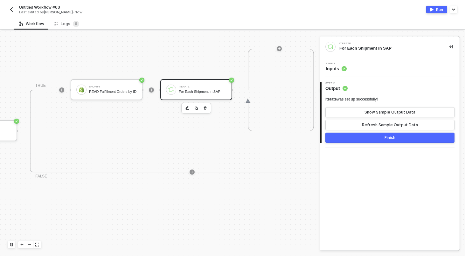
scroll to position [194, 444]
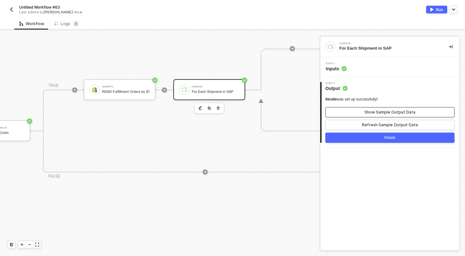
click at [393, 107] on button "Show Sample Output Data" at bounding box center [390, 112] width 129 height 10
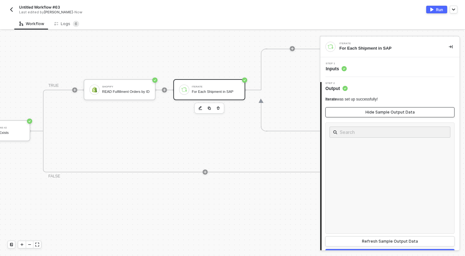
click at [392, 112] on div "Hide Sample Output Data" at bounding box center [390, 112] width 49 height 5
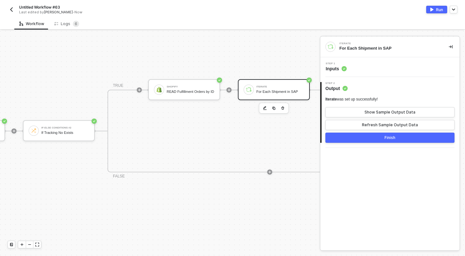
scroll to position [194, 309]
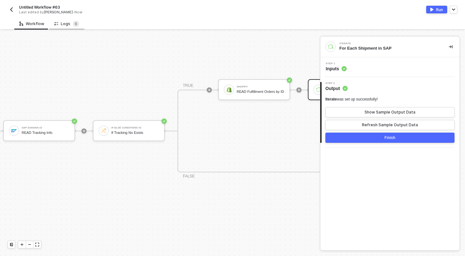
click at [66, 24] on div "Logs 6" at bounding box center [66, 24] width 25 height 6
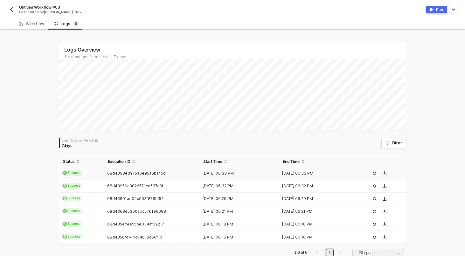
click at [104, 172] on td "Success" at bounding box center [81, 173] width 45 height 13
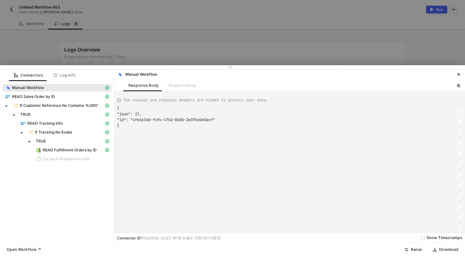
scroll to position [17, 0]
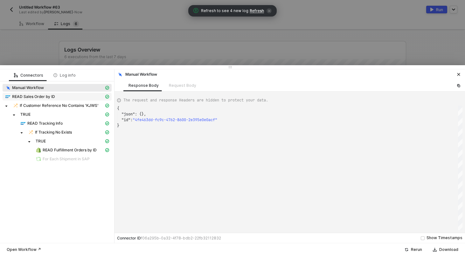
click at [49, 99] on div "READ Sales Order by ID" at bounding box center [54, 97] width 99 height 6
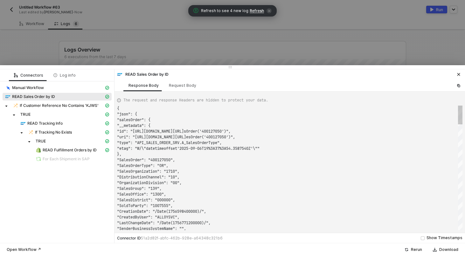
scroll to position [57, 0]
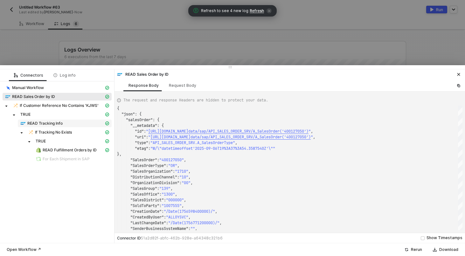
click at [65, 126] on span "READ Tracking Info" at bounding box center [65, 124] width 94 height 8
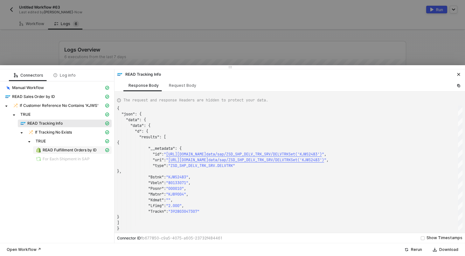
click at [65, 149] on span "READ Fulfillment Orders by ID" at bounding box center [70, 150] width 54 height 5
type textarea "{ "json": { "fulfillment_orders": [ { "id": 7475949011185, "created_at": "2025-…"
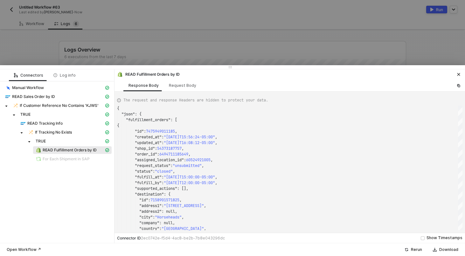
click at [80, 159] on span "For Each Shipment in SAP" at bounding box center [66, 159] width 47 height 5
click at [125, 36] on div at bounding box center [232, 128] width 465 height 256
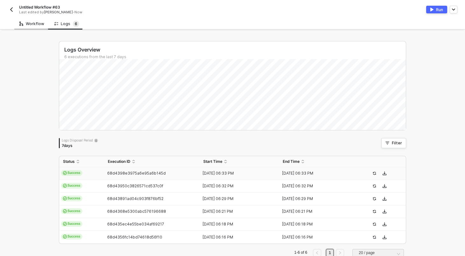
click at [32, 25] on div "Workflow" at bounding box center [31, 23] width 25 height 5
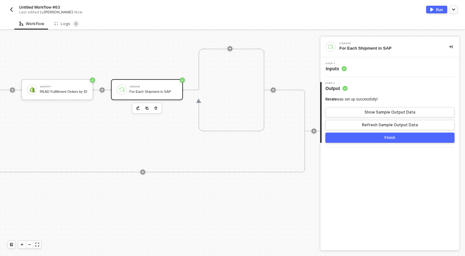
scroll to position [194, 583]
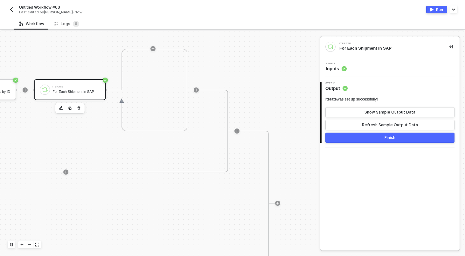
click at [78, 110] on button "button" at bounding box center [79, 108] width 8 height 8
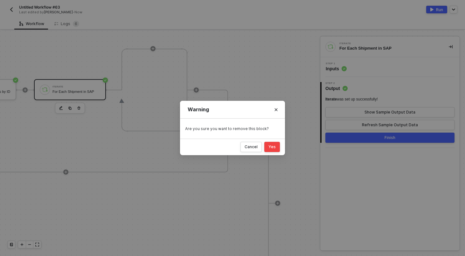
click at [274, 145] on div "Yes" at bounding box center [272, 147] width 7 height 5
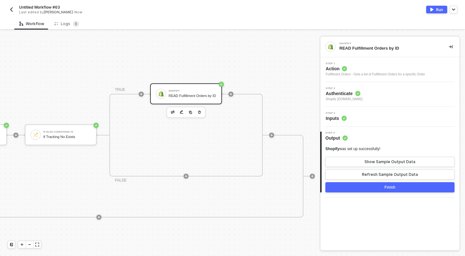
scroll to position [137, 378]
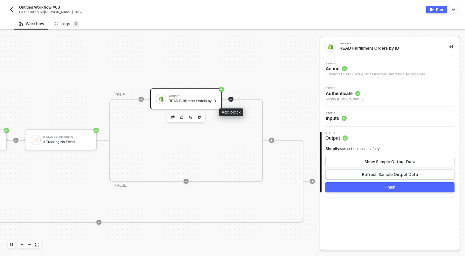
click at [232, 99] on icon "icon-play" at bounding box center [231, 99] width 4 height 4
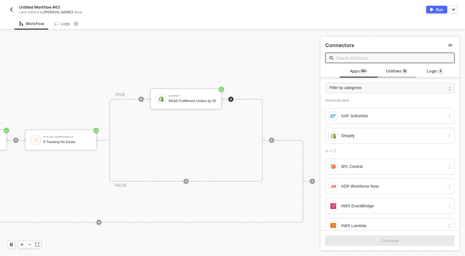
click at [399, 71] on span "Utilities 3 2" at bounding box center [397, 71] width 22 height 7
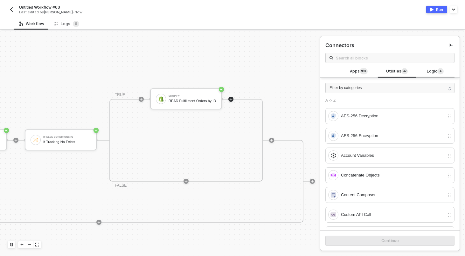
click at [425, 71] on div "Logic 4" at bounding box center [436, 71] width 28 height 7
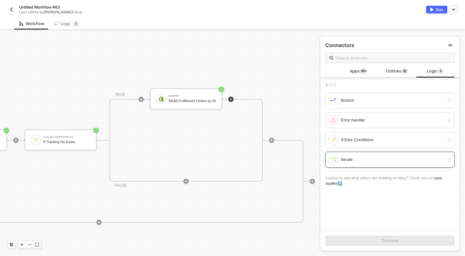
click at [354, 162] on div "Iterate" at bounding box center [392, 159] width 103 height 7
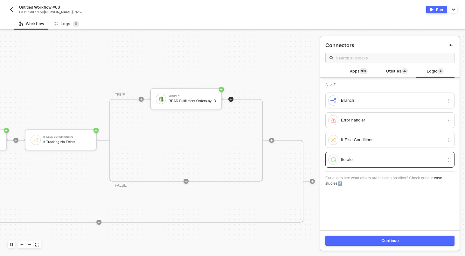
click at [362, 242] on button "Continue" at bounding box center [390, 241] width 129 height 10
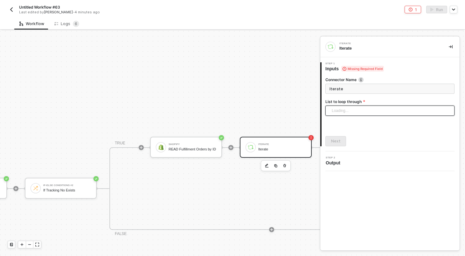
click at [357, 107] on div "Loading..." at bounding box center [390, 111] width 129 height 10
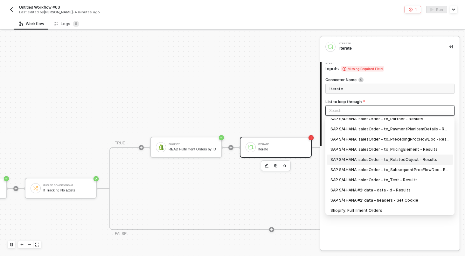
scroll to position [17, 0]
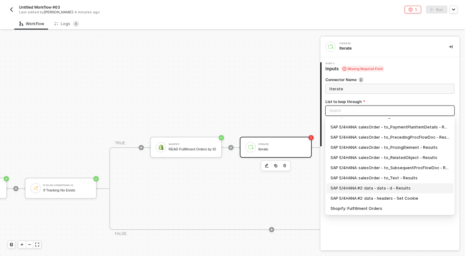
click at [377, 190] on div "SAP S/4HANA #2: data - data - d - Results" at bounding box center [390, 188] width 119 height 7
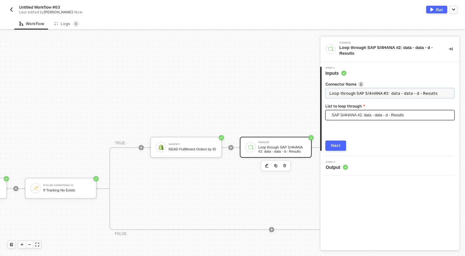
click at [367, 96] on input "Loop through SAP S/4HANA #2: data - data - d - Results" at bounding box center [390, 93] width 129 height 10
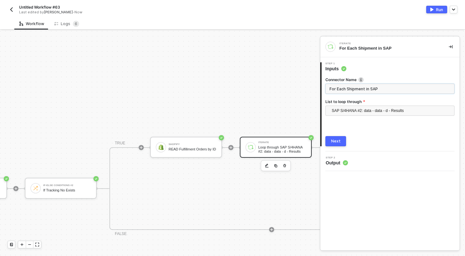
type input "For Each Shipment in SAP"
click at [342, 138] on button "Next" at bounding box center [336, 141] width 21 height 10
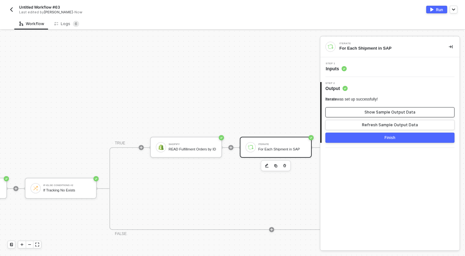
click at [348, 115] on button "Show Sample Output Data" at bounding box center [390, 112] width 129 height 10
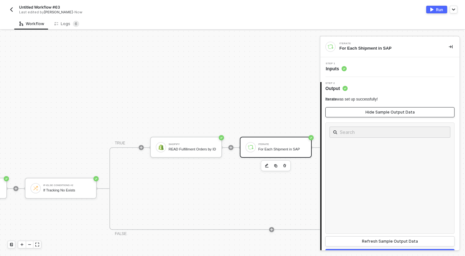
click at [348, 115] on button "Hide Sample Output Data" at bounding box center [390, 112] width 129 height 10
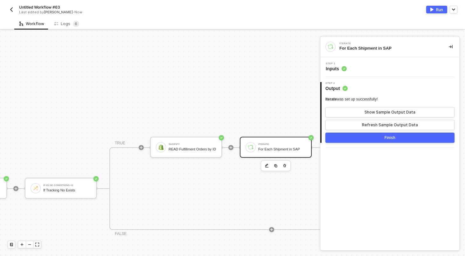
click at [353, 140] on button "Finish" at bounding box center [390, 138] width 129 height 10
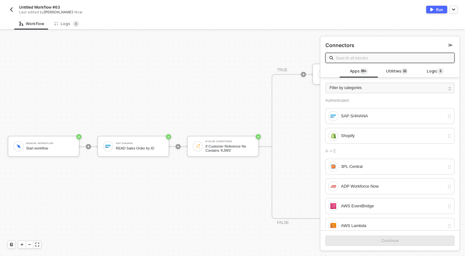
scroll to position [259, 0]
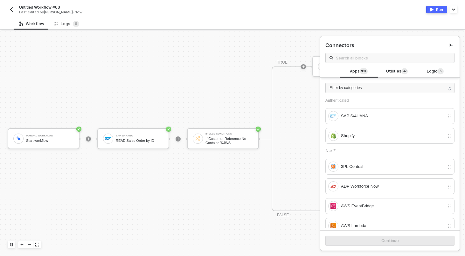
click at [435, 9] on button "Run" at bounding box center [437, 10] width 21 height 8
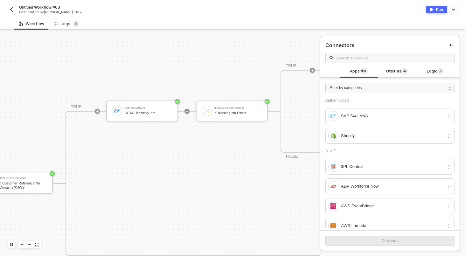
scroll to position [214, 206]
click at [156, 115] on div "READ Tracking Info" at bounding box center [149, 114] width 48 height 4
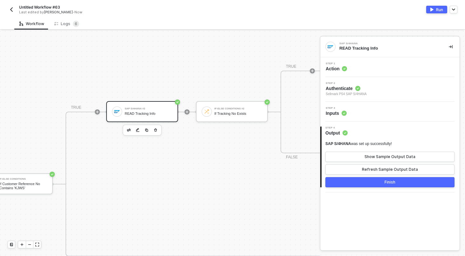
click at [404, 116] on div "Step 3 Inputs" at bounding box center [391, 112] width 138 height 10
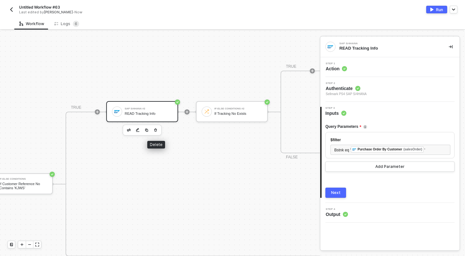
click at [157, 131] on icon "button" at bounding box center [156, 130] width 4 height 5
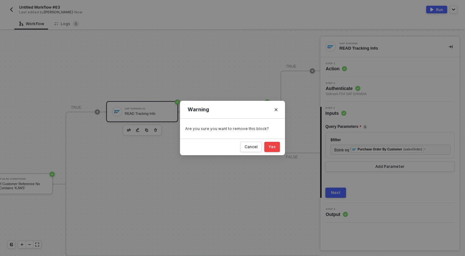
click at [279, 152] on button "Yes" at bounding box center [273, 147] width 16 height 10
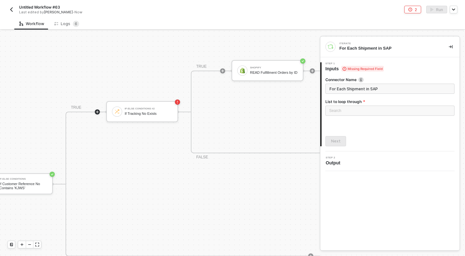
click at [97, 112] on icon "icon-play" at bounding box center [97, 112] width 3 height 3
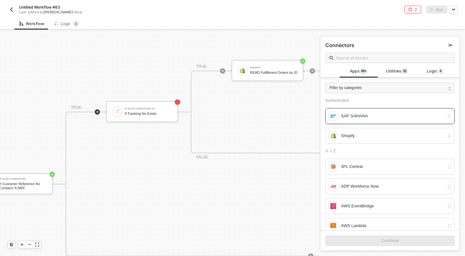
click at [390, 118] on div "SAP S/4HANA" at bounding box center [392, 116] width 103 height 7
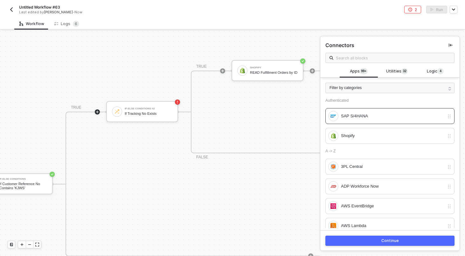
click at [388, 239] on div "Continue" at bounding box center [391, 240] width 18 height 5
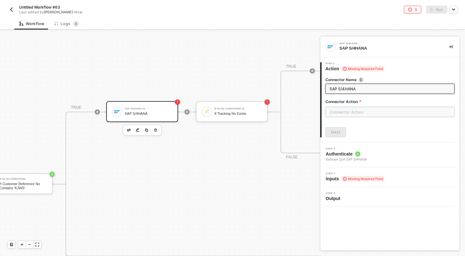
click at [378, 109] on input "text" at bounding box center [390, 112] width 129 height 10
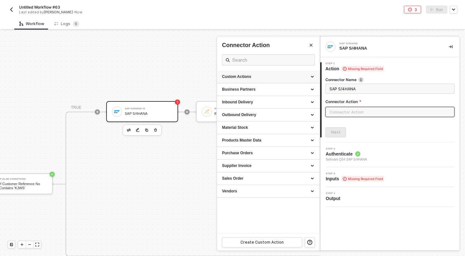
click at [311, 73] on div "Custom Actions" at bounding box center [268, 77] width 103 height 13
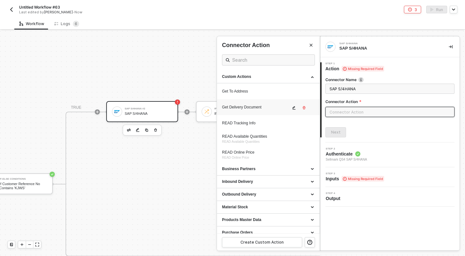
scroll to position [44, 0]
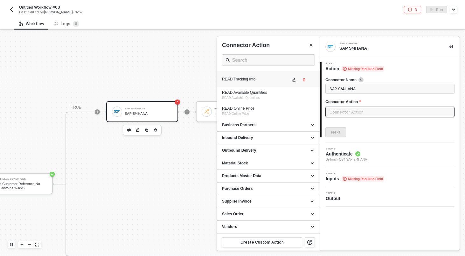
click at [261, 83] on div "READ Tracking Info" at bounding box center [268, 79] width 93 height 9
type input "Custom Action"
type input "Custom - READ Tracking Info"
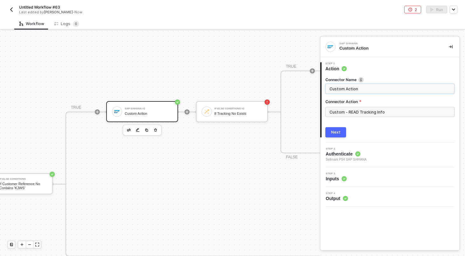
click at [362, 92] on input "Custom Action" at bounding box center [390, 88] width 120 height 7
type input "READ Tracking Info"
click at [344, 135] on button "Next" at bounding box center [336, 132] width 21 height 10
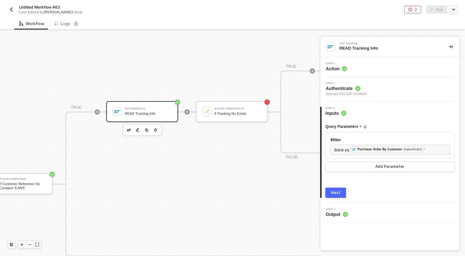
click at [342, 191] on button "Next" at bounding box center [336, 193] width 21 height 10
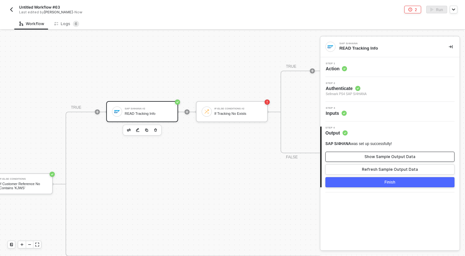
click at [380, 159] on div "Show Sample Output Data" at bounding box center [390, 156] width 51 height 5
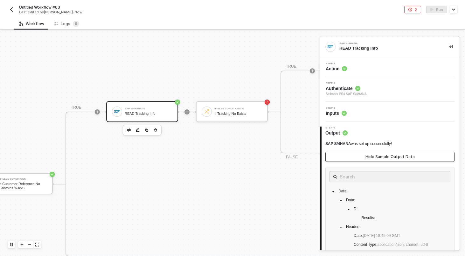
click at [380, 159] on div "Hide Sample Output Data" at bounding box center [390, 156] width 49 height 5
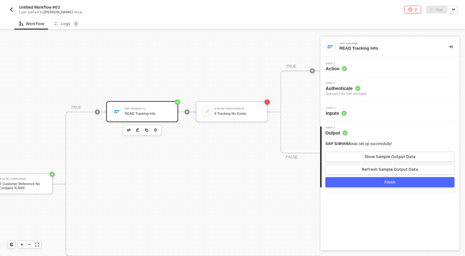
click at [381, 186] on button "Finish" at bounding box center [390, 182] width 129 height 10
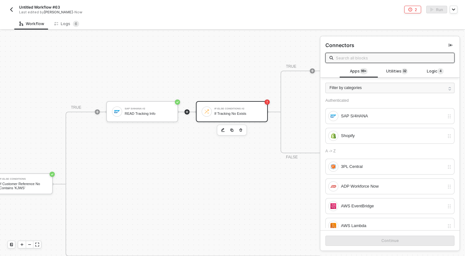
click at [252, 111] on div "If-Else Conditions #2 If Tracking No Exists" at bounding box center [239, 112] width 48 height 12
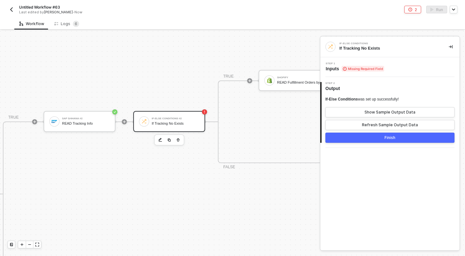
scroll to position [204, 268]
click at [408, 68] on div "Step 1 Inputs Missing Required Field" at bounding box center [391, 67] width 138 height 10
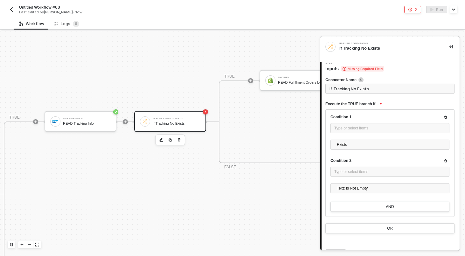
click at [181, 140] on button "button" at bounding box center [179, 140] width 8 height 8
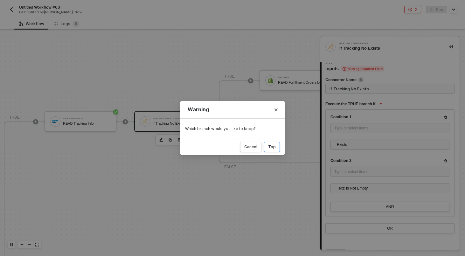
click at [268, 146] on button "Top" at bounding box center [272, 147] width 16 height 10
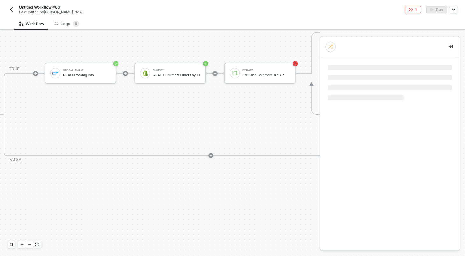
click at [268, 146] on div "TRUE SAP S/4HANA #2 READ Tracking Info Shopify READ Fulfillment Orders by ID It…" at bounding box center [211, 114] width 414 height 83
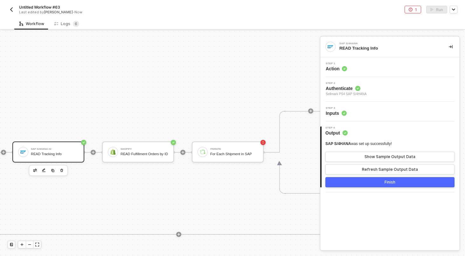
scroll to position [125, 287]
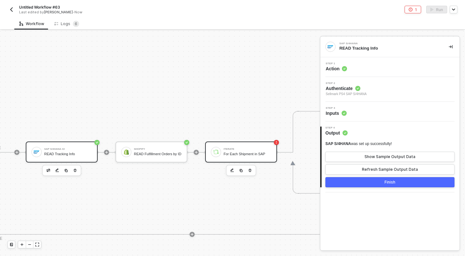
click at [261, 147] on div "Iterate For Each Shipment in SAP" at bounding box center [248, 152] width 48 height 12
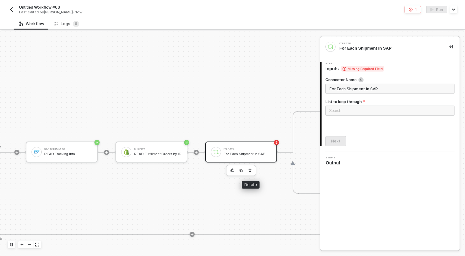
click at [249, 172] on icon "button" at bounding box center [250, 170] width 4 height 5
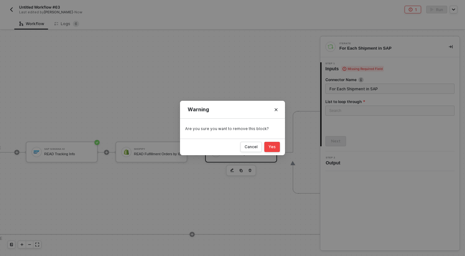
click at [275, 149] on div "Yes" at bounding box center [272, 147] width 7 height 5
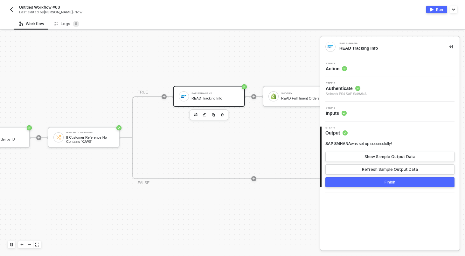
scroll to position [12, 145]
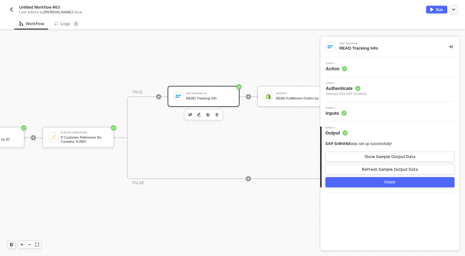
click at [432, 8] on img "button" at bounding box center [432, 10] width 3 height 4
click at [183, 18] on div "Workflow Logs 6" at bounding box center [239, 24] width 451 height 12
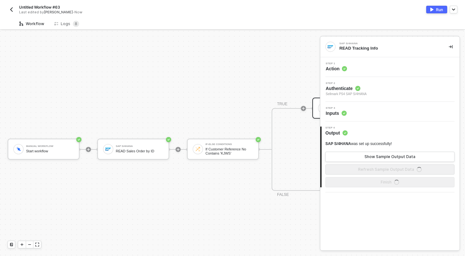
scroll to position [12, 0]
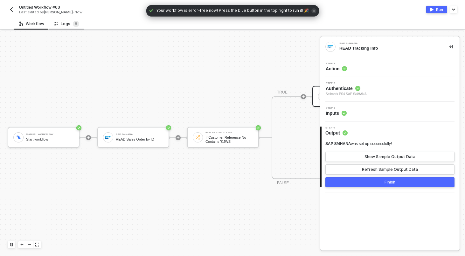
click at [68, 23] on div "Logs 8" at bounding box center [66, 24] width 25 height 6
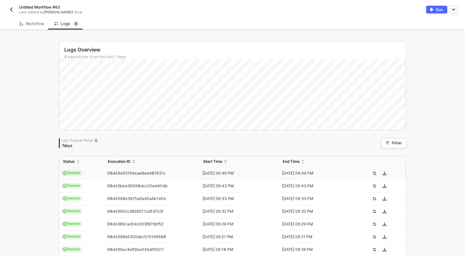
click at [91, 177] on td "Success" at bounding box center [81, 173] width 45 height 13
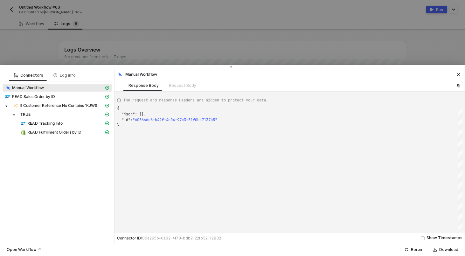
scroll to position [17, 0]
click at [108, 49] on div at bounding box center [232, 128] width 465 height 256
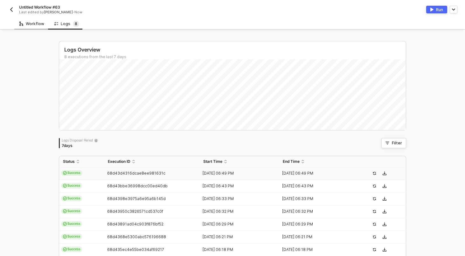
click at [38, 22] on div "Workflow" at bounding box center [31, 23] width 25 height 5
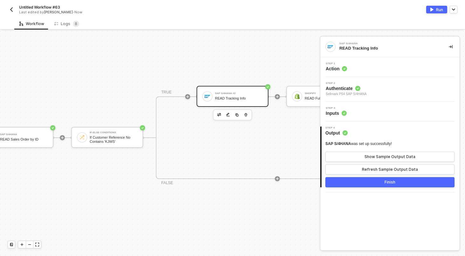
scroll to position [12, 178]
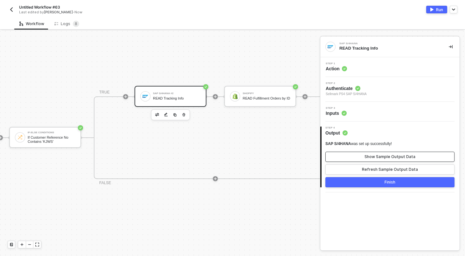
click at [348, 159] on button "Show Sample Output Data" at bounding box center [390, 157] width 129 height 10
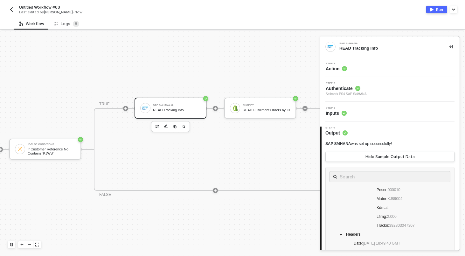
scroll to position [0, 246]
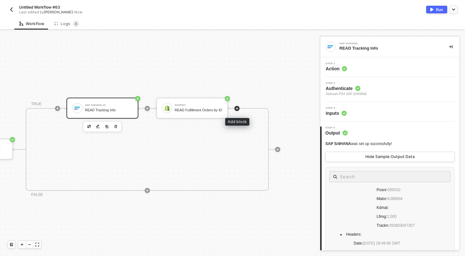
click at [237, 109] on icon "icon-play" at bounding box center [237, 108] width 3 height 3
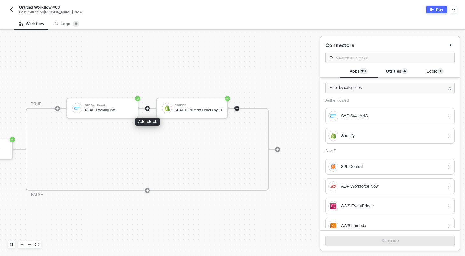
click at [148, 109] on icon "icon-play" at bounding box center [147, 109] width 4 height 4
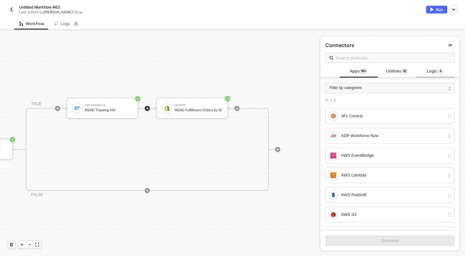
click at [438, 68] on span "4" at bounding box center [441, 71] width 6 height 7
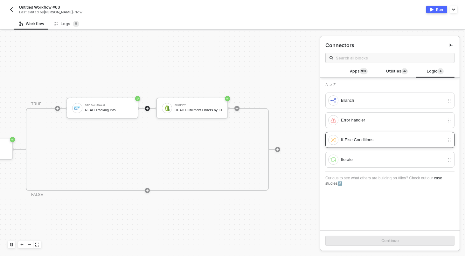
click at [382, 138] on div "If-Else Conditions" at bounding box center [392, 140] width 103 height 7
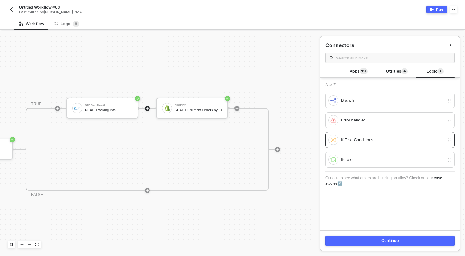
click at [384, 242] on div "Continue" at bounding box center [391, 240] width 18 height 5
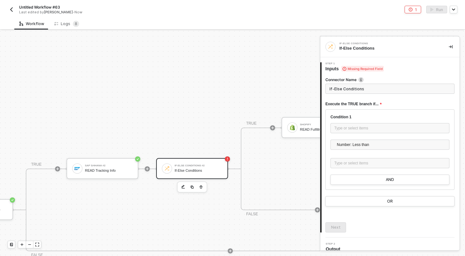
scroll to position [154, 246]
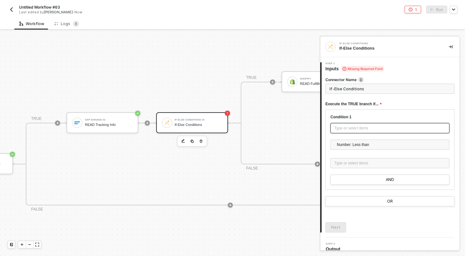
click at [347, 132] on div "Type or select items ﻿" at bounding box center [390, 128] width 119 height 10
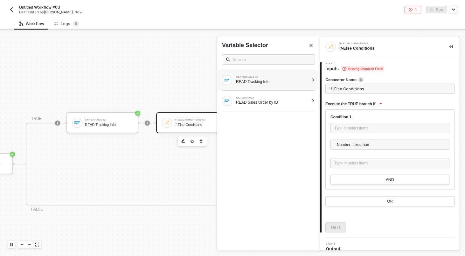
click at [312, 81] on div at bounding box center [314, 80] width 4 height 4
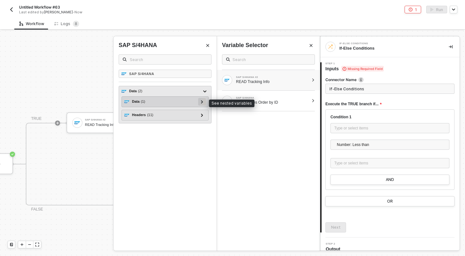
click at [203, 102] on icon at bounding box center [202, 101] width 2 height 3
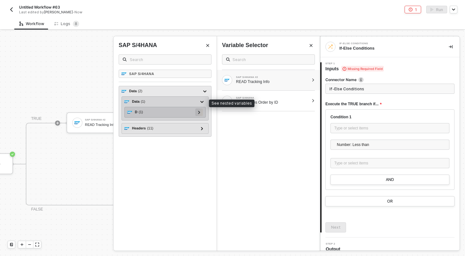
click at [198, 112] on icon at bounding box center [199, 112] width 2 height 3
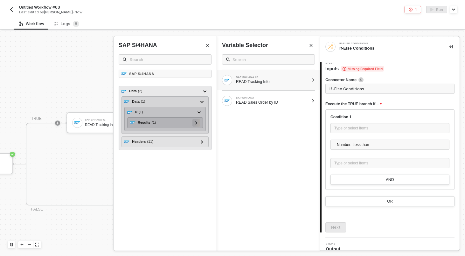
click at [198, 122] on div at bounding box center [197, 123] width 8 height 8
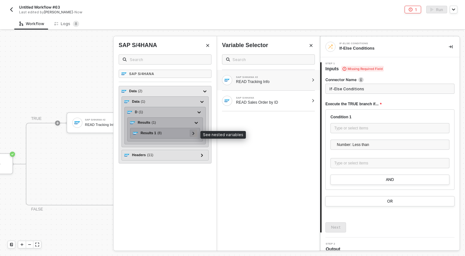
click at [193, 132] on icon at bounding box center [194, 133] width 2 height 3
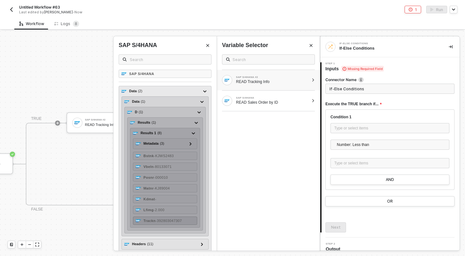
click at [187, 224] on div "Trackn - 392803047307" at bounding box center [165, 221] width 64 height 8
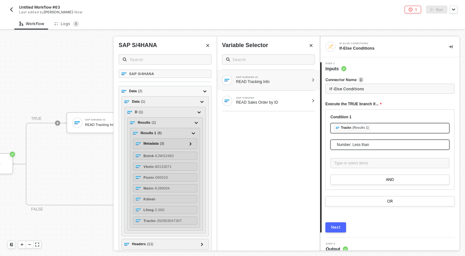
click at [356, 149] on span "Number: Less than" at bounding box center [391, 145] width 109 height 10
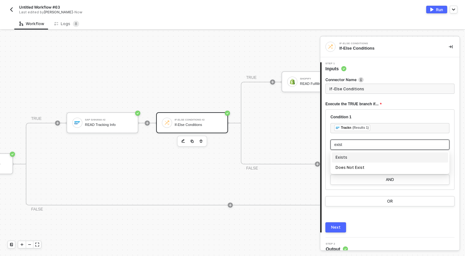
type input "exists"
click at [356, 160] on div "Exists" at bounding box center [390, 157] width 109 height 7
type input "Only continue if Trackn Exists"
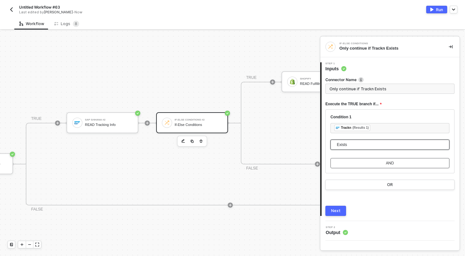
click at [355, 162] on button "AND" at bounding box center [390, 163] width 119 height 10
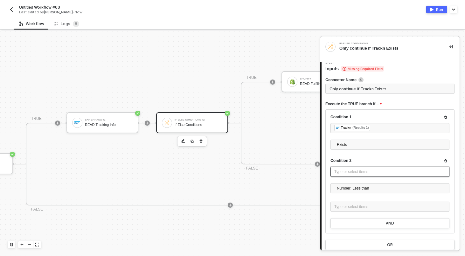
click at [356, 171] on div "Type or select items ﻿" at bounding box center [390, 172] width 111 height 6
click at [347, 173] on div "Type or select items ﻿" at bounding box center [390, 172] width 111 height 6
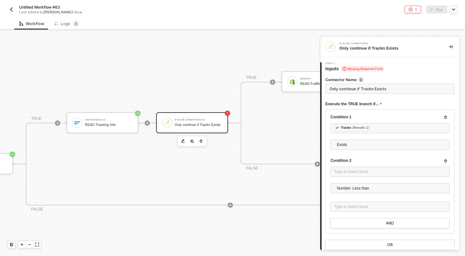
click at [392, 156] on div at bounding box center [390, 155] width 119 height 5
click at [385, 166] on div "Condition 2 Type or select items ﻿ Number: Less than Type or select items ﻿" at bounding box center [390, 188] width 119 height 60
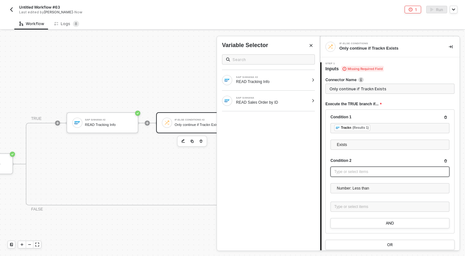
click at [385, 170] on div "Type or select items ﻿" at bounding box center [390, 172] width 111 height 6
click at [310, 78] on div "SAP S/4HANA #2 READ Tracking Info" at bounding box center [268, 80] width 103 height 20
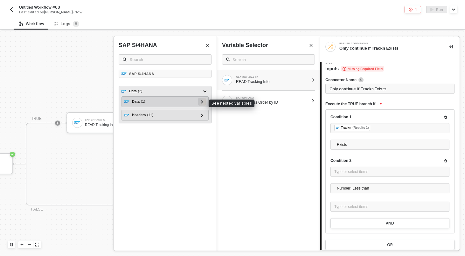
click at [201, 103] on icon at bounding box center [202, 101] width 2 height 3
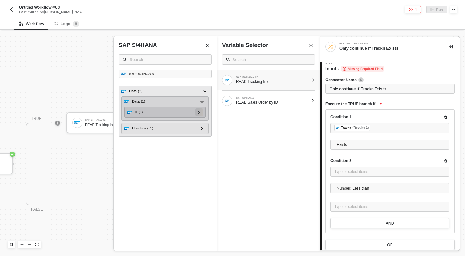
click at [199, 112] on icon at bounding box center [199, 112] width 2 height 3
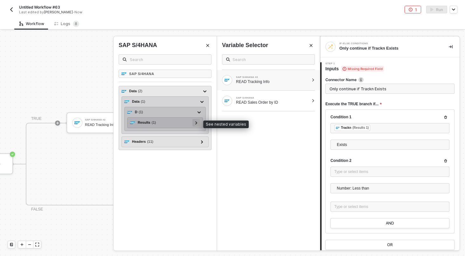
click at [197, 121] on div at bounding box center [196, 122] width 3 height 7
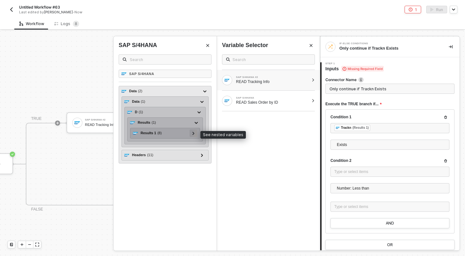
click at [194, 134] on icon at bounding box center [194, 133] width 2 height 3
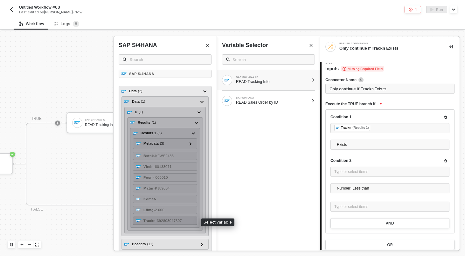
click at [176, 221] on span "- 392803047307" at bounding box center [169, 221] width 26 height 4
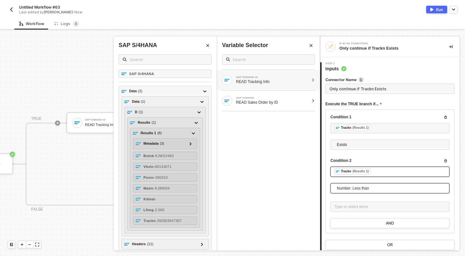
click at [340, 187] on span "Number: Less than" at bounding box center [391, 189] width 109 height 10
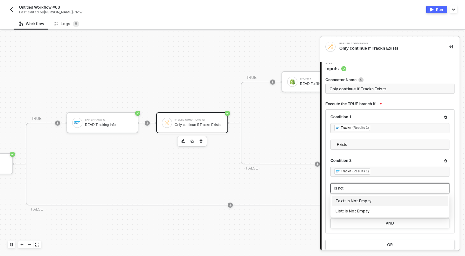
type input "is not"
click at [361, 199] on div "Text: Is Not Empty" at bounding box center [390, 201] width 109 height 7
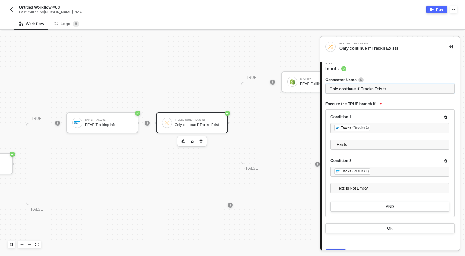
click at [411, 92] on input "Only continue if Trackn Exists" at bounding box center [390, 89] width 129 height 10
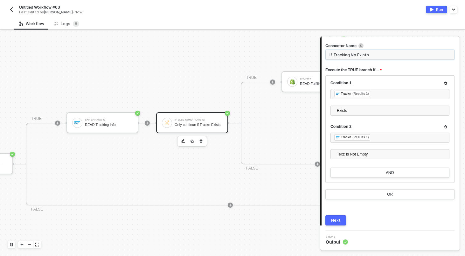
type input "If Tracking No Exists"
click at [340, 221] on div "Next" at bounding box center [336, 220] width 10 height 5
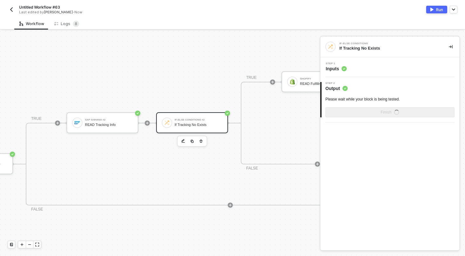
scroll to position [0, 0]
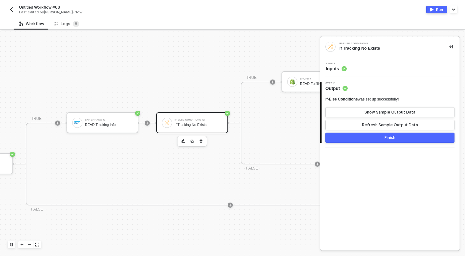
click at [361, 138] on button "Finish" at bounding box center [390, 138] width 129 height 10
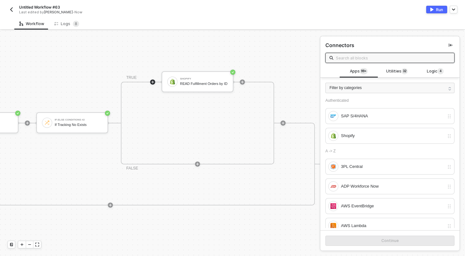
scroll to position [154, 371]
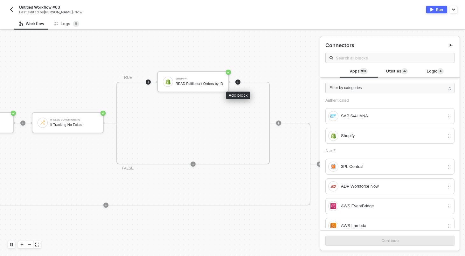
click at [237, 83] on icon "icon-play" at bounding box center [238, 82] width 4 height 4
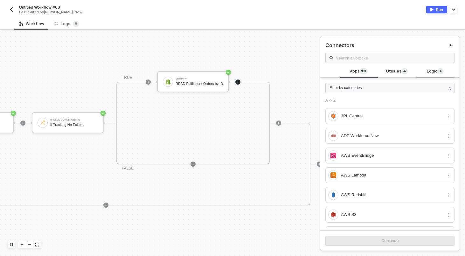
click at [433, 74] on span "Logic 4" at bounding box center [435, 71] width 17 height 7
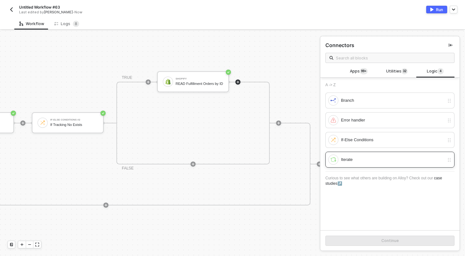
click at [366, 162] on div "Iterate" at bounding box center [392, 159] width 103 height 7
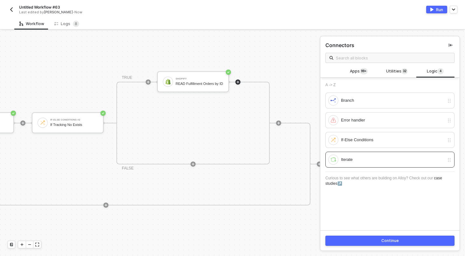
click at [374, 242] on button "Continue" at bounding box center [390, 241] width 129 height 10
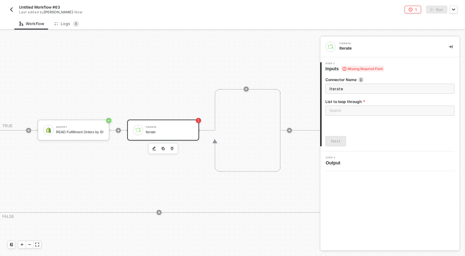
scroll to position [154, 501]
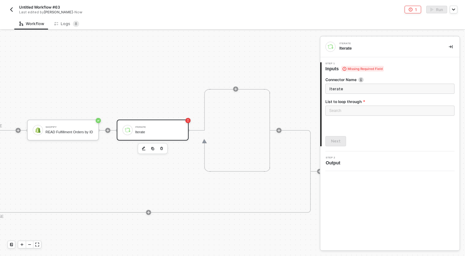
click at [372, 116] on div "Search" at bounding box center [390, 112] width 129 height 13
click at [371, 116] on div "Search" at bounding box center [390, 111] width 129 height 10
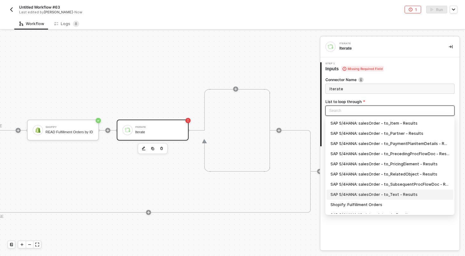
scroll to position [17, 0]
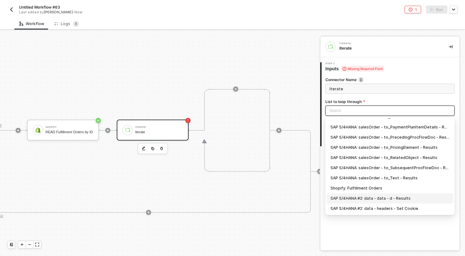
click at [389, 198] on div "SAP S/4HANA #2: data - data - d - Results" at bounding box center [390, 198] width 119 height 7
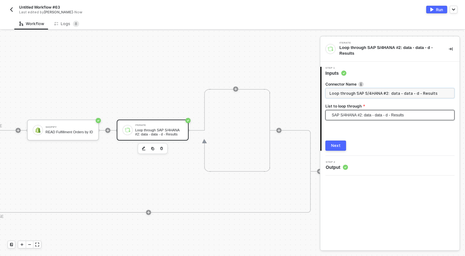
click at [379, 95] on input "Loop through SAP S/4HANA #2: data - data - d - Results" at bounding box center [390, 93] width 129 height 10
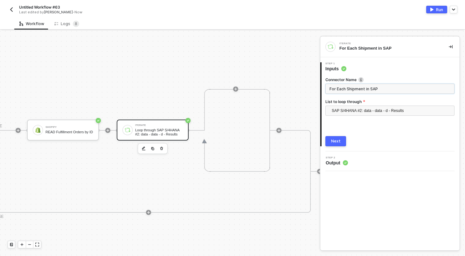
type input "For Each Shipment in SAP"
click at [337, 136] on div "Connector Name For Each Shipment in SAP List to loop through SAP S/4HANA #2: da…" at bounding box center [390, 109] width 129 height 74
click at [337, 143] on div "Next" at bounding box center [336, 141] width 10 height 5
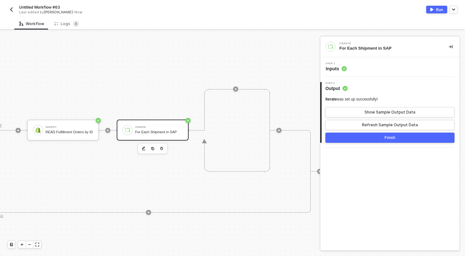
click at [385, 140] on div "Finish" at bounding box center [390, 137] width 11 height 5
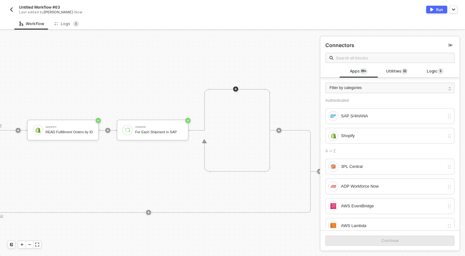
click at [235, 90] on icon "icon-play" at bounding box center [236, 89] width 4 height 4
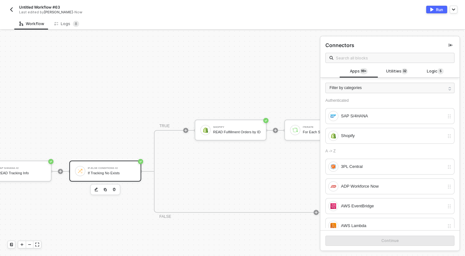
scroll to position [154, 187]
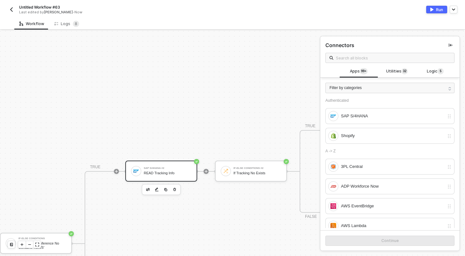
click at [146, 176] on div "SAP S/4HANA #2 READ Tracking Info" at bounding box center [168, 171] width 48 height 12
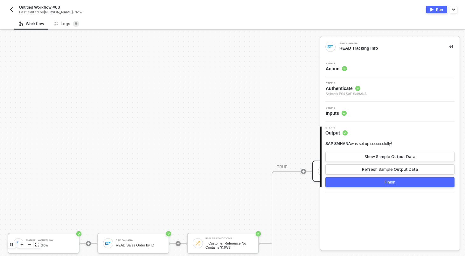
scroll to position [185, 0]
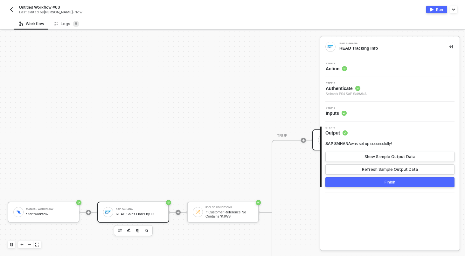
click at [127, 206] on div "SAP S/4HANA READ Sales Order by ID" at bounding box center [133, 212] width 72 height 21
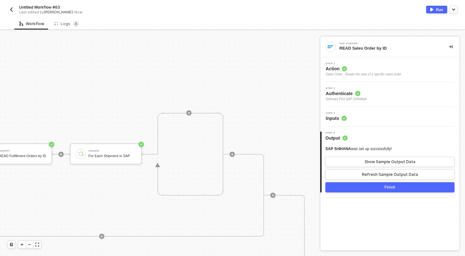
scroll to position [130, 547]
click at [380, 67] on span "Action" at bounding box center [364, 69] width 76 height 6
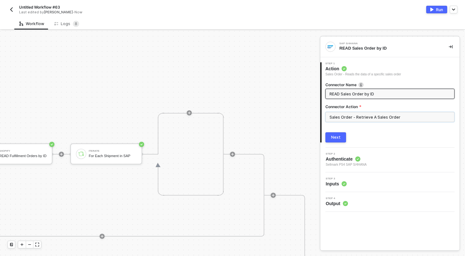
click at [352, 118] on input "Sales Order - Retrieve A Sales Order" at bounding box center [390, 117] width 129 height 10
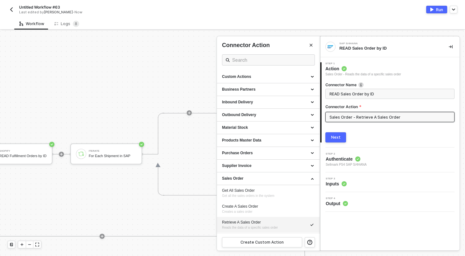
click at [163, 75] on div at bounding box center [232, 143] width 465 height 225
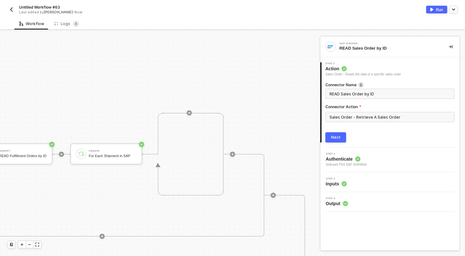
click at [194, 116] on icon at bounding box center [208, 154] width 32 height 83
click at [191, 114] on icon "icon-play" at bounding box center [189, 113] width 4 height 4
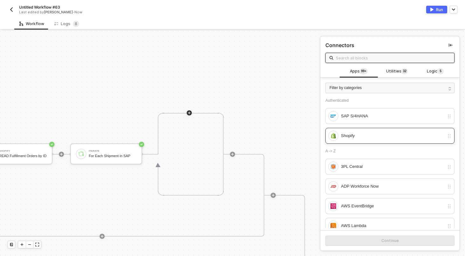
click at [389, 142] on div "Shopify" at bounding box center [390, 136] width 129 height 16
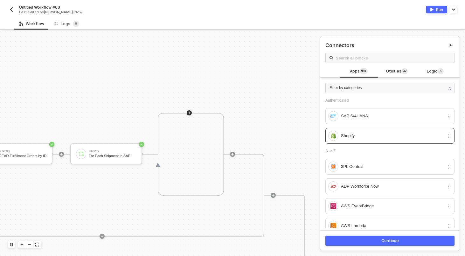
click at [411, 242] on button "Continue" at bounding box center [390, 241] width 129 height 10
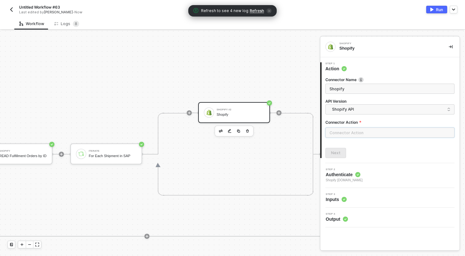
click at [358, 131] on input "text" at bounding box center [390, 133] width 129 height 10
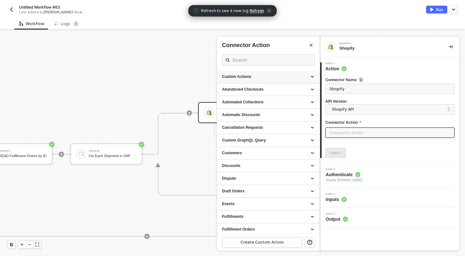
click at [299, 76] on div "Custom Actions" at bounding box center [268, 76] width 93 height 5
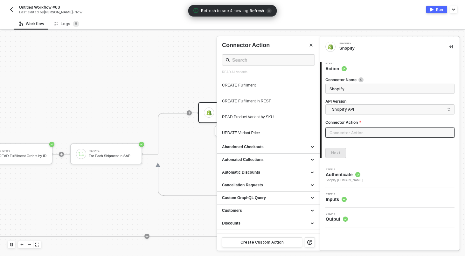
scroll to position [370, 0]
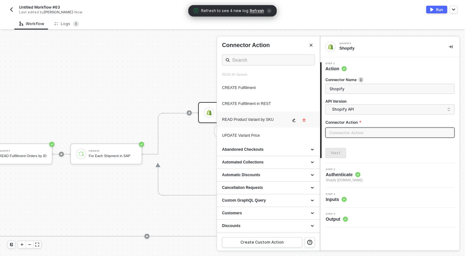
click at [262, 124] on div "READ Product Variant by SKU" at bounding box center [268, 119] width 93 height 9
type input "Custom Action"
type input "Custom - READ Product Variant by SKU"
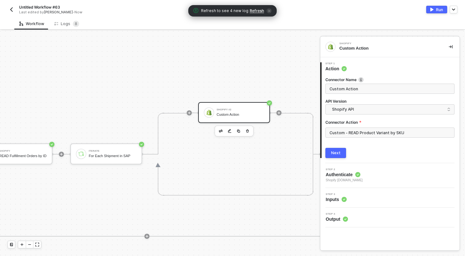
click at [362, 94] on div "Connector Name Custom Action API Version Shopify API Connector Action Custom - …" at bounding box center [390, 110] width 129 height 66
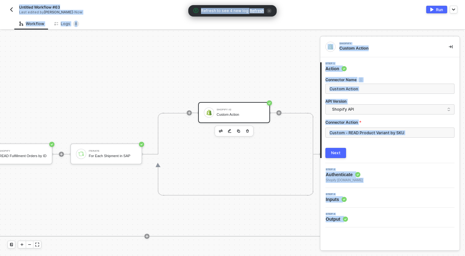
click at [362, 90] on input "Custom Action" at bounding box center [390, 88] width 120 height 7
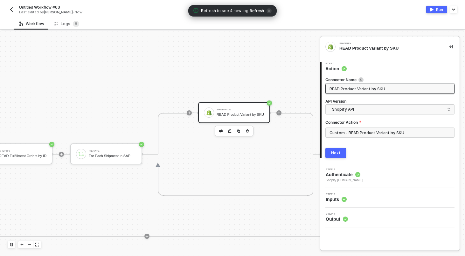
type input "READ Product Variant by SKU"
click at [333, 150] on button "Next" at bounding box center [336, 153] width 21 height 10
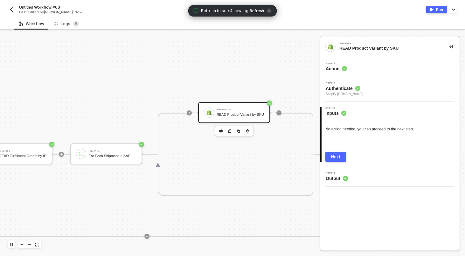
click at [336, 152] on button "Next" at bounding box center [336, 157] width 21 height 10
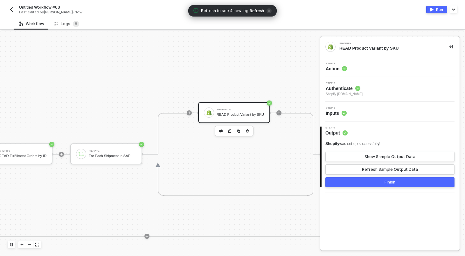
click at [356, 181] on button "Finish" at bounding box center [390, 182] width 129 height 10
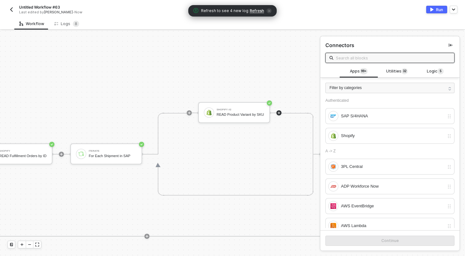
click at [434, 9] on button "Run" at bounding box center [437, 10] width 21 height 8
click at [347, 20] on div "Workflow Logs 8" at bounding box center [239, 24] width 451 height 12
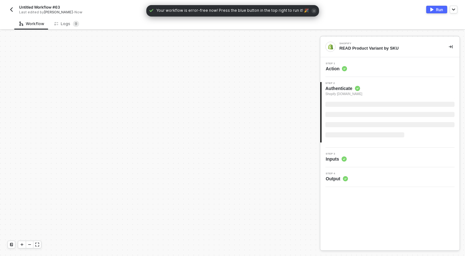
scroll to position [183, 0]
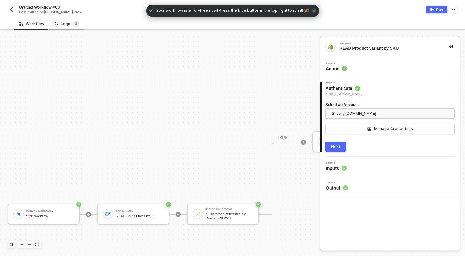
click at [67, 23] on div "Logs 9" at bounding box center [66, 24] width 25 height 6
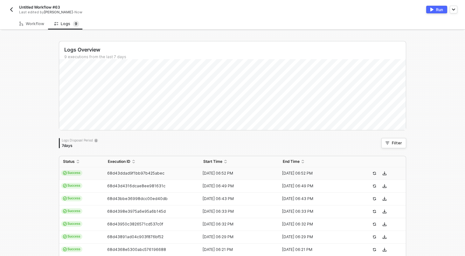
click at [94, 177] on td "Success" at bounding box center [81, 173] width 45 height 13
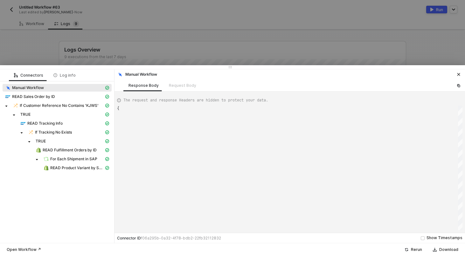
type textarea "{ "json": {}, "id": "27114271-4e73-4f20-bc4e-15c57fa4ef1d" }"
click at [66, 157] on span "For Each Shipment in SAP" at bounding box center [73, 159] width 47 height 5
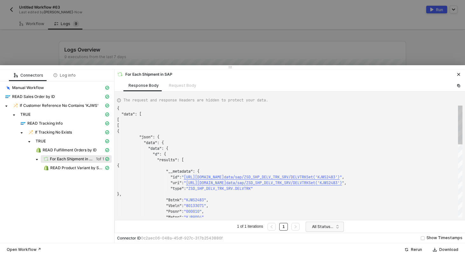
scroll to position [57, 0]
click at [66, 170] on span "READ Product Variant by SKU" at bounding box center [77, 168] width 54 height 5
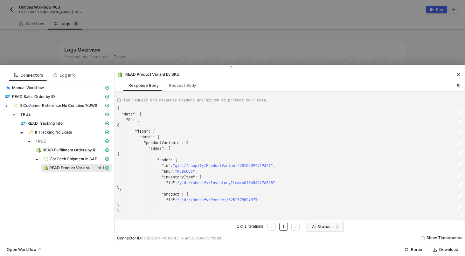
click at [40, 58] on div at bounding box center [232, 128] width 465 height 256
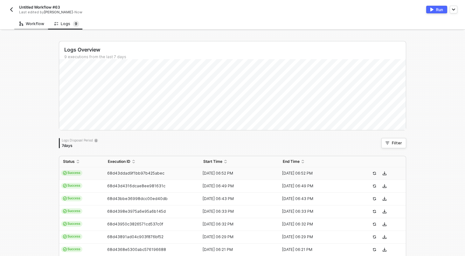
click at [36, 22] on div "Workflow" at bounding box center [31, 23] width 25 height 5
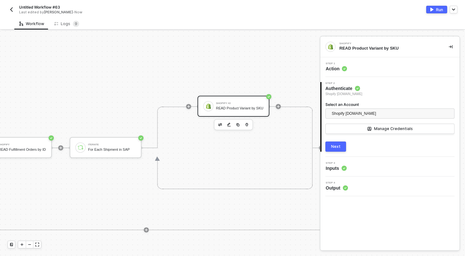
scroll to position [133, 548]
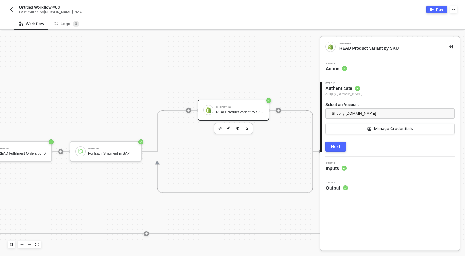
click at [361, 168] on div "Step 3 Inputs" at bounding box center [391, 167] width 138 height 10
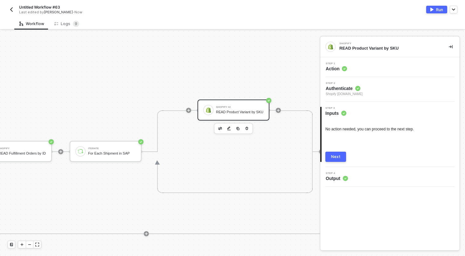
click at [358, 179] on div "Step 4 Output" at bounding box center [391, 177] width 138 height 10
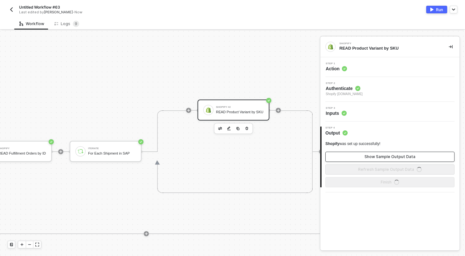
click at [372, 155] on div "Show Sample Output Data" at bounding box center [390, 156] width 51 height 5
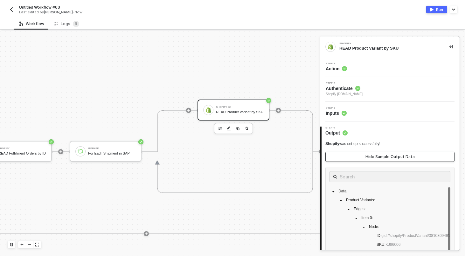
click at [372, 155] on div "Hide Sample Output Data" at bounding box center [390, 156] width 49 height 5
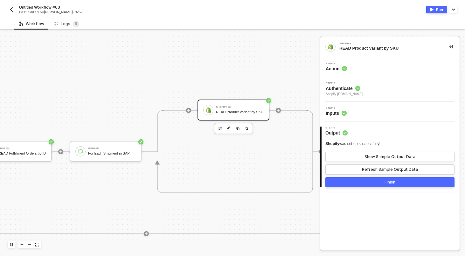
click at [284, 112] on icon at bounding box center [297, 151] width 32 height 83
click at [281, 112] on div at bounding box center [278, 110] width 5 height 5
click at [279, 112] on icon "icon-play" at bounding box center [279, 111] width 4 height 4
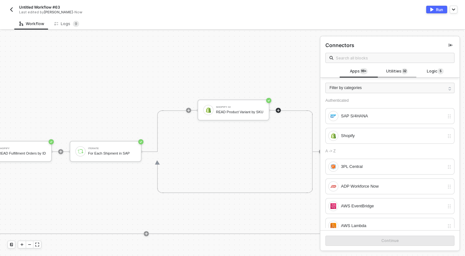
click at [392, 69] on span "Utilities 3 2" at bounding box center [397, 71] width 22 height 7
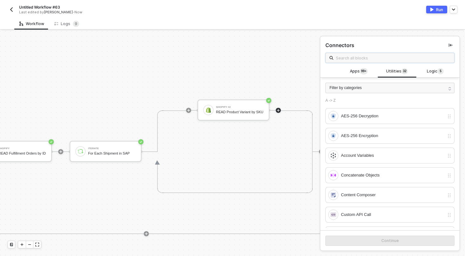
click at [385, 61] on input "text" at bounding box center [393, 57] width 115 height 7
click at [359, 66] on div "Apps 99+" at bounding box center [359, 72] width 38 height 12
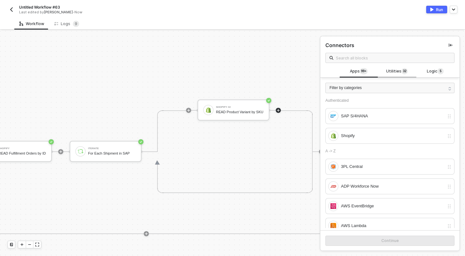
click at [400, 69] on span "Utilities 3 2" at bounding box center [397, 71] width 22 height 7
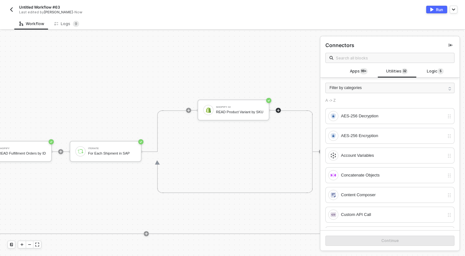
click at [406, 51] on div "Connectors" at bounding box center [390, 50] width 139 height 29
click at [406, 54] on input "text" at bounding box center [393, 57] width 115 height 7
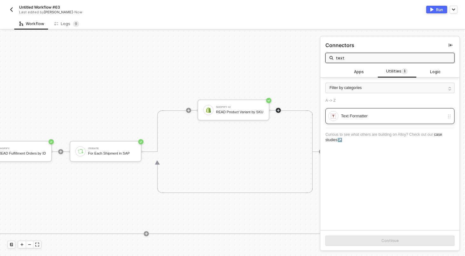
type input "text"
click at [364, 111] on div "Text Formatter" at bounding box center [386, 116] width 116 height 10
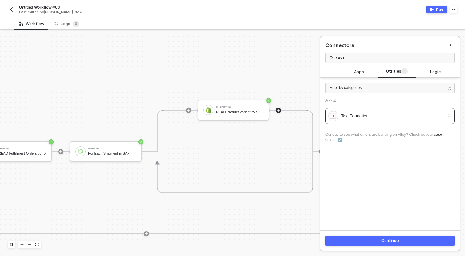
click at [376, 239] on button "Continue" at bounding box center [390, 241] width 129 height 10
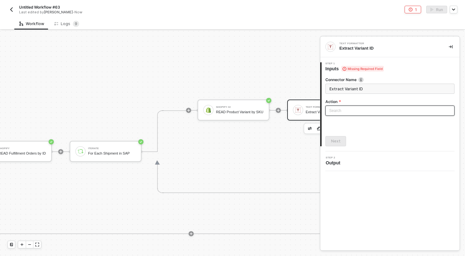
type input "Extract Variant ID"
click at [356, 113] on input "search" at bounding box center [390, 111] width 122 height 10
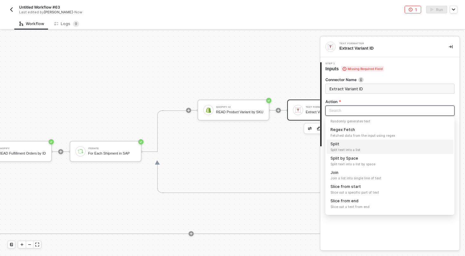
scroll to position [77, 0]
click at [341, 132] on div "Regex Fetch Fetched data from the input using regex" at bounding box center [390, 133] width 119 height 11
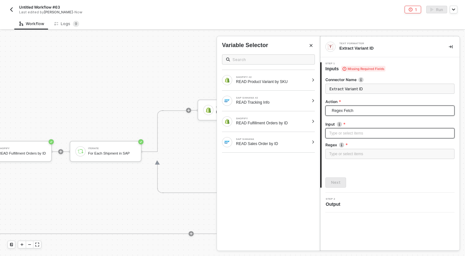
click at [341, 132] on div "Type or select items ﻿" at bounding box center [390, 134] width 122 height 6
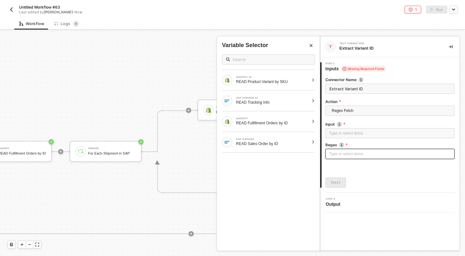
click at [343, 155] on div "Type or select items ﻿" at bounding box center [390, 154] width 122 height 6
click at [347, 137] on div "Type or select items ﻿" at bounding box center [390, 133] width 129 height 10
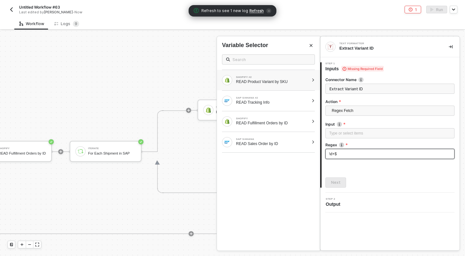
click at [316, 78] on div "SHOPIFY #2 READ Product Variant by SKU" at bounding box center [268, 80] width 103 height 20
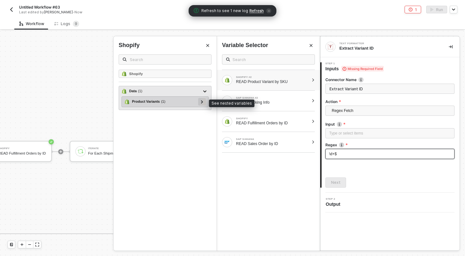
click at [201, 102] on icon at bounding box center [202, 101] width 2 height 3
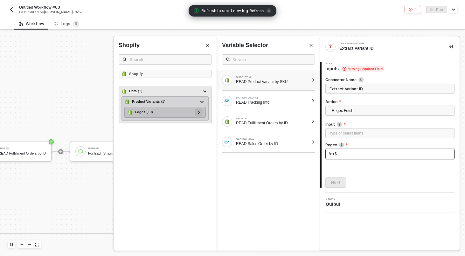
click at [199, 112] on icon at bounding box center [199, 112] width 2 height 3
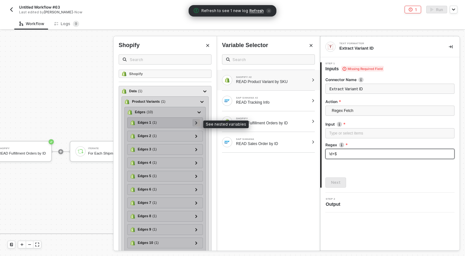
click at [196, 123] on icon at bounding box center [196, 122] width 2 height 3
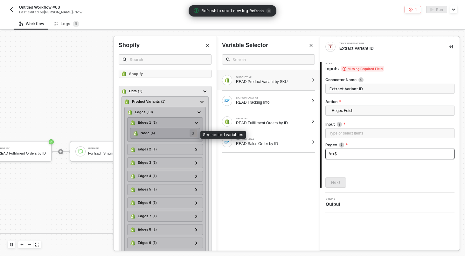
click at [194, 136] on div at bounding box center [193, 133] width 3 height 7
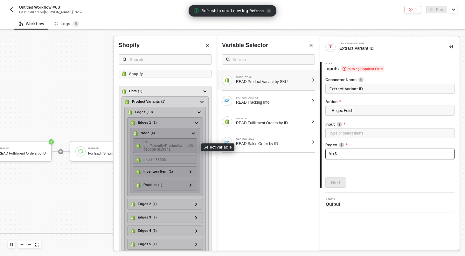
click at [169, 146] on span "- gid://shopify/ProductVariant/38103094919341" at bounding box center [169, 145] width 50 height 11
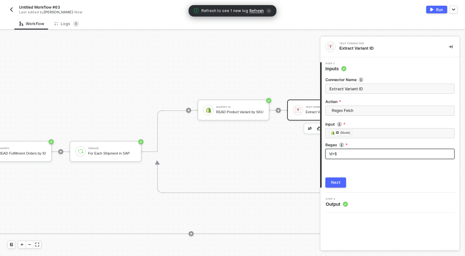
click at [329, 179] on button "Next" at bounding box center [336, 183] width 21 height 10
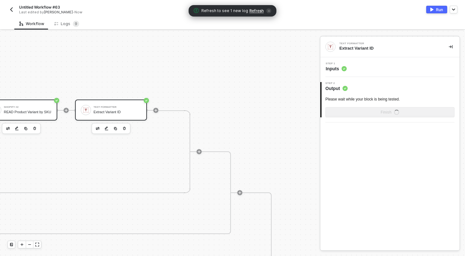
scroll to position [133, 763]
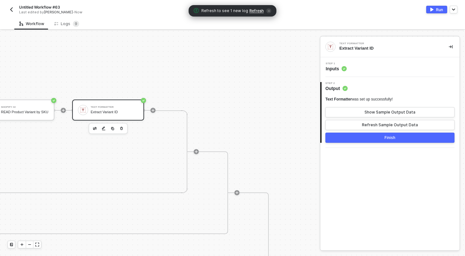
click at [440, 12] on div "Run" at bounding box center [439, 9] width 7 height 5
click at [367, 15] on div "Untitled Workflow #63 Last edited by [PERSON_NAME] - Now Run" at bounding box center [233, 9] width 450 height 18
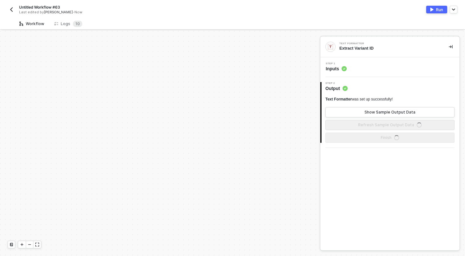
scroll to position [183, 0]
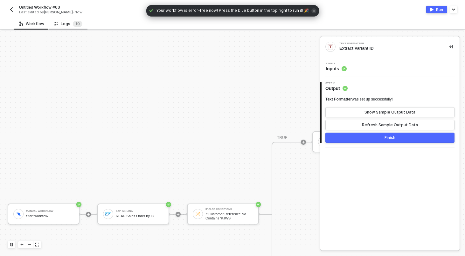
click at [68, 20] on div "Logs 1 0" at bounding box center [68, 24] width 38 height 12
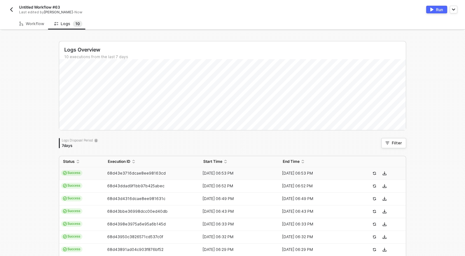
click at [106, 175] on div "68d43e3716dcae8ee98163cd" at bounding box center [149, 173] width 90 height 5
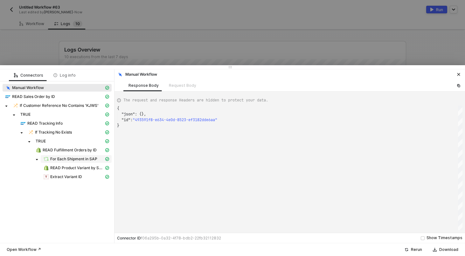
scroll to position [17, 0]
click at [78, 178] on span "Extract Variant ID" at bounding box center [66, 176] width 32 height 5
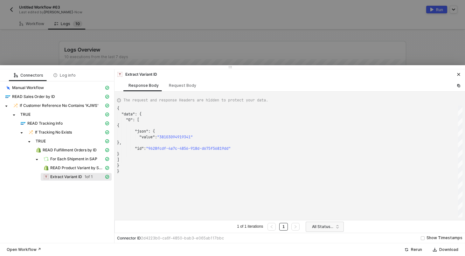
scroll to position [57, 0]
click at [76, 169] on span "READ Product Variant by SKU" at bounding box center [77, 168] width 54 height 5
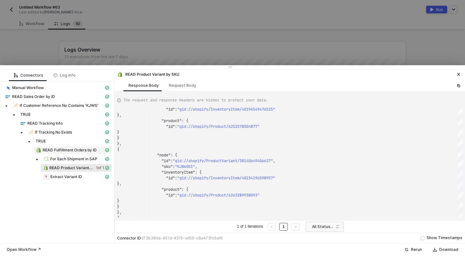
click at [48, 149] on span "READ Fulfillment Orders by ID" at bounding box center [70, 150] width 54 height 5
type textarea "{ "json": { "fulfillment_orders": [ { "id": 7475949011185, "created_at": "[DATE…"
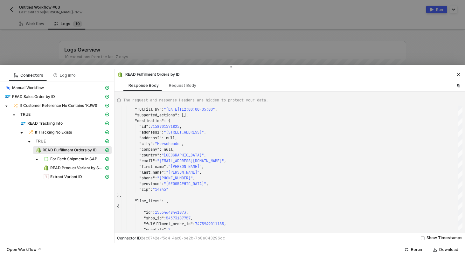
click at [43, 25] on div at bounding box center [232, 128] width 465 height 256
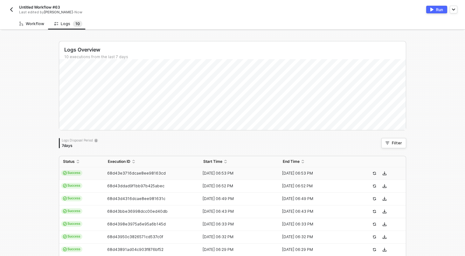
click at [32, 25] on div "Workflow" at bounding box center [31, 23] width 25 height 5
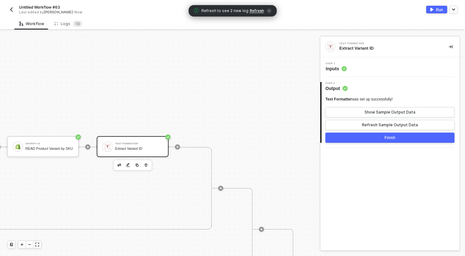
scroll to position [96, 759]
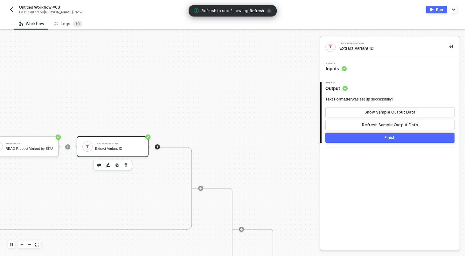
click at [156, 147] on icon "icon-play" at bounding box center [158, 147] width 4 height 4
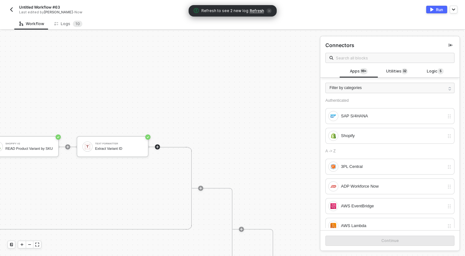
click at [398, 62] on span at bounding box center [390, 58] width 129 height 10
click at [398, 76] on div "Utilities 3 2" at bounding box center [397, 72] width 38 height 12
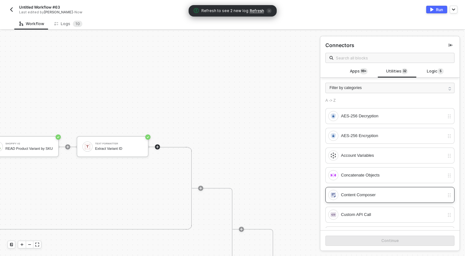
scroll to position [11, 0]
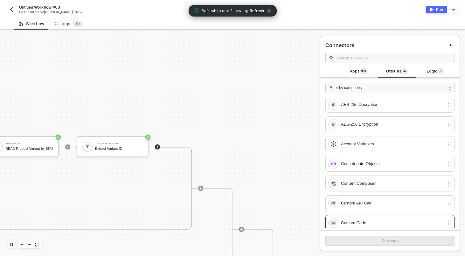
click at [371, 225] on div "Custom Code" at bounding box center [392, 223] width 103 height 7
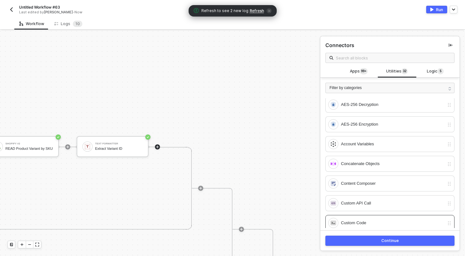
click at [374, 247] on div "Continue" at bounding box center [390, 240] width 139 height 21
click at [374, 241] on button "Continue" at bounding box center [390, 241] width 129 height 10
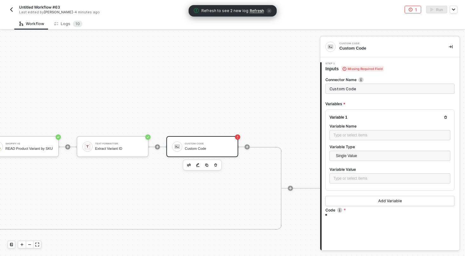
type textarea "/* You can access variables on the inputData object. ex: const myVariable = inp…"
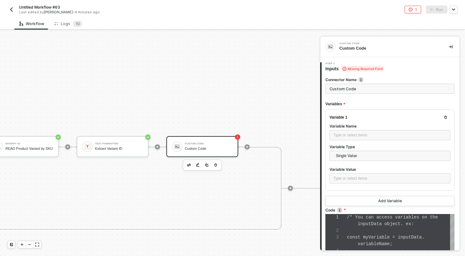
scroll to position [40, 0]
paste input "Find Matching Fulfillment Orders"
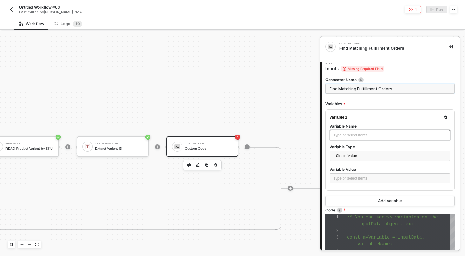
type input "Find Matching Fulfillment Orders"
click at [364, 134] on div "Type or select items ﻿" at bounding box center [390, 135] width 113 height 6
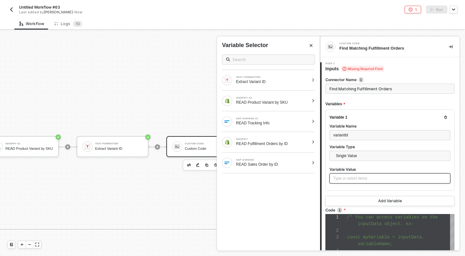
click at [344, 176] on div "Type or select items ﻿" at bounding box center [390, 179] width 113 height 6
click at [275, 80] on div "Extract Variant ID" at bounding box center [272, 81] width 73 height 5
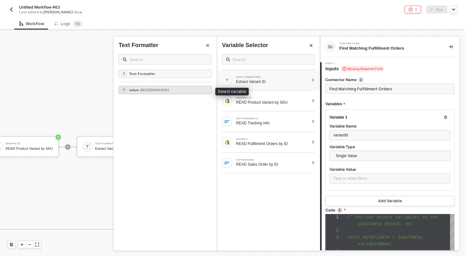
click at [192, 90] on div "value - 38103094919341" at bounding box center [165, 90] width 93 height 8
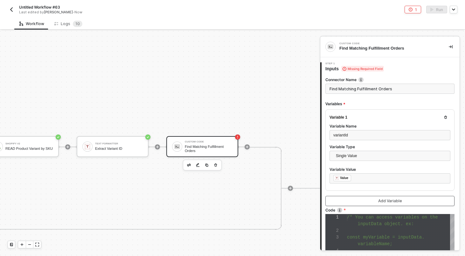
click at [367, 197] on button "Add Variable" at bounding box center [390, 201] width 129 height 10
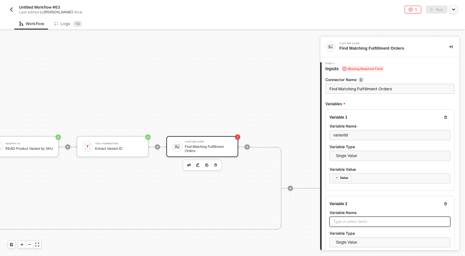
click at [365, 217] on div "Type or select items ﻿" at bounding box center [390, 222] width 121 height 10
click at [364, 225] on div "Type or select items ﻿" at bounding box center [390, 222] width 121 height 10
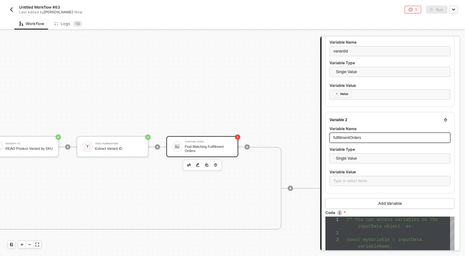
scroll to position [166, 0]
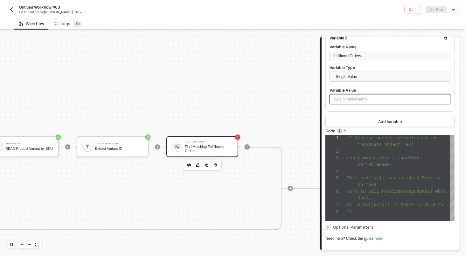
click at [358, 102] on div "Type or select items ﻿" at bounding box center [390, 99] width 121 height 10
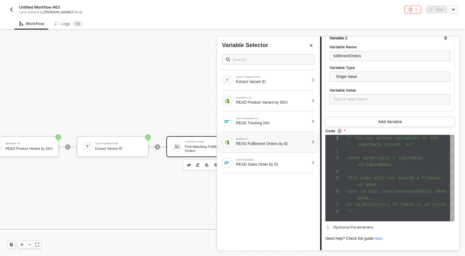
click at [314, 144] on div "SHOPIFY READ Fulfillment Orders by ID" at bounding box center [268, 142] width 103 height 20
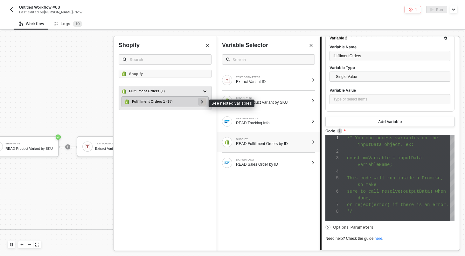
click at [204, 104] on div at bounding box center [202, 102] width 8 height 8
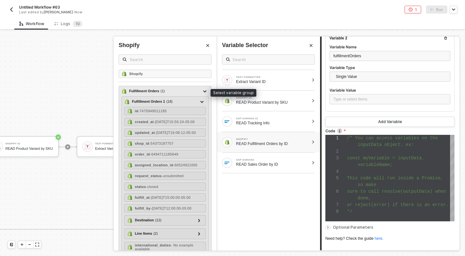
click at [185, 93] on div "Fulfillment Orders ( 1 )" at bounding box center [162, 92] width 80 height 8
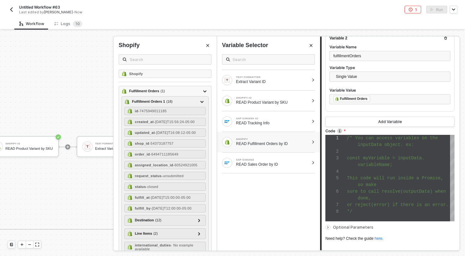
click at [408, 183] on div "so make" at bounding box center [401, 185] width 108 height 7
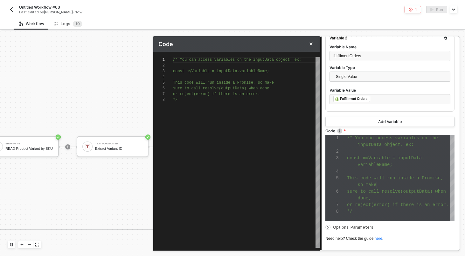
scroll to position [40, 0]
click at [242, 131] on div "/* You can access variables on the inputData objec t. ex: const myVariable = in…" at bounding box center [246, 152] width 147 height 191
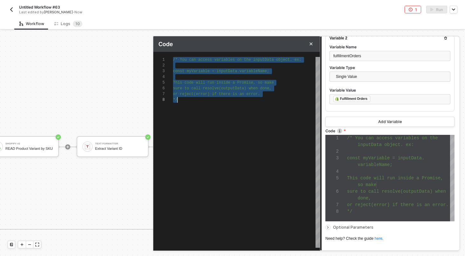
scroll to position [0, 4]
paste textarea "const output = { matchingFulfillmentOrders }; resolve(output);"
type textarea "const matchingFulfillmentOrders = inputData.fulfillmentOrders .map(order => { c…"
type textarea "const output = { matchingFulfillmentOrders }; resolve(output);"
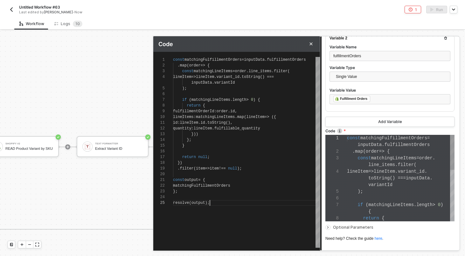
scroll to position [40, 0]
click at [350, 227] on span "Optional Parameters" at bounding box center [353, 227] width 40 height 5
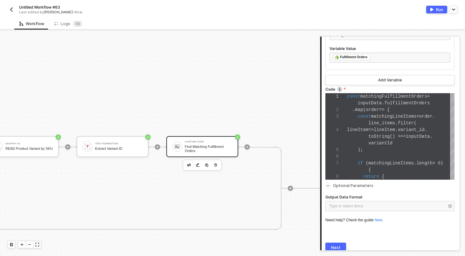
scroll to position [207, 0]
click at [356, 204] on div "Type or select items ﻿" at bounding box center [386, 207] width 115 height 6
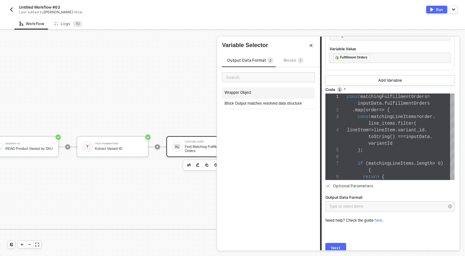
click at [272, 90] on div "Wrapper Object" at bounding box center [268, 93] width 93 height 11
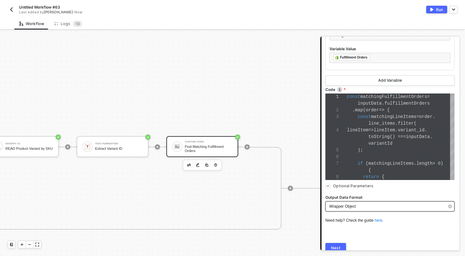
scroll to position [234, 0]
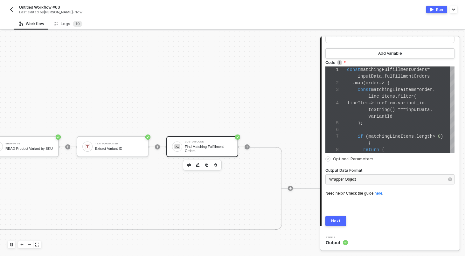
click at [335, 220] on div "Next" at bounding box center [336, 221] width 10 height 5
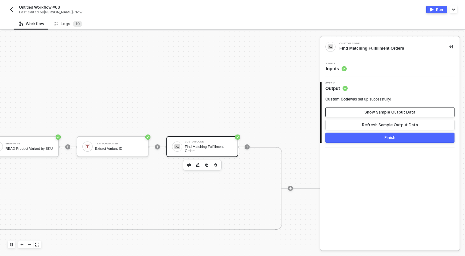
click at [377, 114] on div "Show Sample Output Data" at bounding box center [390, 112] width 51 height 5
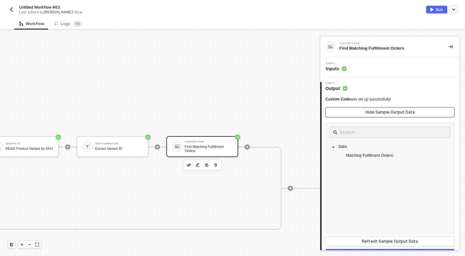
click at [377, 114] on div "Hide Sample Output Data" at bounding box center [390, 112] width 49 height 5
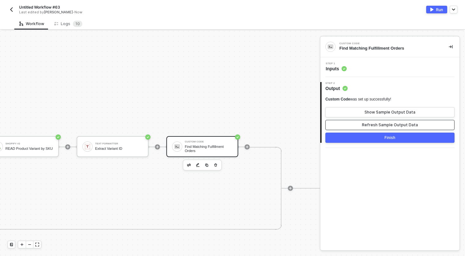
click at [378, 122] on button "Refresh Sample Output Data" at bounding box center [390, 125] width 129 height 10
click at [372, 141] on button "Finish" at bounding box center [390, 138] width 129 height 10
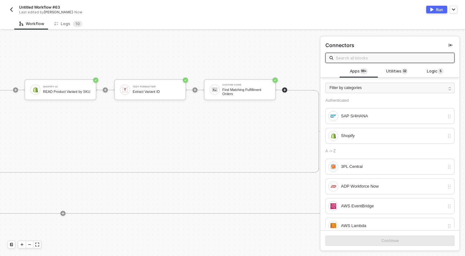
scroll to position [153, 728]
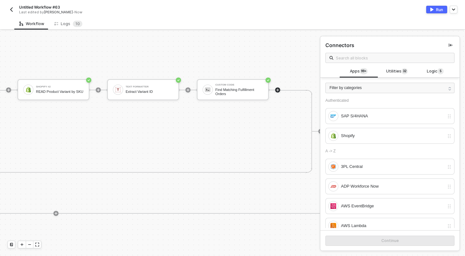
click at [437, 11] on div "Run" at bounding box center [439, 9] width 7 height 5
click at [280, 25] on div "Workflow Logs 1 0" at bounding box center [239, 24] width 451 height 12
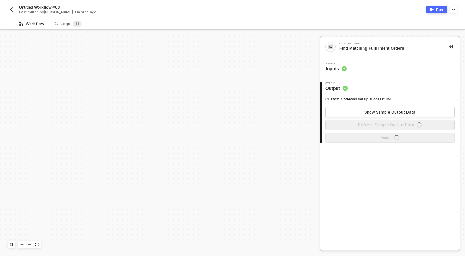
scroll to position [183, 0]
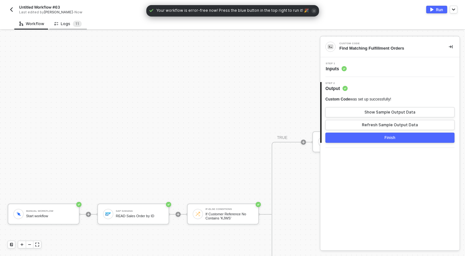
click at [67, 23] on div "Logs 1 1" at bounding box center [67, 24] width 27 height 6
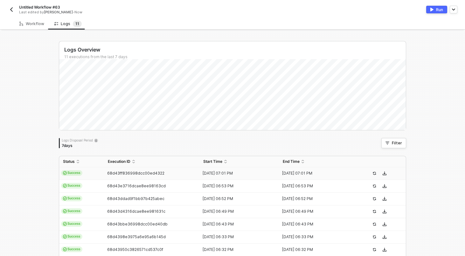
click at [101, 171] on td "Success" at bounding box center [81, 173] width 45 height 13
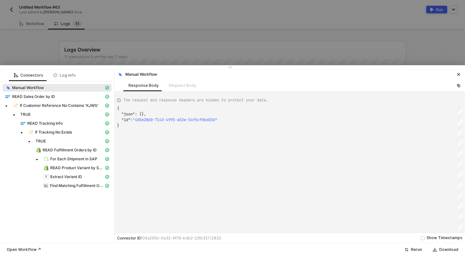
scroll to position [17, 0]
click at [86, 187] on span "Find Matching Fulfillment Orders" at bounding box center [77, 185] width 54 height 5
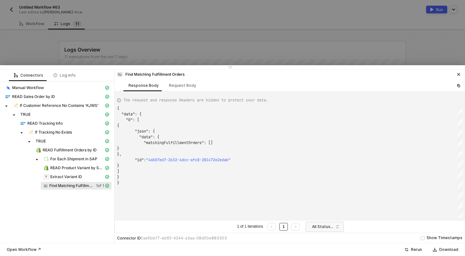
scroll to position [57, 0]
click at [84, 56] on div at bounding box center [232, 128] width 465 height 256
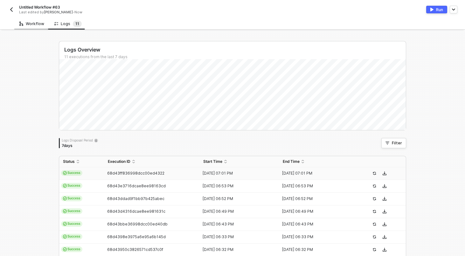
click at [33, 23] on div "Workflow" at bounding box center [31, 23] width 25 height 5
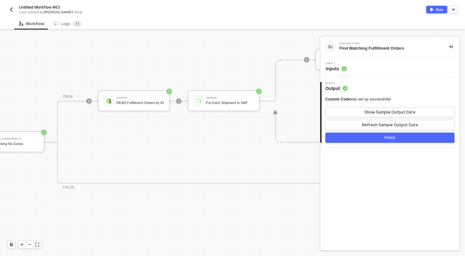
scroll to position [183, 400]
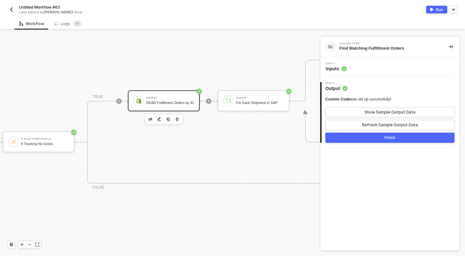
click at [162, 105] on div "READ Fulfillment Orders by ID" at bounding box center [170, 103] width 48 height 4
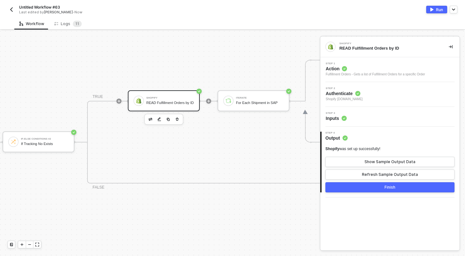
click at [395, 122] on div "Step 3 Inputs" at bounding box center [390, 117] width 139 height 20
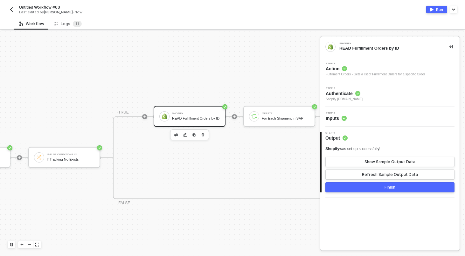
scroll to position [168, 391]
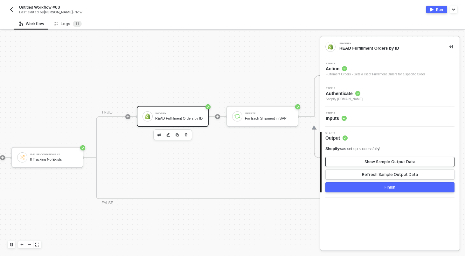
click at [376, 163] on div "Show Sample Output Data" at bounding box center [390, 161] width 51 height 5
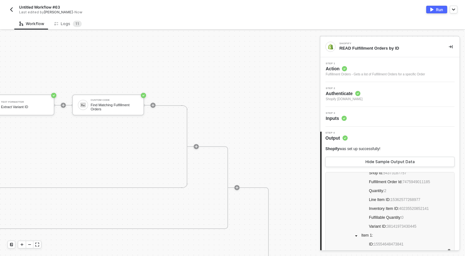
scroll to position [133, 853]
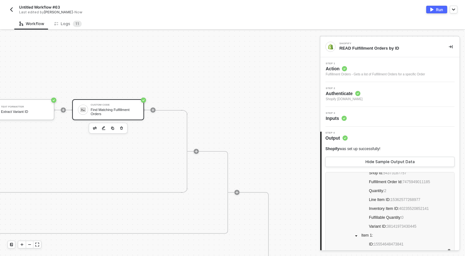
click at [88, 115] on div "Custom Code Find Matching Fulfillment Orders" at bounding box center [113, 110] width 50 height 12
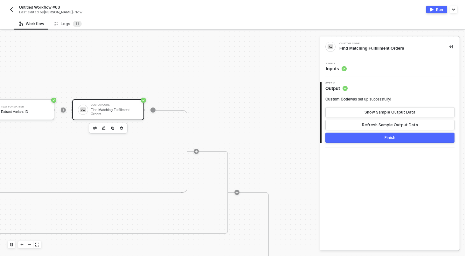
click at [400, 62] on div "Step 1 Inputs" at bounding box center [391, 67] width 138 height 10
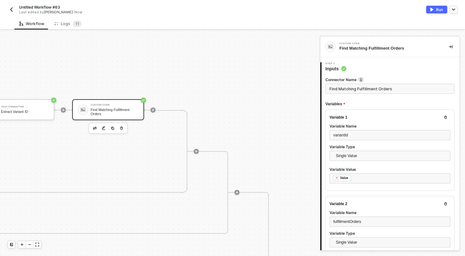
type textarea "const matchingFulfillmentOrders = inputData.fulfillmentOrders .map(order => { c…"
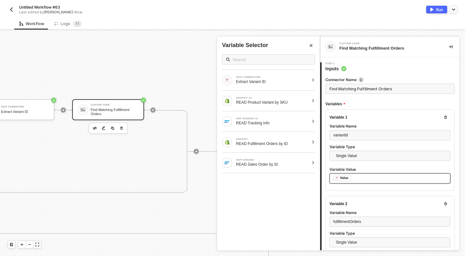
click at [366, 178] on div "﻿ ﻿ Value ﻿" at bounding box center [390, 178] width 113 height 7
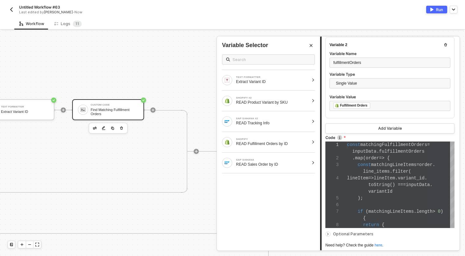
scroll to position [211, 0]
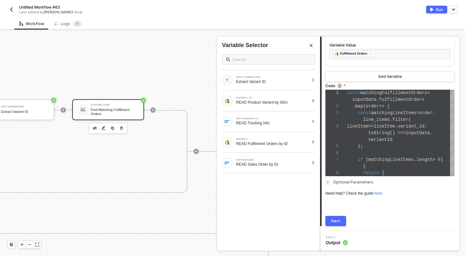
click at [334, 223] on div "Next" at bounding box center [336, 221] width 10 height 5
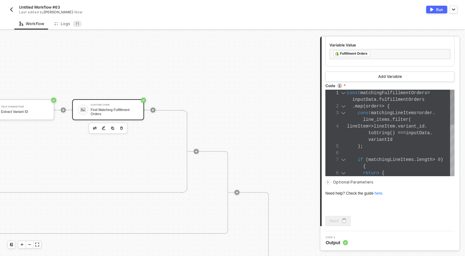
scroll to position [0, 0]
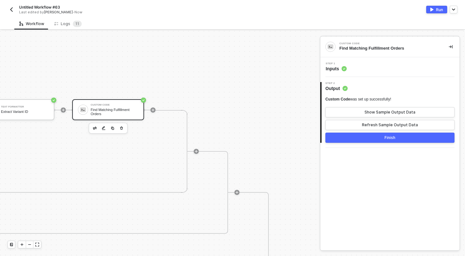
click at [373, 105] on div "Custom Code was set up successfully! Show Sample Output Data Refresh Sample Out…" at bounding box center [390, 113] width 129 height 33
click at [373, 111] on div "Show Sample Output Data" at bounding box center [390, 112] width 51 height 5
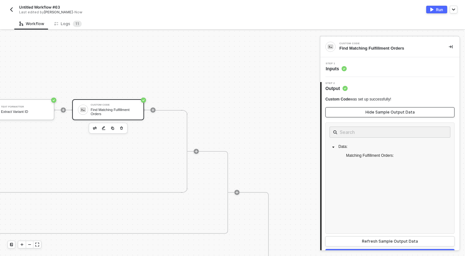
click at [373, 111] on div "Hide Sample Output Data" at bounding box center [390, 112] width 49 height 5
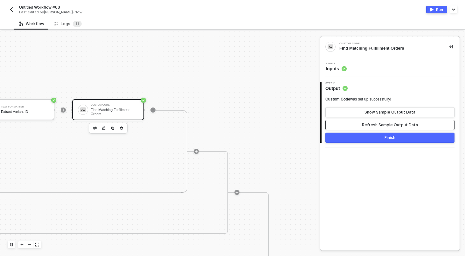
click at [373, 121] on button "Refresh Sample Output Data" at bounding box center [390, 125] width 129 height 10
click at [379, 113] on div "Show Sample Output Data" at bounding box center [390, 112] width 51 height 5
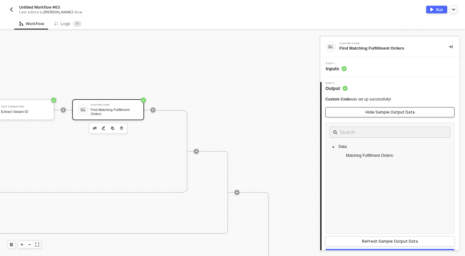
click at [379, 113] on div "Hide Sample Output Data" at bounding box center [390, 112] width 49 height 5
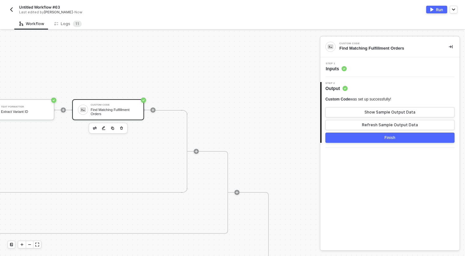
click at [366, 66] on div "Step 1 Inputs" at bounding box center [391, 67] width 138 height 10
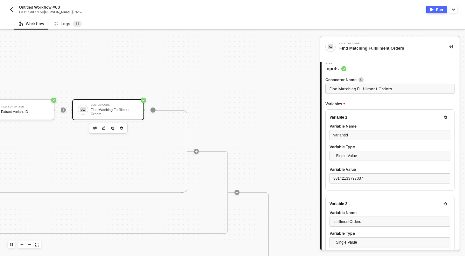
type textarea "const matchingFulfillmentOrders = inputData.fulfillmentOrders .map(order => { c…"
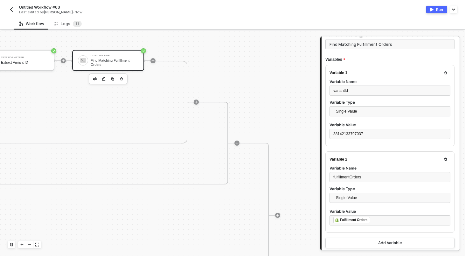
scroll to position [182, 668]
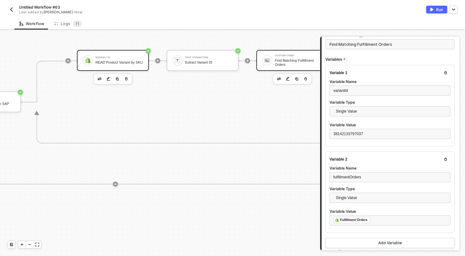
click at [113, 63] on div "READ Product Variant by SKU" at bounding box center [119, 62] width 48 height 4
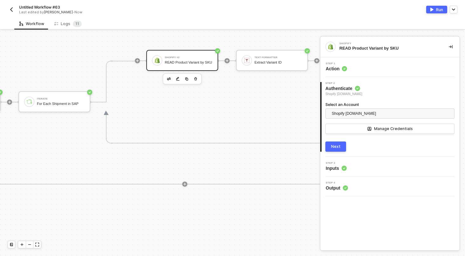
scroll to position [182, 483]
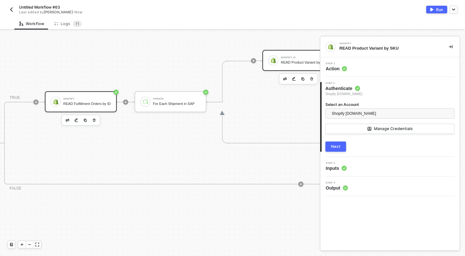
click at [97, 106] on div "READ Fulfillment Orders by ID" at bounding box center [87, 104] width 48 height 4
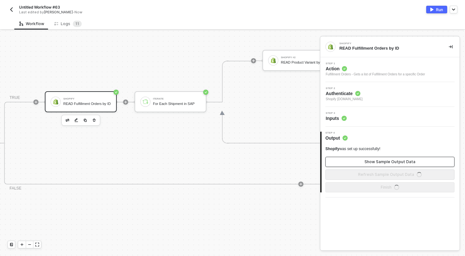
click at [343, 162] on button "Show Sample Output Data" at bounding box center [390, 162] width 129 height 10
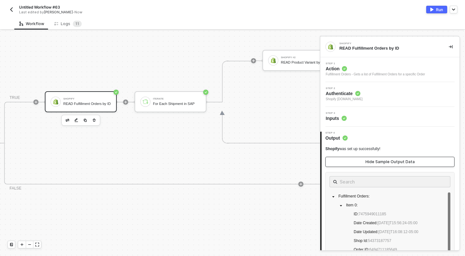
click at [343, 162] on button "Hide Sample Output Data" at bounding box center [390, 162] width 129 height 10
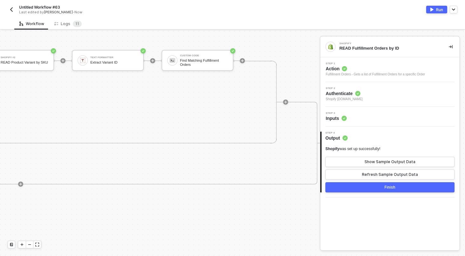
scroll to position [182, 764]
click at [108, 55] on div "Text Formatter Extract Variant ID" at bounding box center [113, 60] width 48 height 12
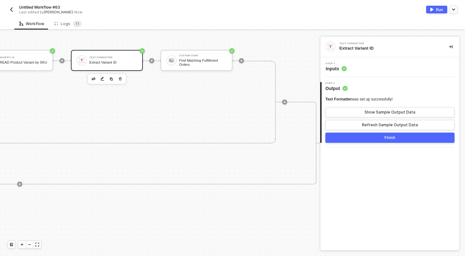
click at [381, 68] on div "Step 1 Inputs" at bounding box center [391, 67] width 138 height 10
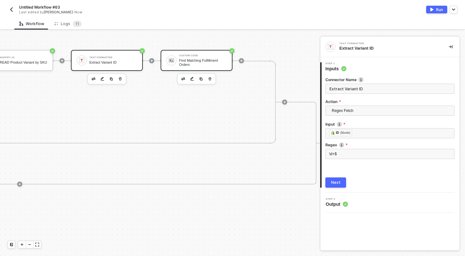
click at [198, 61] on div "Find Matching Fulfillment Orders" at bounding box center [203, 63] width 48 height 8
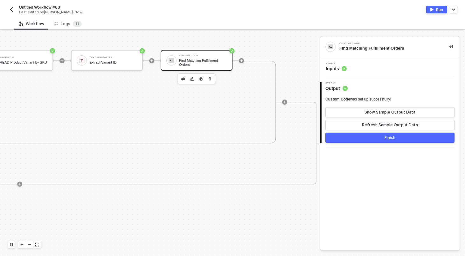
click at [389, 71] on div "Step 1 Inputs" at bounding box center [391, 67] width 138 height 10
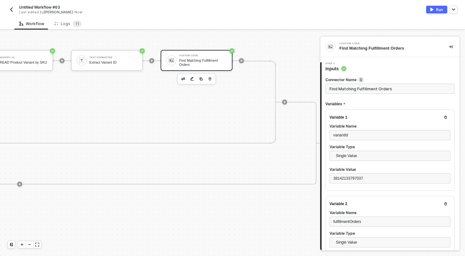
type textarea "const matchingFulfillmentOrders = inputData.fulfillmentOrders .map(order => { c…"
drag, startPoint x: 211, startPoint y: 76, endPoint x: 217, endPoint y: 109, distance: 33.1
click at [217, 109] on div "Shopify #2 READ Product Variant by SKU Text Formatter Extract Variant ID Custom…" at bounding box center [107, 102] width 274 height 83
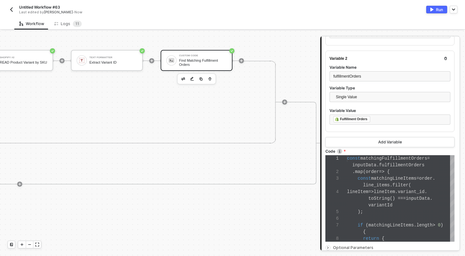
scroll to position [191, 0]
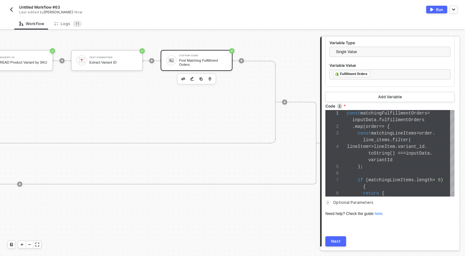
click at [440, 13] on div "Untitled Workflow #63 Last edited by Scott Cogswell - Now Run" at bounding box center [233, 9] width 450 height 18
click at [440, 11] on div "Run" at bounding box center [439, 9] width 7 height 5
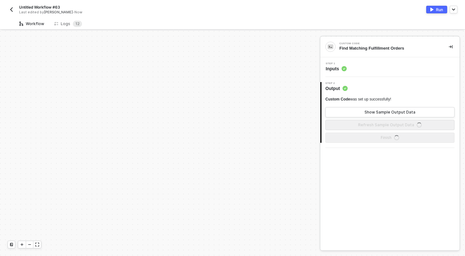
scroll to position [183, 0]
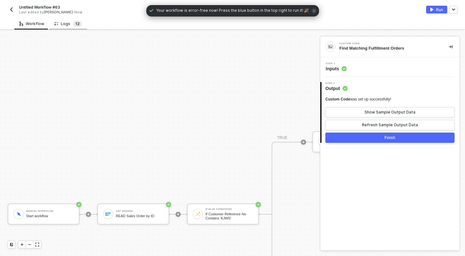
click at [73, 24] on sup "1 2" at bounding box center [77, 24] width 9 height 6
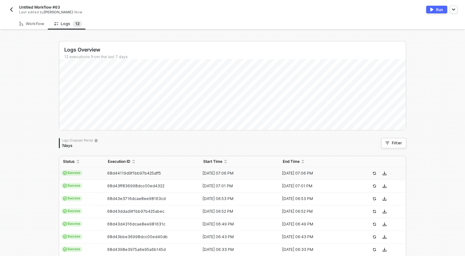
click at [98, 175] on td "Success" at bounding box center [81, 173] width 45 height 13
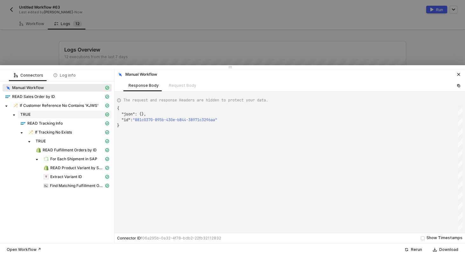
scroll to position [17, 0]
click at [89, 188] on div "Find Matching Fulfillment Orders" at bounding box center [73, 186] width 61 height 6
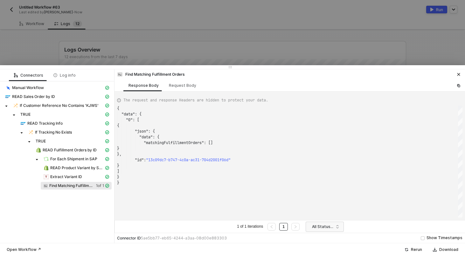
scroll to position [57, 0]
click at [184, 87] on div "Request Body" at bounding box center [182, 85] width 27 height 5
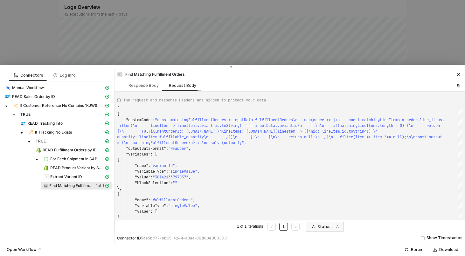
scroll to position [92, 0]
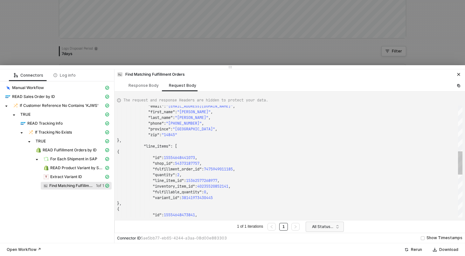
type textarea ""quantity": 2, "line_item_id": 15362577268977, "inventory_item_id": 40235520852…"
click at [202, 198] on span "38141973430445" at bounding box center [197, 197] width 31 height 5
click at [171, 45] on div at bounding box center [232, 128] width 465 height 256
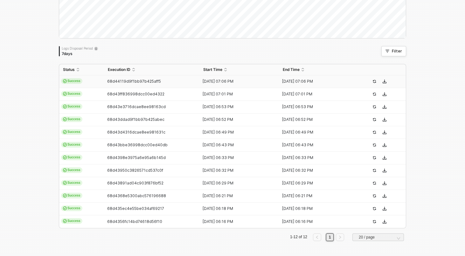
scroll to position [0, 0]
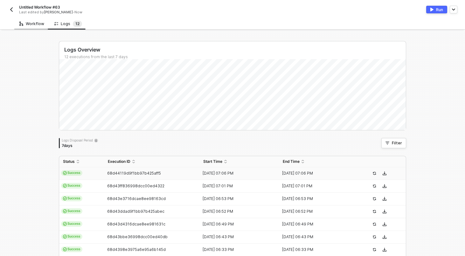
click at [38, 26] on div "Workflow" at bounding box center [31, 23] width 25 height 5
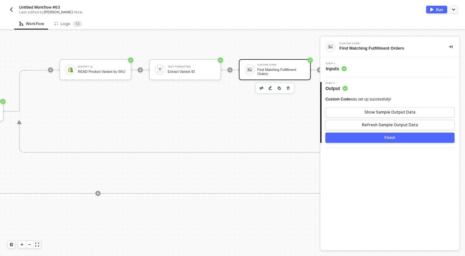
scroll to position [173, 725]
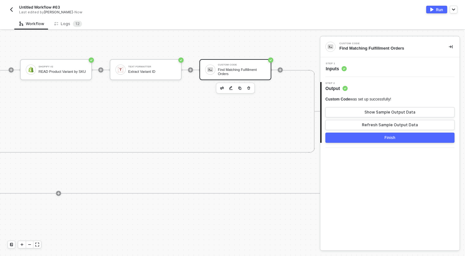
click at [391, 71] on div "Step 1 Inputs" at bounding box center [391, 67] width 138 height 10
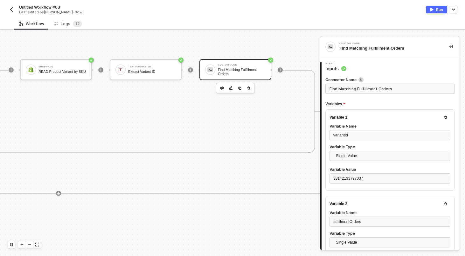
scroll to position [40, 0]
click at [368, 178] on div "38142133797037" at bounding box center [390, 179] width 113 height 6
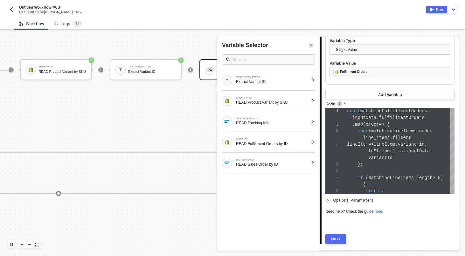
scroll to position [211, 0]
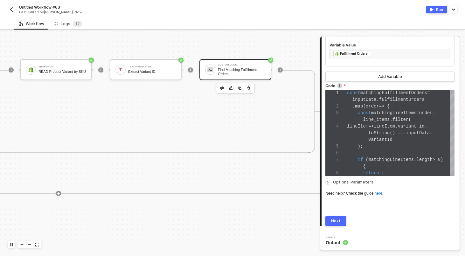
click at [341, 220] on button "Next" at bounding box center [336, 221] width 21 height 10
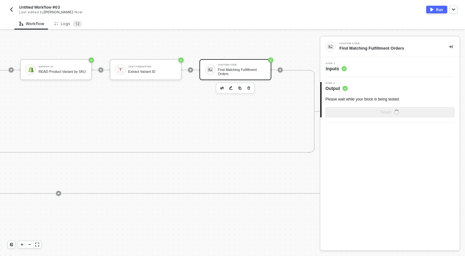
scroll to position [0, 0]
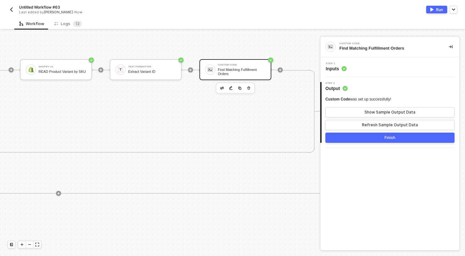
click at [382, 119] on div "Custom Code was set up successfully! Show Sample Output Data Refresh Sample Out…" at bounding box center [390, 113] width 129 height 33
click at [382, 127] on div "Refresh Sample Output Data" at bounding box center [390, 125] width 56 height 5
click at [387, 109] on button "Show Sample Output Data" at bounding box center [390, 112] width 129 height 10
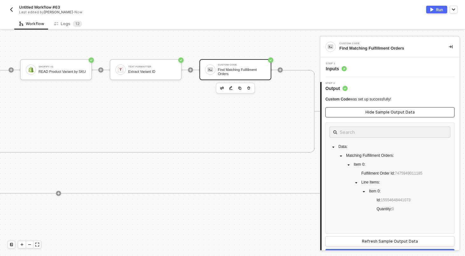
click at [387, 109] on button "Hide Sample Output Data" at bounding box center [390, 112] width 129 height 10
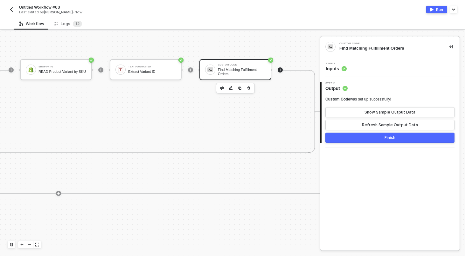
click at [279, 72] on icon "icon-play" at bounding box center [281, 70] width 4 height 4
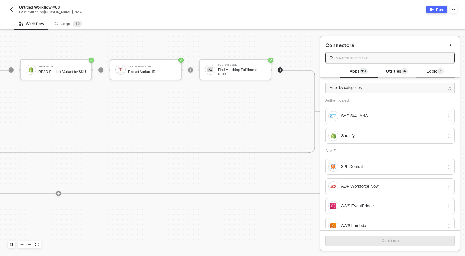
click at [434, 74] on span "Logic 5" at bounding box center [435, 71] width 17 height 7
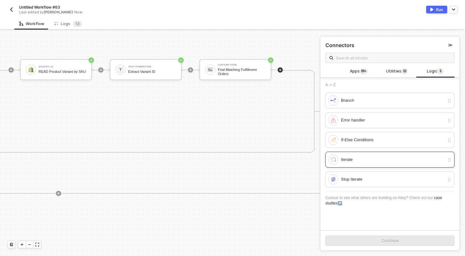
click at [347, 162] on div "Iterate" at bounding box center [392, 159] width 103 height 7
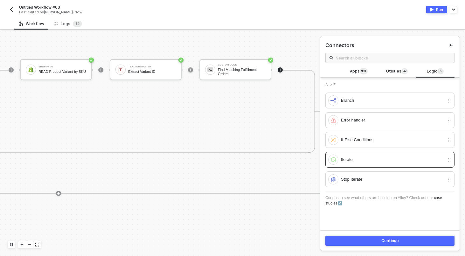
click at [365, 242] on button "Continue" at bounding box center [390, 241] width 129 height 10
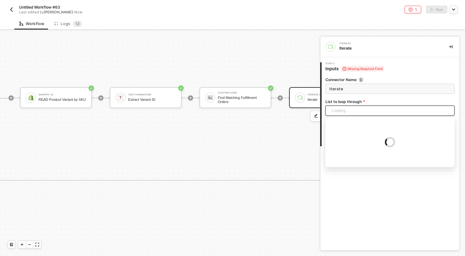
click at [349, 113] on div "Loading..." at bounding box center [390, 111] width 129 height 10
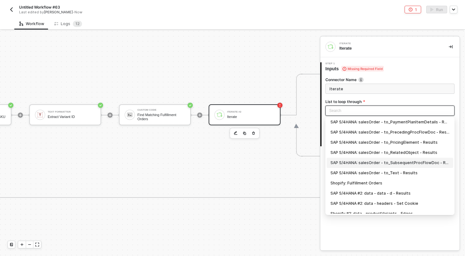
scroll to position [37, 0]
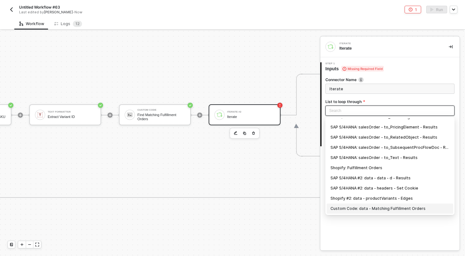
click at [380, 209] on div "Custom Code: data - Matching Fulfillment Orders" at bounding box center [390, 208] width 119 height 7
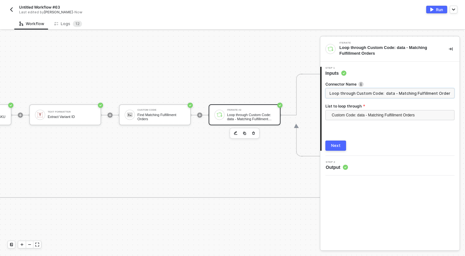
click at [359, 96] on input "Loop through Custom Code: data - Matching Fulfillment Orders" at bounding box center [390, 93] width 129 height 10
click at [360, 92] on input "Loop through Custom Code: data - Matching Fulfillment Orders" at bounding box center [390, 93] width 129 height 10
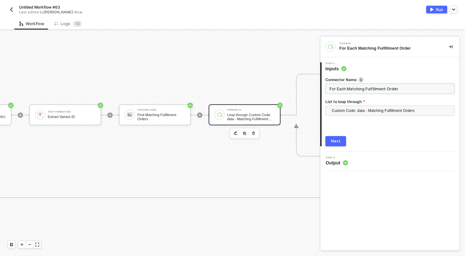
type input "For Each Matching Fulfillment Order"
click at [331, 143] on button "Next" at bounding box center [336, 141] width 21 height 10
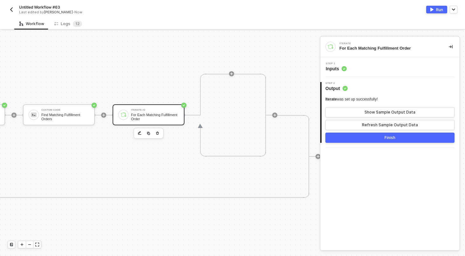
scroll to position [156, 938]
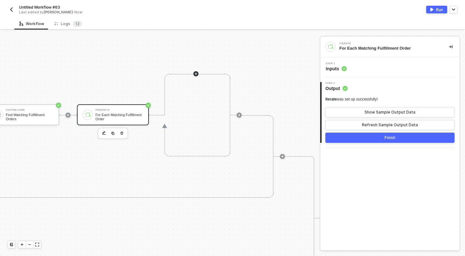
click at [197, 74] on icon "icon-play" at bounding box center [196, 74] width 4 height 4
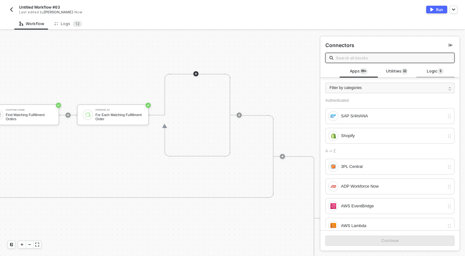
click at [427, 70] on span "Logic 5" at bounding box center [435, 71] width 17 height 7
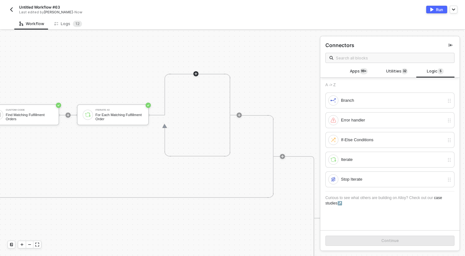
click at [393, 65] on div "Connectors" at bounding box center [390, 50] width 139 height 29
click at [392, 68] on span "Utilities 3 2" at bounding box center [397, 71] width 22 height 7
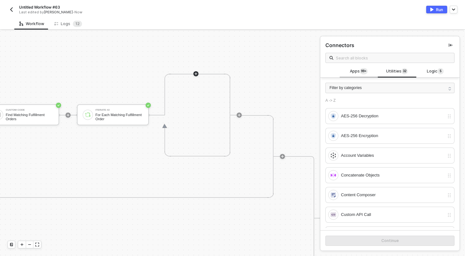
click at [354, 73] on span "Apps 99+" at bounding box center [359, 71] width 18 height 7
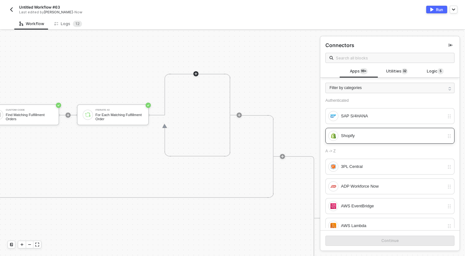
click at [354, 132] on div "Shopify" at bounding box center [386, 136] width 116 height 10
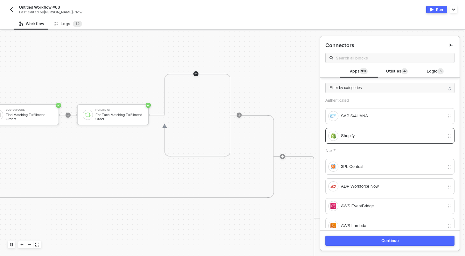
click at [380, 238] on button "Continue" at bounding box center [390, 241] width 129 height 10
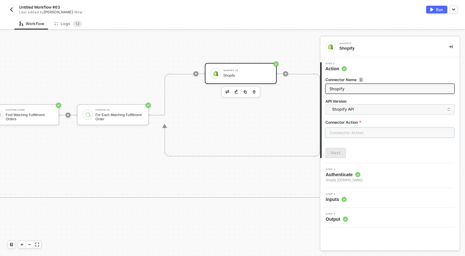
click at [355, 129] on input "text" at bounding box center [390, 133] width 129 height 10
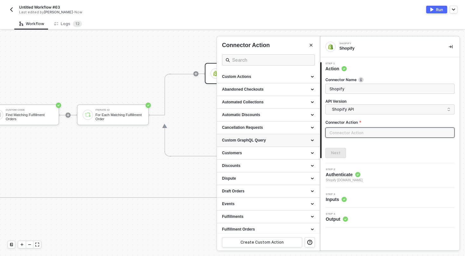
scroll to position [155, 0]
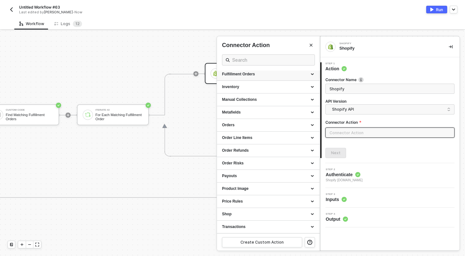
click at [261, 76] on div "Fulfillment Orders" at bounding box center [268, 74] width 93 height 5
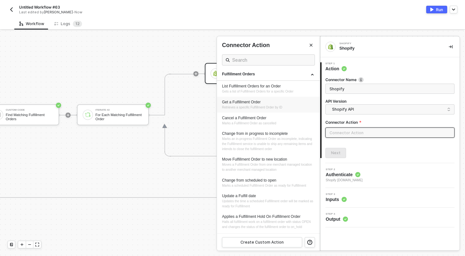
click at [258, 101] on div "Get a Fulfillment Order" at bounding box center [268, 102] width 93 height 5
type input "Retrieves a specific Fulfillment Order by ID"
type input "Fulfillment Orders - Get a Fulfillment Order"
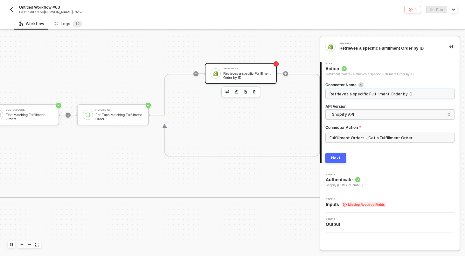
click at [373, 90] on input "Retrieves a specific Fulfillment Order by ID" at bounding box center [390, 93] width 120 height 7
type input "READ Fulfillment Order by ID"
click at [339, 160] on div "Next" at bounding box center [336, 158] width 10 height 5
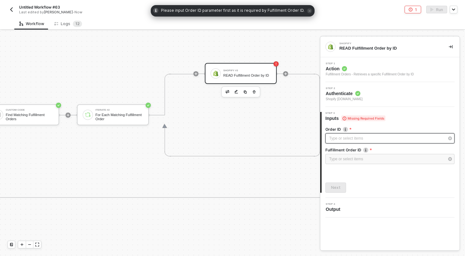
click at [381, 141] on div "Type or select items ﻿" at bounding box center [386, 139] width 115 height 6
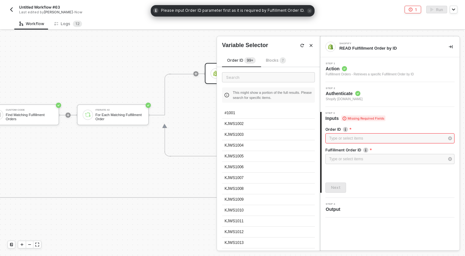
click at [279, 62] on span "Blocks 7" at bounding box center [276, 60] width 20 height 5
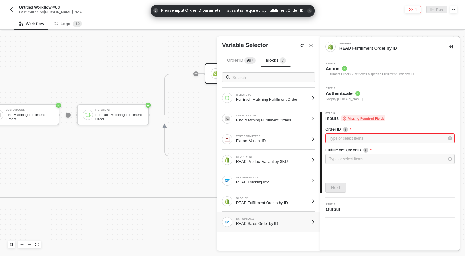
click at [293, 227] on div "SAP S/4HANA READ Sales Order by ID" at bounding box center [265, 222] width 87 height 10
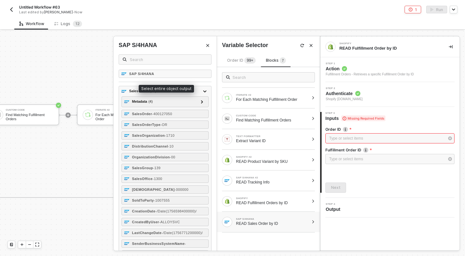
click at [169, 65] on div "SAP S/4HANA" at bounding box center [165, 55] width 93 height 28
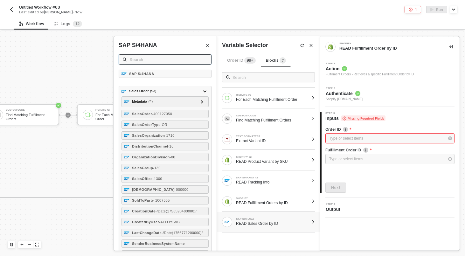
click at [170, 61] on input "text" at bounding box center [169, 59] width 78 height 7
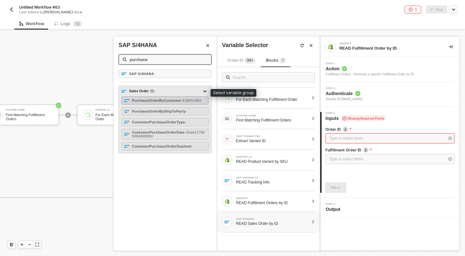
type input "purchase"
click at [174, 101] on strong "PurchaseOrderByCustomer" at bounding box center [156, 101] width 49 height 4
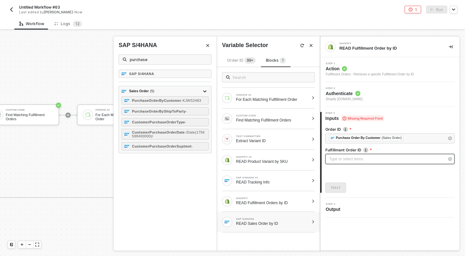
click at [353, 159] on div "Type or select items ﻿" at bounding box center [386, 159] width 115 height 6
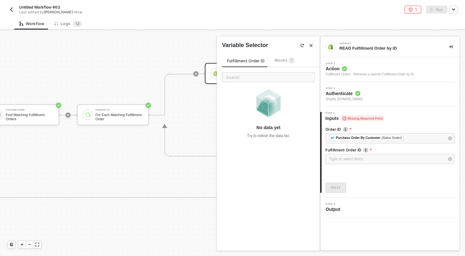
click at [285, 58] on div "Blocks 7" at bounding box center [285, 60] width 20 height 7
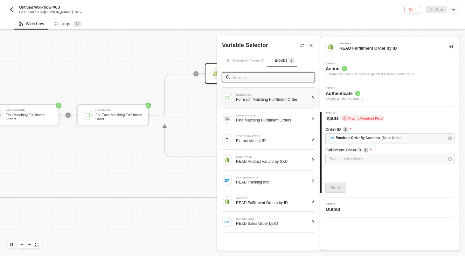
click at [295, 93] on div "ITERATE #2 For Each Matching Fulfillment Order" at bounding box center [265, 98] width 87 height 10
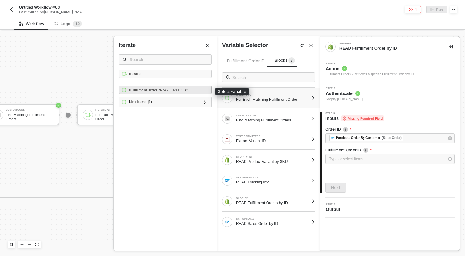
click at [202, 91] on div "fulfillmentOrderId - 7475949011185" at bounding box center [165, 90] width 93 height 8
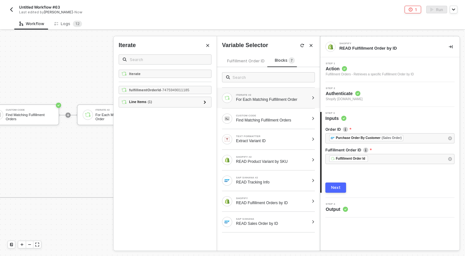
click at [341, 190] on button "Next" at bounding box center [336, 188] width 21 height 10
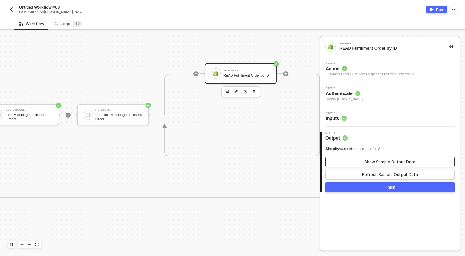
click at [401, 157] on button "Show Sample Output Data" at bounding box center [390, 162] width 129 height 10
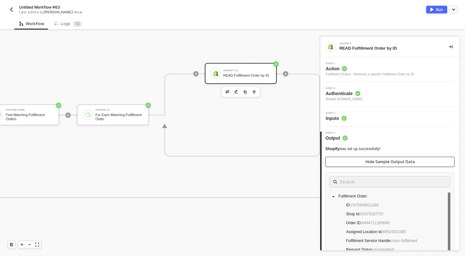
click at [401, 157] on button "Hide Sample Output Data" at bounding box center [390, 162] width 129 height 10
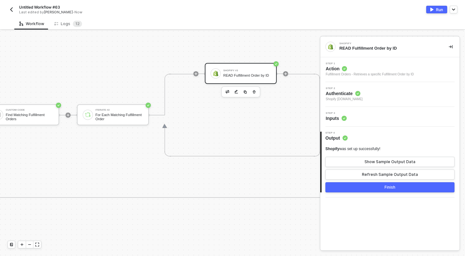
click at [396, 180] on div "Shopify was set up successfully! Show Sample Output Data Refresh Sample Output …" at bounding box center [390, 169] width 129 height 46
click at [396, 177] on div "Refresh Sample Output Data" at bounding box center [390, 174] width 56 height 5
click at [402, 162] on div "Show Sample Output Data" at bounding box center [390, 161] width 51 height 5
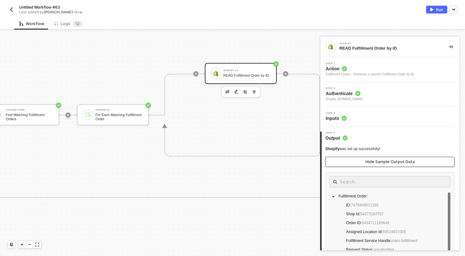
click at [402, 162] on div "Hide Sample Output Data" at bounding box center [390, 161] width 49 height 5
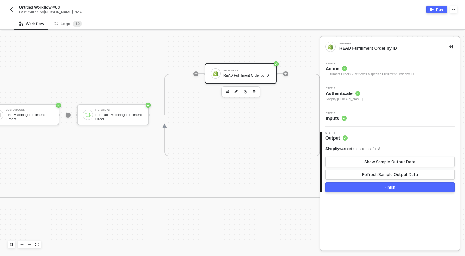
scroll to position [156, 997]
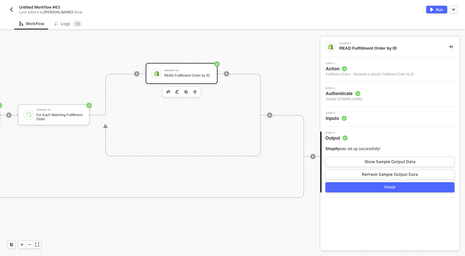
click at [229, 74] on div at bounding box center [226, 73] width 5 height 5
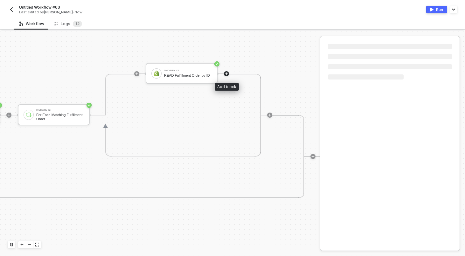
click at [228, 74] on icon "icon-play" at bounding box center [227, 74] width 4 height 4
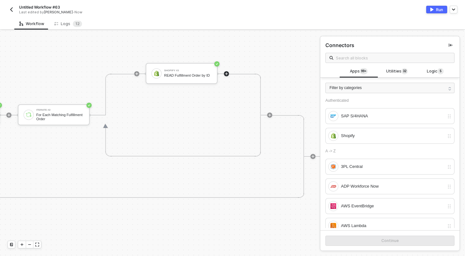
click at [217, 113] on div "Shopify #3 READ Fulfillment Order by ID" at bounding box center [187, 73] width 83 height 83
click at [228, 74] on icon "icon-play" at bounding box center [227, 74] width 4 height 4
click at [400, 71] on span "Utilities 3 2" at bounding box center [397, 71] width 22 height 7
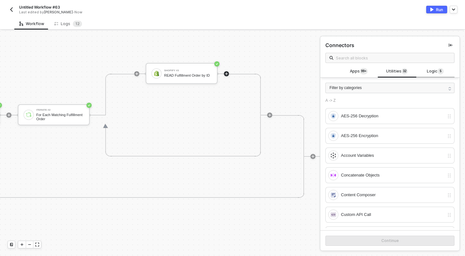
click at [437, 71] on span "Logic 5" at bounding box center [435, 71] width 17 height 7
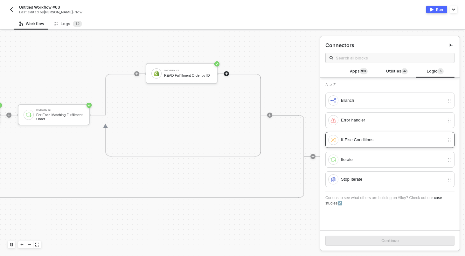
click at [340, 145] on div "If-Else Conditions" at bounding box center [386, 140] width 116 height 10
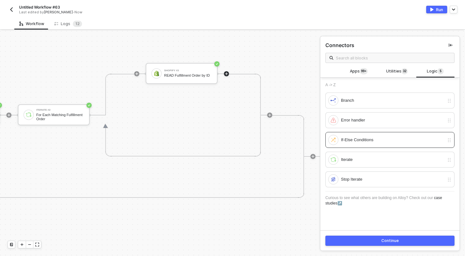
click at [385, 243] on div "Continue" at bounding box center [391, 240] width 18 height 5
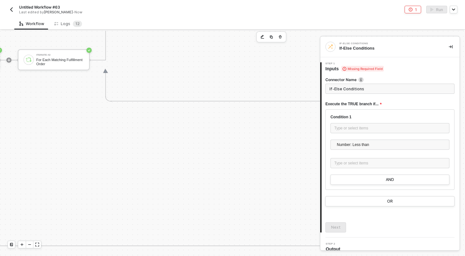
click at [359, 89] on input "If-Else Conditions" at bounding box center [390, 89] width 129 height 10
click at [364, 129] on div "Type or select items ﻿" at bounding box center [390, 128] width 111 height 6
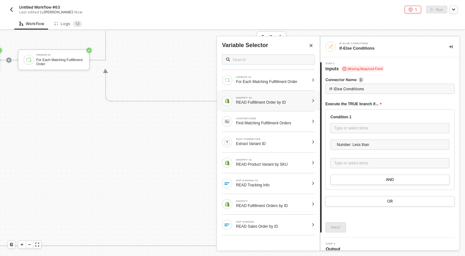
click at [295, 101] on div "READ Fulfillment Order by ID" at bounding box center [272, 102] width 73 height 5
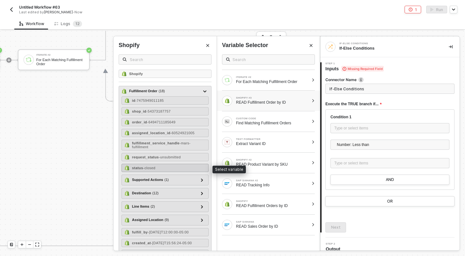
click at [177, 166] on div "status - closed" at bounding box center [165, 168] width 87 height 8
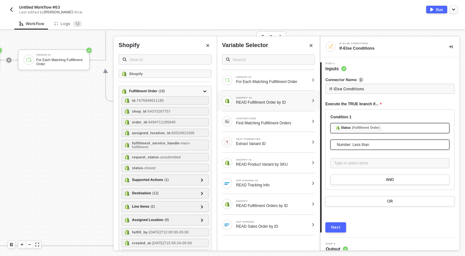
click at [354, 143] on span "Number: Less than" at bounding box center [391, 145] width 109 height 10
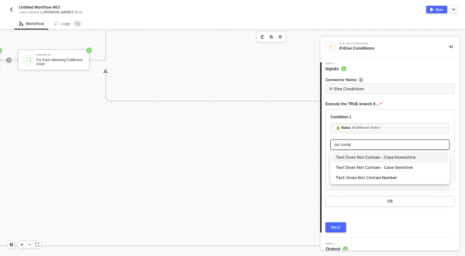
type input "not contain"
click at [356, 159] on div "Text Does Not Contain - Case Insensitive" at bounding box center [390, 157] width 109 height 7
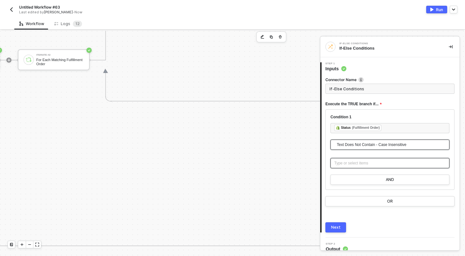
click at [354, 162] on div "Type or select items ﻿" at bounding box center [390, 163] width 111 height 6
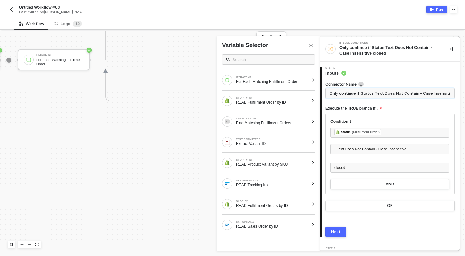
click at [385, 90] on input "Only continue if Status Text Does Not Contain - Case Insensitive closed" at bounding box center [390, 93] width 129 height 10
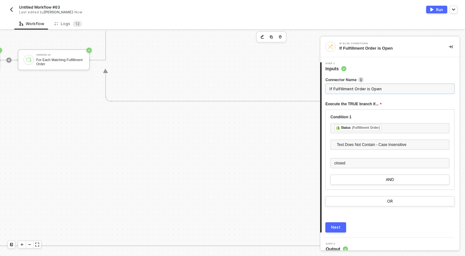
type input "If Fulfillment Order is Open"
click at [338, 227] on div "Next" at bounding box center [336, 227] width 10 height 5
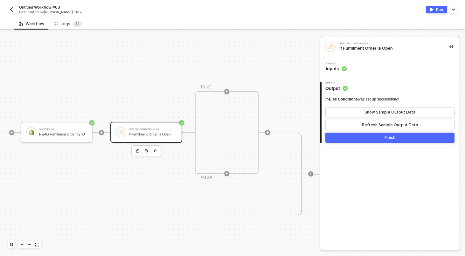
scroll to position [42, 1125]
click at [354, 139] on button "Finish" at bounding box center [390, 138] width 129 height 10
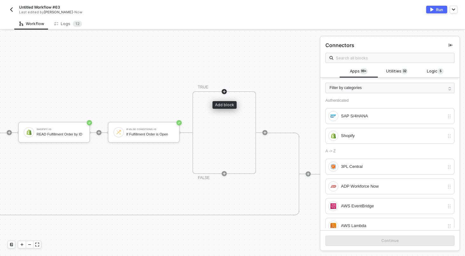
click at [225, 92] on icon "icon-play" at bounding box center [224, 92] width 4 height 4
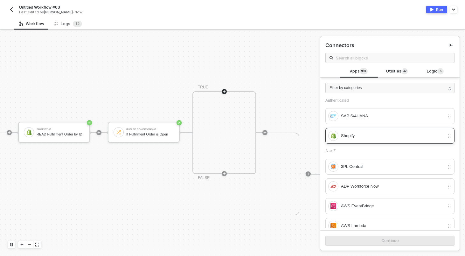
click at [373, 140] on div "Shopify" at bounding box center [386, 136] width 116 height 10
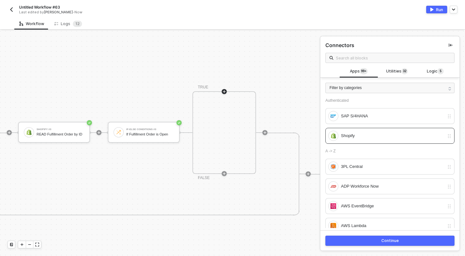
click at [384, 242] on div "Continue" at bounding box center [391, 240] width 18 height 5
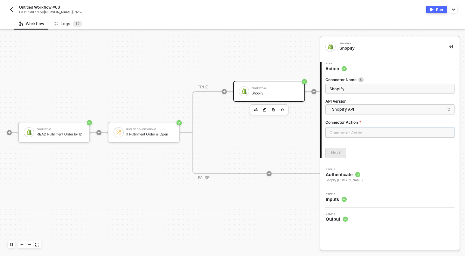
click at [366, 135] on input "text" at bounding box center [390, 133] width 129 height 10
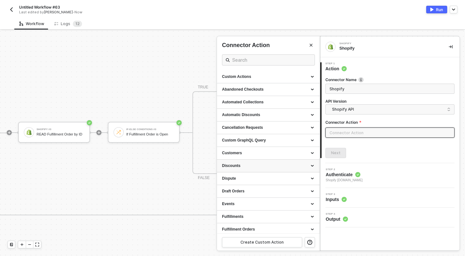
scroll to position [86, 1125]
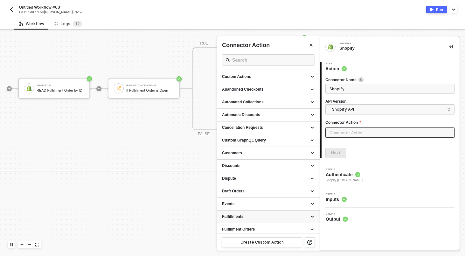
click at [263, 221] on div "Fulfillments" at bounding box center [268, 217] width 103 height 13
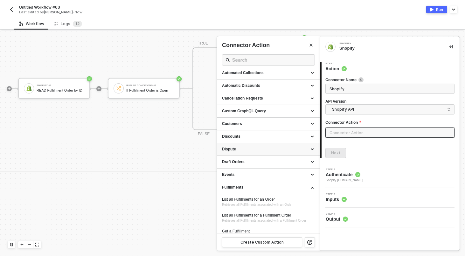
scroll to position [38, 0]
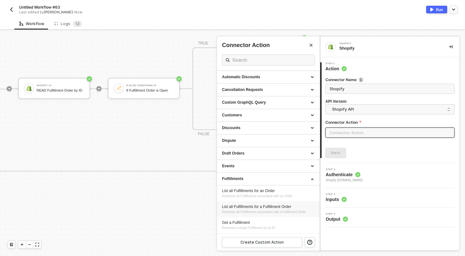
click at [277, 207] on div "List all Fulfillments for a Fulfillment Order" at bounding box center [268, 206] width 93 height 5
type input "Retrieves all Fulfillments associated with a Fulfillment Order"
type input "Fulfillments - List all Fulfillments for a Fulfillment Order"
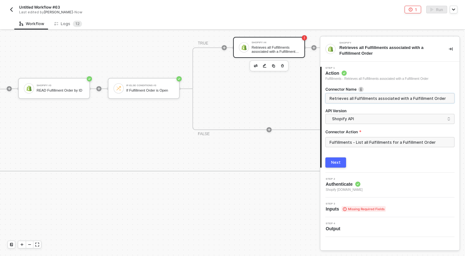
click at [359, 100] on input "Retrieves all Fulfillments associated with a Fulfillment Order" at bounding box center [390, 98] width 120 height 7
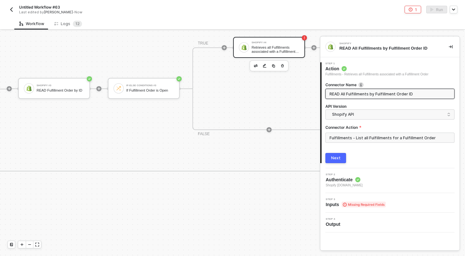
type input "READ All Fulfillments by Fulfillment Order ID"
click at [335, 155] on button "Next" at bounding box center [336, 158] width 21 height 10
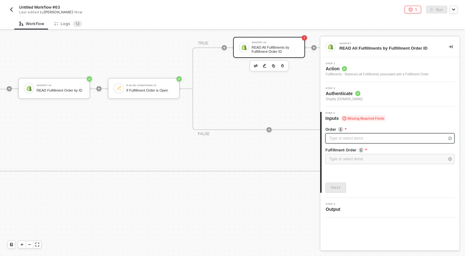
click at [359, 137] on div "Type or select items ﻿" at bounding box center [386, 139] width 115 height 6
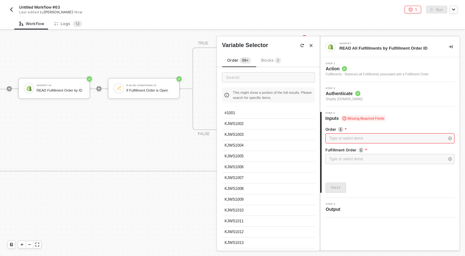
click at [263, 56] on div "Order 99+ Blocks 8 This might show a portion of the full results. Please search…" at bounding box center [268, 149] width 103 height 201
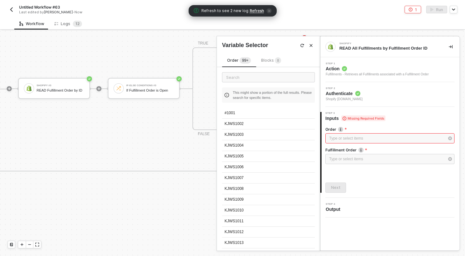
click at [265, 60] on span "Blocks 8" at bounding box center [271, 60] width 20 height 5
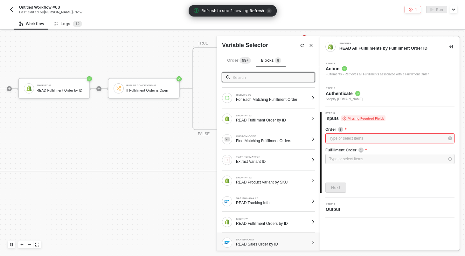
click at [301, 244] on div "READ Sales Order by ID" at bounding box center [272, 244] width 73 height 5
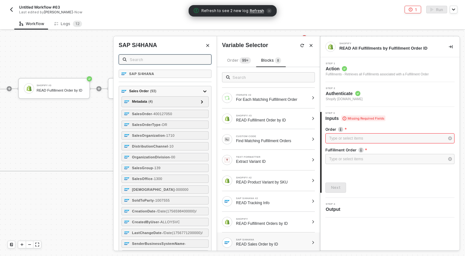
click at [171, 56] on input "text" at bounding box center [169, 59] width 78 height 7
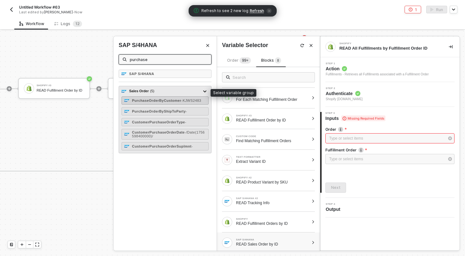
type input "purchase"
click at [160, 102] on div "PurchaseOrderByCustomer - KJWS2483" at bounding box center [166, 101] width 69 height 4
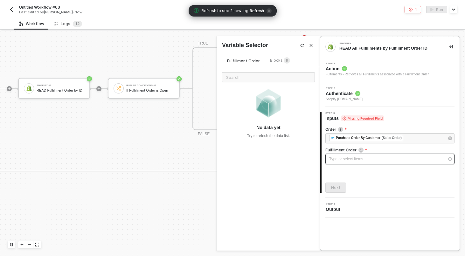
click at [435, 159] on div "Type or select items ﻿" at bounding box center [386, 159] width 115 height 6
click at [288, 58] on div "Blocks 8" at bounding box center [280, 61] width 30 height 8
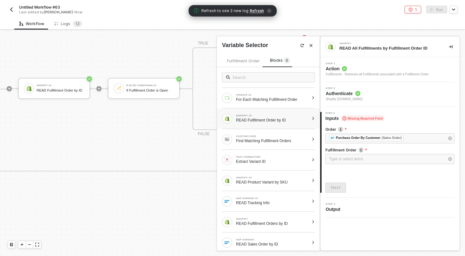
click at [281, 125] on div "SHOPIFY #3 READ Fulfillment Order by ID" at bounding box center [268, 119] width 103 height 20
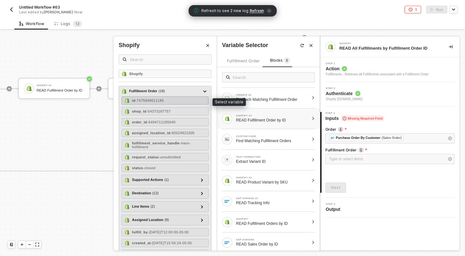
click at [182, 101] on div "id - 7475949011185" at bounding box center [165, 100] width 87 height 8
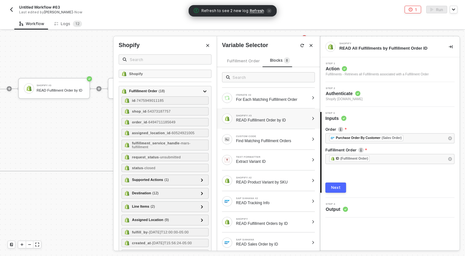
click at [337, 190] on button "Next" at bounding box center [336, 188] width 21 height 10
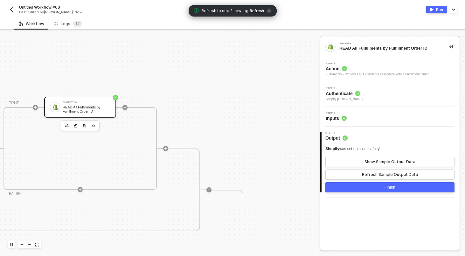
scroll to position [26, 1259]
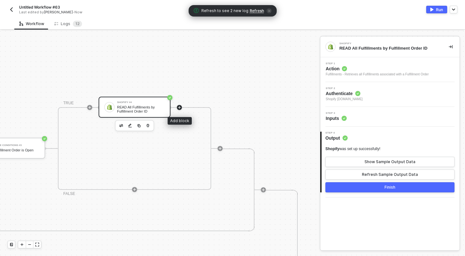
click at [180, 107] on icon "icon-play" at bounding box center [180, 108] width 4 height 4
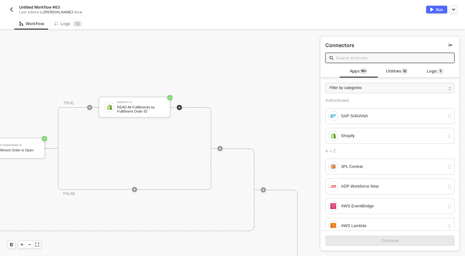
click at [404, 80] on div "Filter by categories Authenticated SAP S/4HANA Shopify A -> Z 3PL Central ADP W…" at bounding box center [390, 153] width 139 height 151
click at [404, 77] on div "Utilities 3 2" at bounding box center [397, 72] width 38 height 12
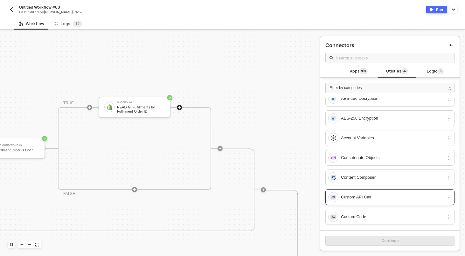
scroll to position [21, 0]
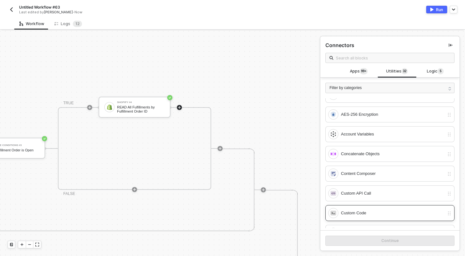
click at [365, 214] on div "Custom Code" at bounding box center [392, 213] width 103 height 7
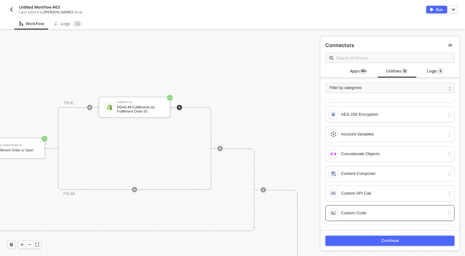
click at [373, 246] on div "Continue" at bounding box center [390, 240] width 139 height 21
click at [374, 245] on button "Continue" at bounding box center [390, 241] width 129 height 10
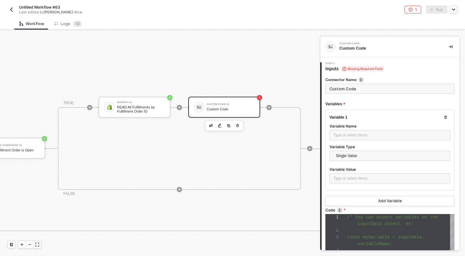
scroll to position [40, 0]
click at [364, 137] on div "Type or select items ﻿" at bounding box center [390, 135] width 113 height 6
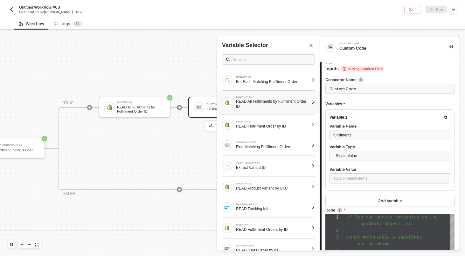
click at [283, 107] on div "READ All Fulfillments by Fulfillment Order ID" at bounding box center [272, 104] width 73 height 10
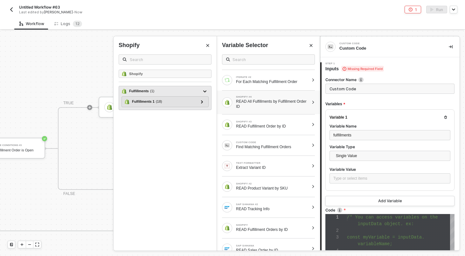
click at [183, 93] on div "Fulfillments ( 1 )" at bounding box center [162, 92] width 80 height 8
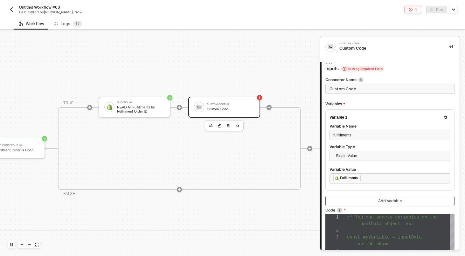
click at [396, 202] on div "Add Variable" at bounding box center [390, 201] width 24 height 5
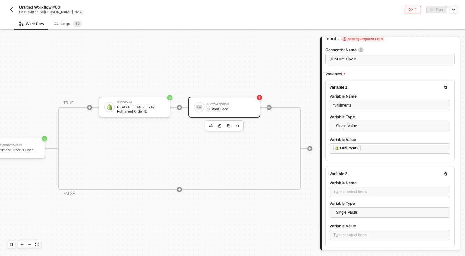
scroll to position [30, 0]
click at [365, 192] on div "Type or select items ﻿" at bounding box center [390, 192] width 113 height 6
click at [343, 237] on div "Type or select items ﻿" at bounding box center [390, 235] width 113 height 6
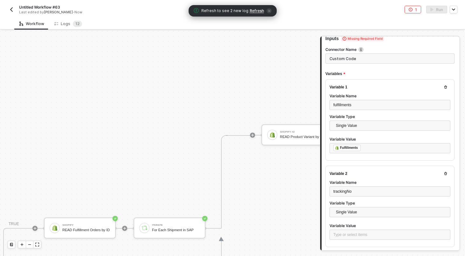
scroll to position [115, 484]
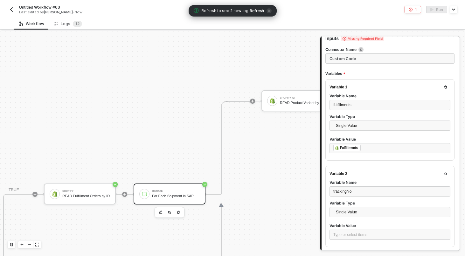
click at [165, 187] on div "Iterate For Each Shipment in SAP" at bounding box center [170, 194] width 72 height 21
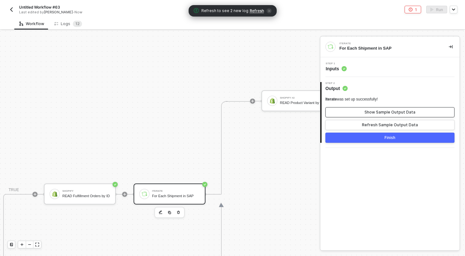
click at [381, 109] on button "Show Sample Output Data" at bounding box center [390, 112] width 129 height 10
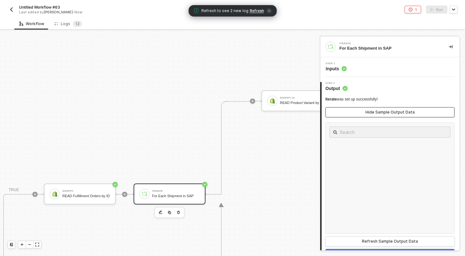
click at [381, 109] on button "Hide Sample Output Data" at bounding box center [390, 112] width 129 height 10
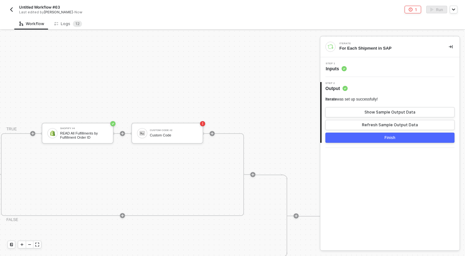
scroll to position [0, 1321]
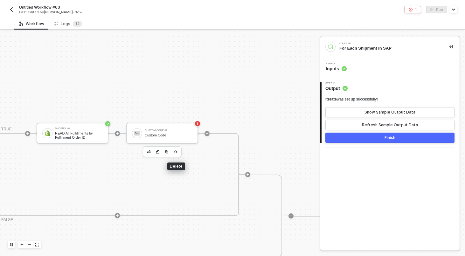
click at [176, 152] on icon "button" at bounding box center [176, 151] width 4 height 5
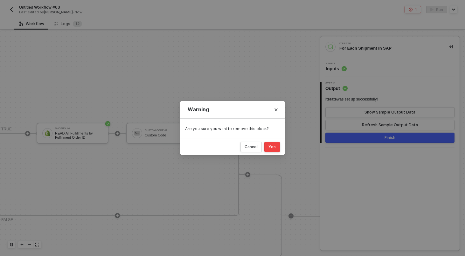
click at [270, 148] on div "Yes" at bounding box center [272, 147] width 7 height 5
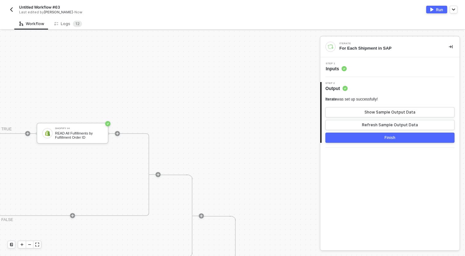
click at [443, 7] on button "Run" at bounding box center [437, 10] width 21 height 8
click at [267, 21] on div "Workflow Logs 1 2" at bounding box center [239, 24] width 451 height 12
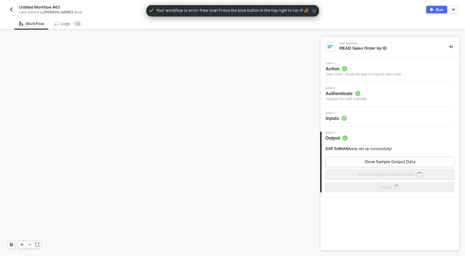
scroll to position [263, 0]
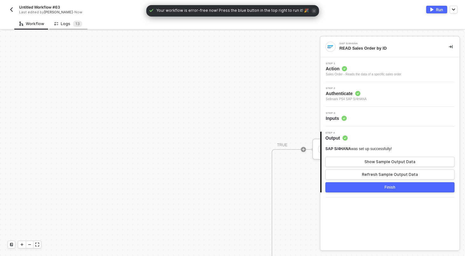
click at [74, 27] on div "Logs 1 3" at bounding box center [68, 24] width 38 height 12
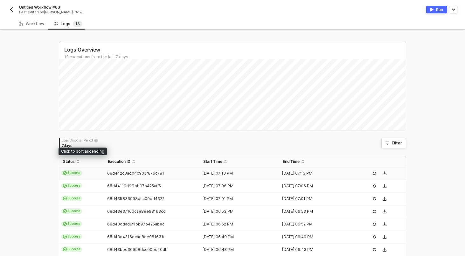
click at [88, 175] on td "Success" at bounding box center [81, 173] width 45 height 13
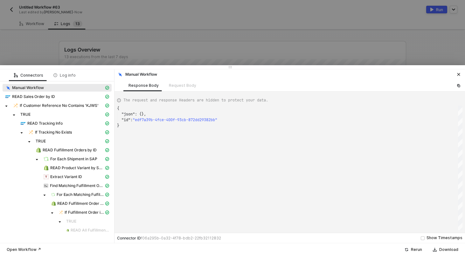
scroll to position [17, 0]
click at [75, 197] on span "For Each Matching Fulfillment Order" at bounding box center [80, 194] width 47 height 5
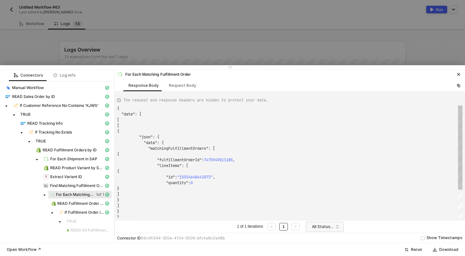
scroll to position [57, 0]
click at [75, 161] on span "For Each Shipment in SAP" at bounding box center [73, 159] width 47 height 5
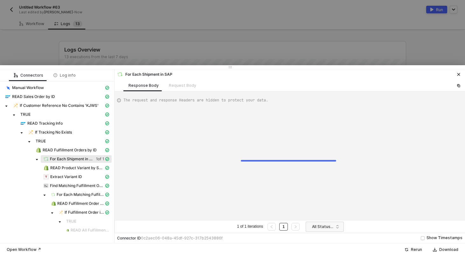
type textarea "{ "data": [ [ [ { "json": { "data": { "data": { "d": { "results": ["
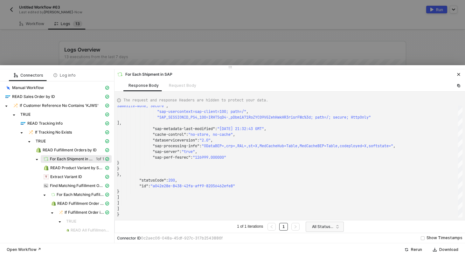
click at [195, 54] on div at bounding box center [232, 128] width 465 height 256
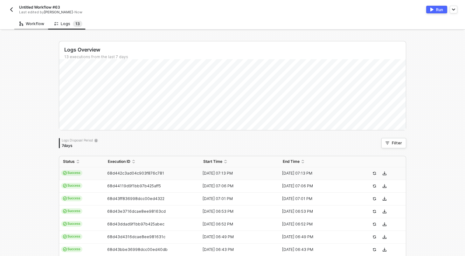
click at [39, 25] on div "Workflow" at bounding box center [31, 23] width 25 height 5
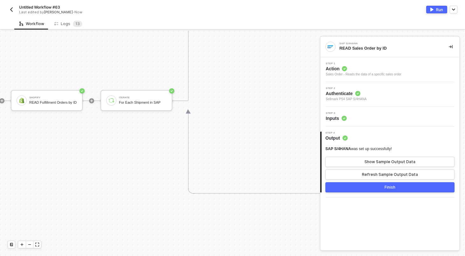
scroll to position [208, 528]
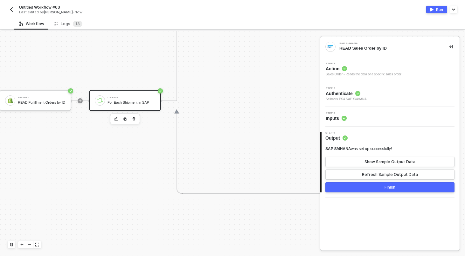
click at [142, 101] on div "For Each Shipment in SAP" at bounding box center [132, 103] width 48 height 4
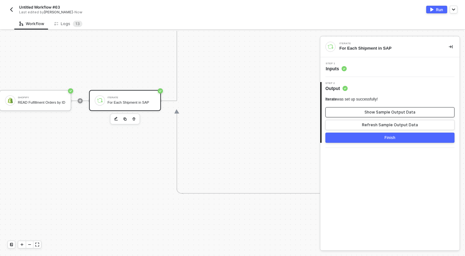
click at [386, 113] on div "Show Sample Output Data" at bounding box center [390, 112] width 51 height 5
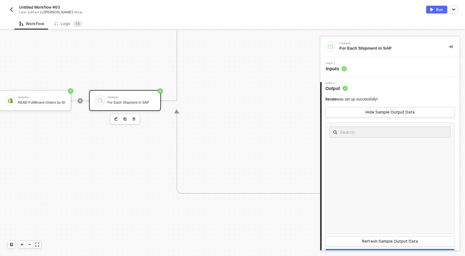
click at [401, 68] on div "Step 1 Inputs" at bounding box center [391, 67] width 138 height 10
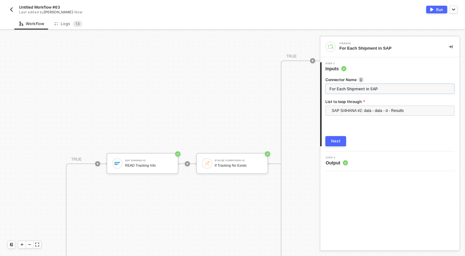
scroll to position [249, 203]
click at [168, 162] on div "SAP S/4HANA #2 READ Tracking Info" at bounding box center [152, 164] width 48 height 12
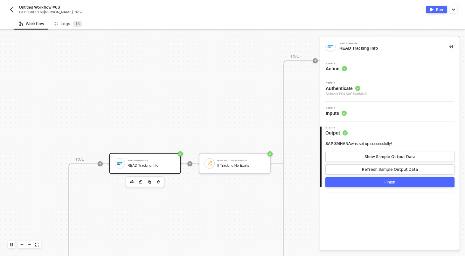
click at [366, 109] on div "Step 3 Inputs" at bounding box center [391, 112] width 138 height 10
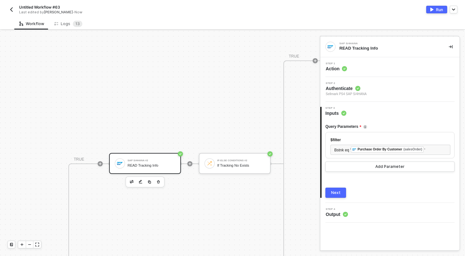
click at [339, 195] on div "Next" at bounding box center [336, 192] width 10 height 5
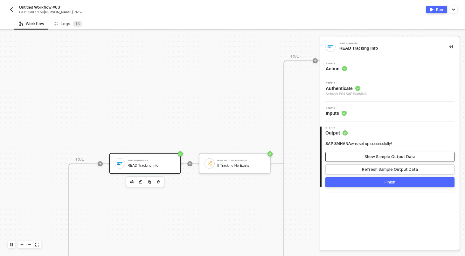
click at [376, 158] on div "Show Sample Output Data" at bounding box center [390, 156] width 51 height 5
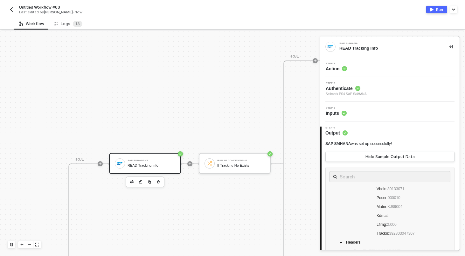
scroll to position [122, 0]
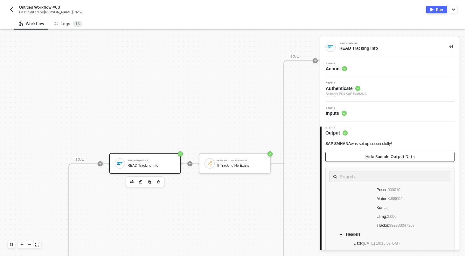
click at [347, 155] on button "Hide Sample Output Data" at bounding box center [390, 157] width 129 height 10
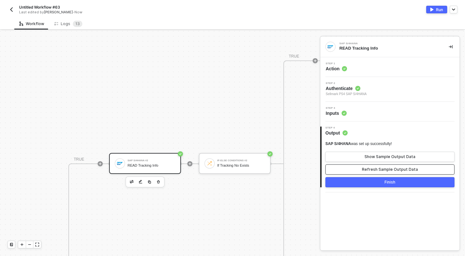
click at [350, 173] on button "Refresh Sample Output Data" at bounding box center [390, 170] width 129 height 10
click at [401, 157] on div "Show Sample Output Data" at bounding box center [390, 156] width 51 height 5
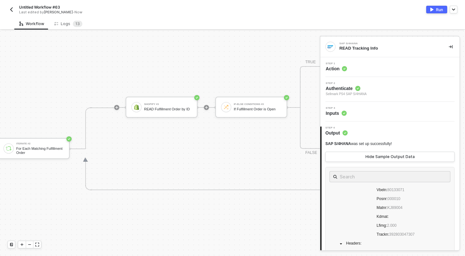
scroll to position [67, 921]
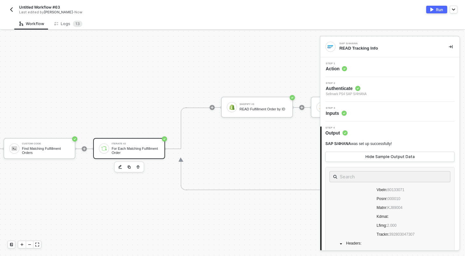
click at [146, 140] on div "Iterate #2 For Each Matching Fulfillment Order" at bounding box center [129, 148] width 72 height 21
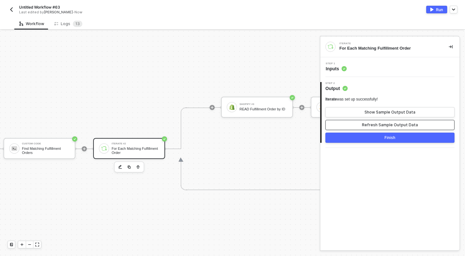
click at [379, 123] on div "Refresh Sample Output Data" at bounding box center [390, 125] width 56 height 5
click at [362, 111] on button "Show Sample Output Data" at bounding box center [390, 112] width 129 height 10
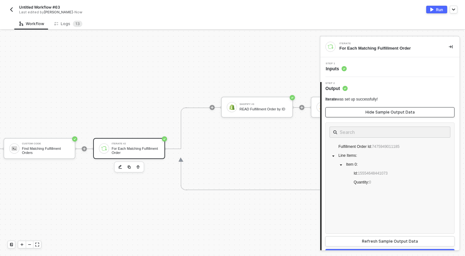
click at [362, 111] on button "Hide Sample Output Data" at bounding box center [390, 112] width 129 height 10
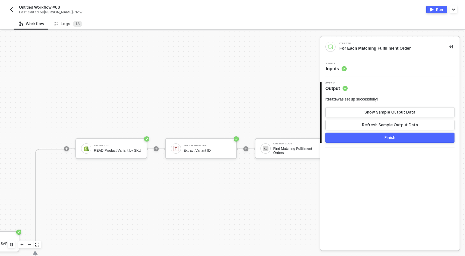
scroll to position [67, 525]
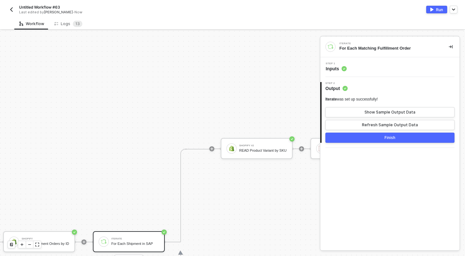
click at [115, 239] on div "Iterate" at bounding box center [135, 239] width 48 height 3
click at [358, 111] on button "Show Sample Output Data" at bounding box center [390, 112] width 129 height 10
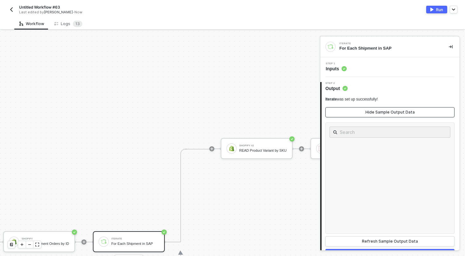
click at [358, 111] on button "Hide Sample Output Data" at bounding box center [390, 112] width 129 height 10
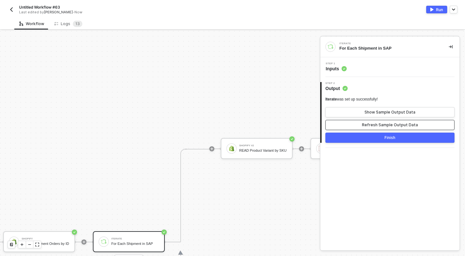
click at [358, 124] on button "Refresh Sample Output Data" at bounding box center [390, 125] width 129 height 10
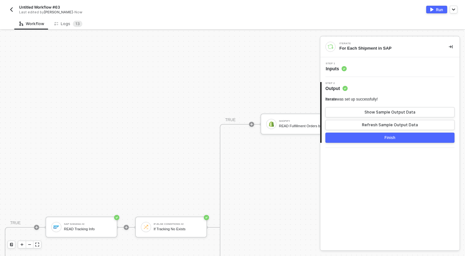
scroll to position [185, 333]
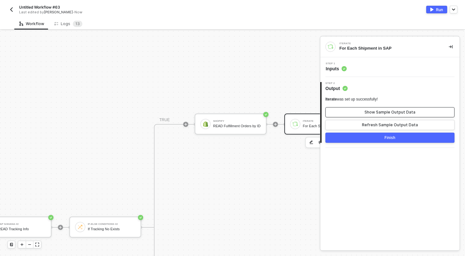
click at [380, 108] on button "Show Sample Output Data" at bounding box center [390, 112] width 129 height 10
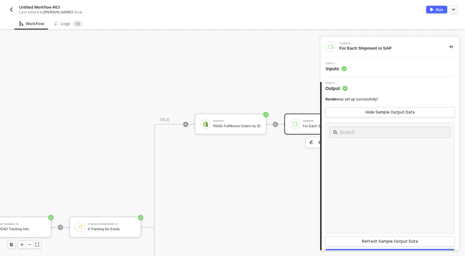
click at [343, 65] on div "Step 1 Inputs" at bounding box center [336, 67] width 21 height 10
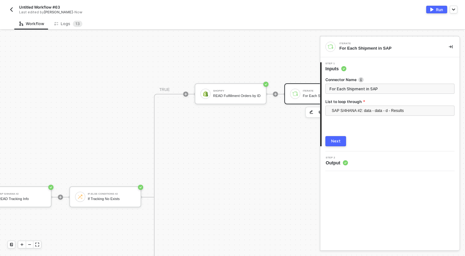
scroll to position [215, 267]
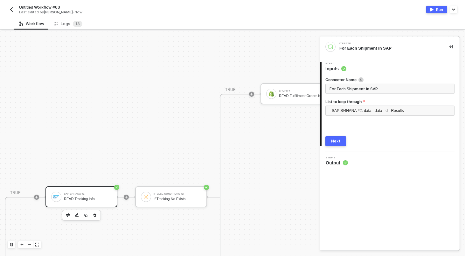
click at [84, 191] on div "SAP S/4HANA #2 READ Tracking Info" at bounding box center [88, 197] width 48 height 12
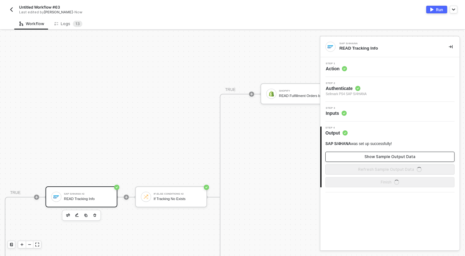
click at [378, 158] on div "Show Sample Output Data" at bounding box center [390, 156] width 51 height 5
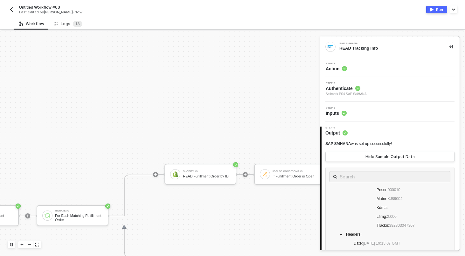
scroll to position [124, 978]
